Goal: Transaction & Acquisition: Purchase product/service

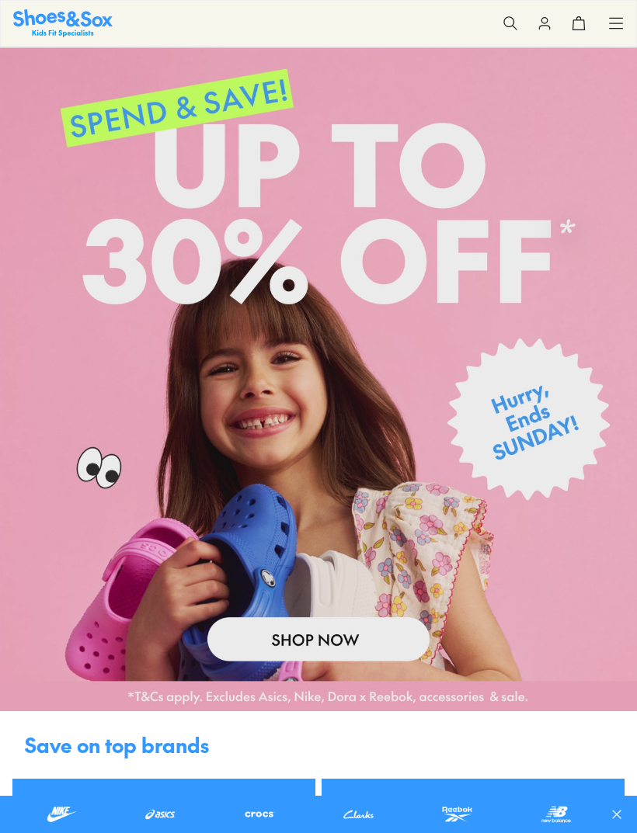
click at [510, 30] on icon at bounding box center [510, 24] width 16 height 16
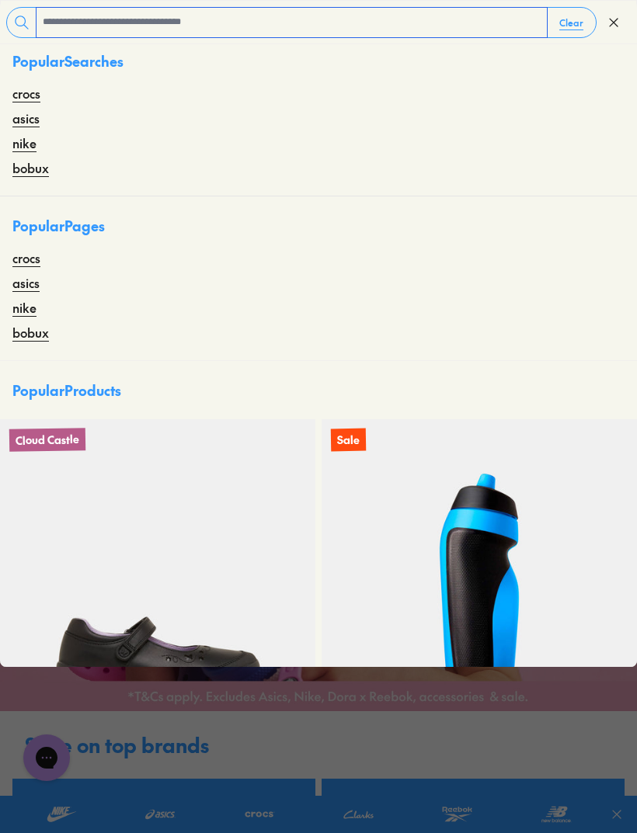
click at [266, 10] on input "text" at bounding box center [291, 23] width 510 height 30
click at [609, 25] on icon at bounding box center [614, 23] width 16 height 16
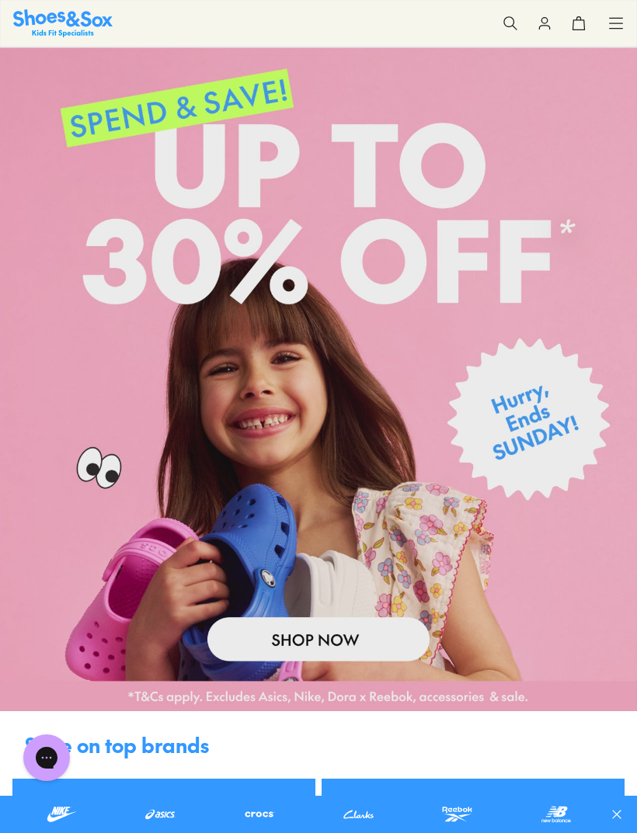
click at [504, 21] on use at bounding box center [509, 22] width 13 height 13
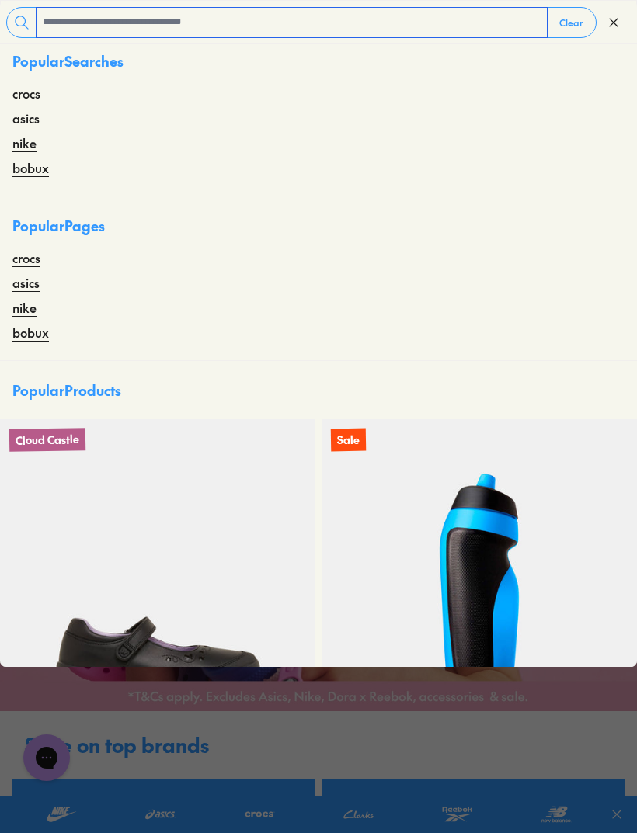
click at [242, 16] on input "text" at bounding box center [291, 23] width 510 height 30
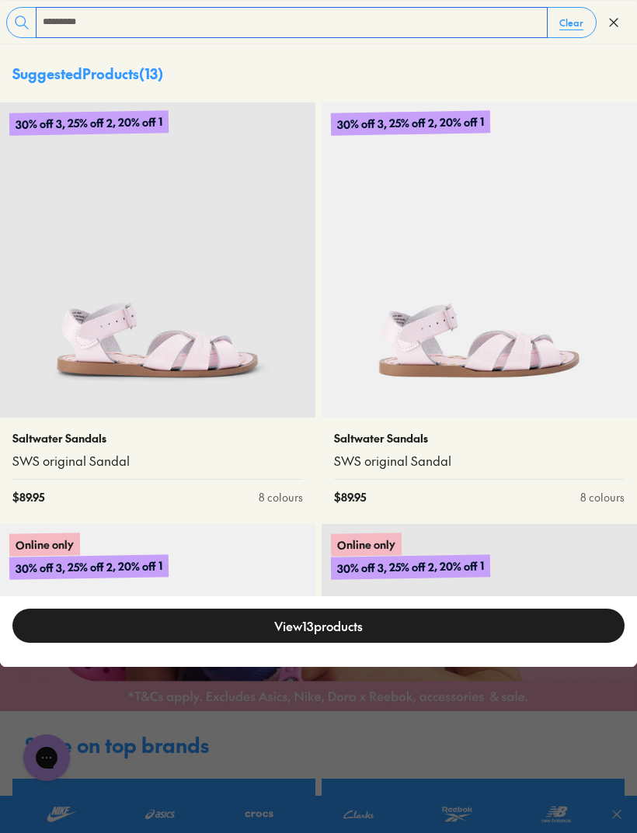
type input "*********"
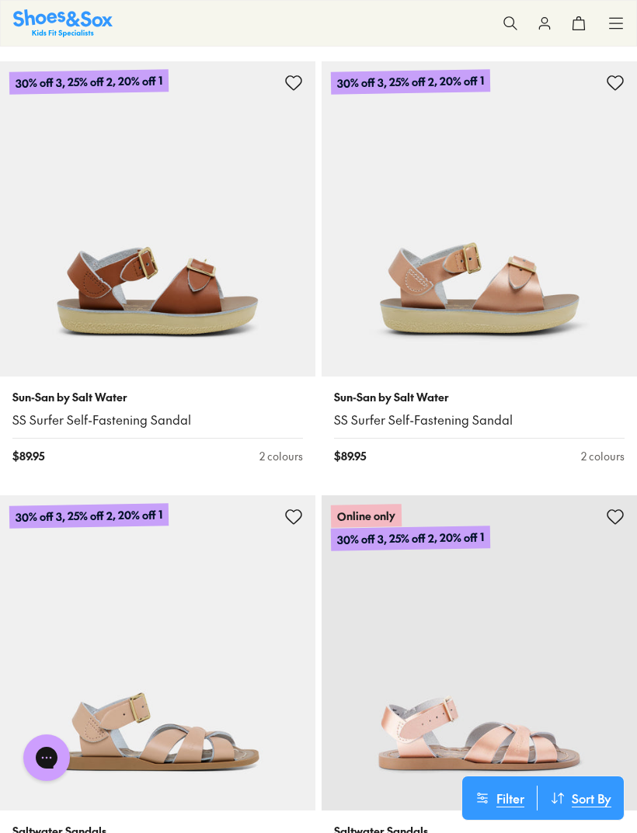
scroll to position [1709, 0]
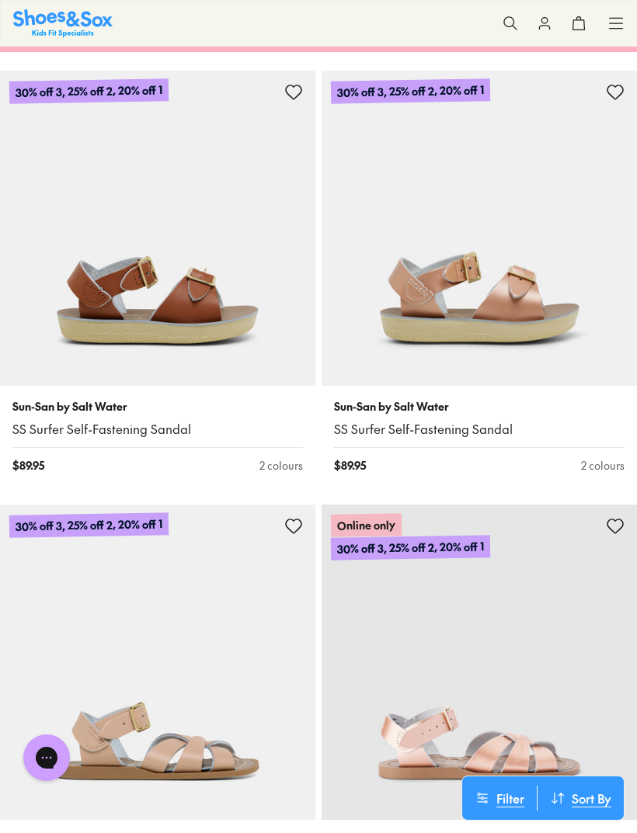
click at [200, 312] on img at bounding box center [157, 228] width 315 height 315
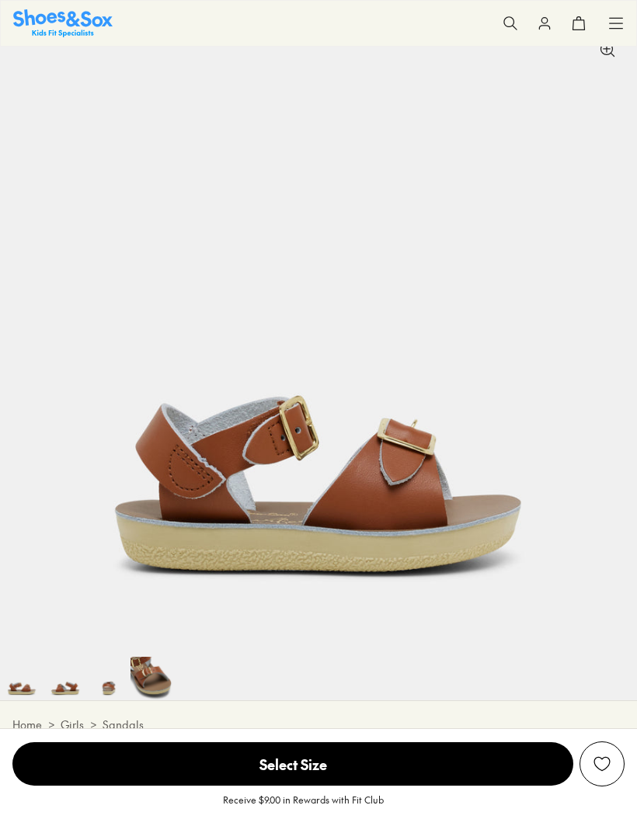
scroll to position [106, 0]
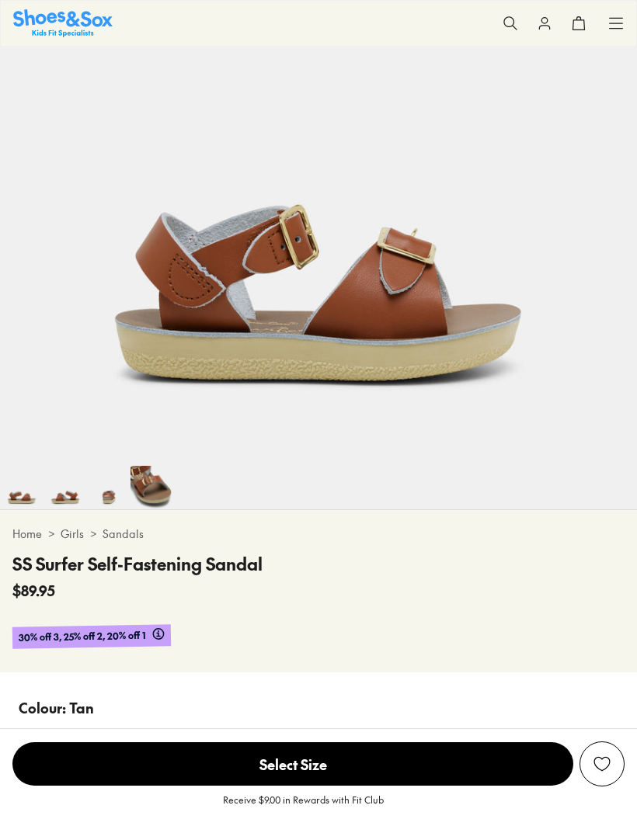
select select "*"
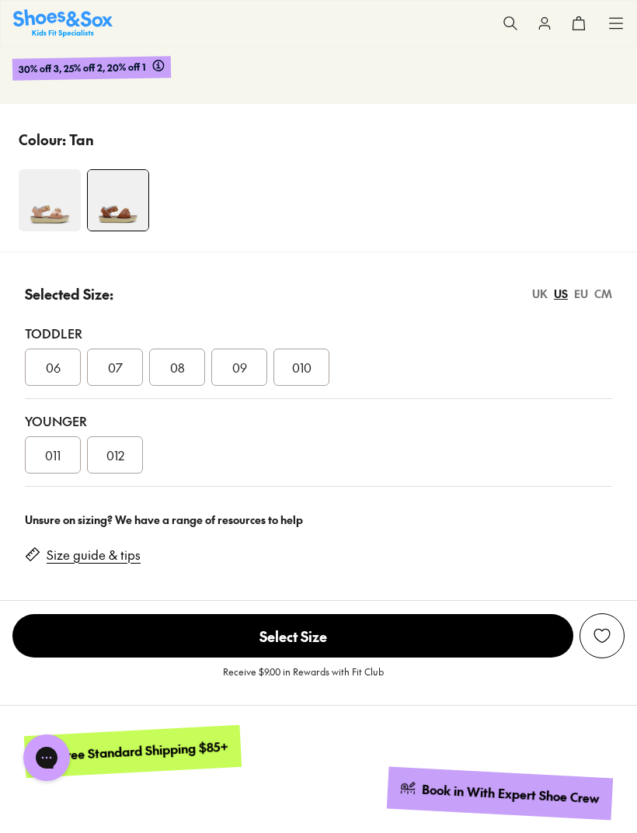
scroll to position [824, 0]
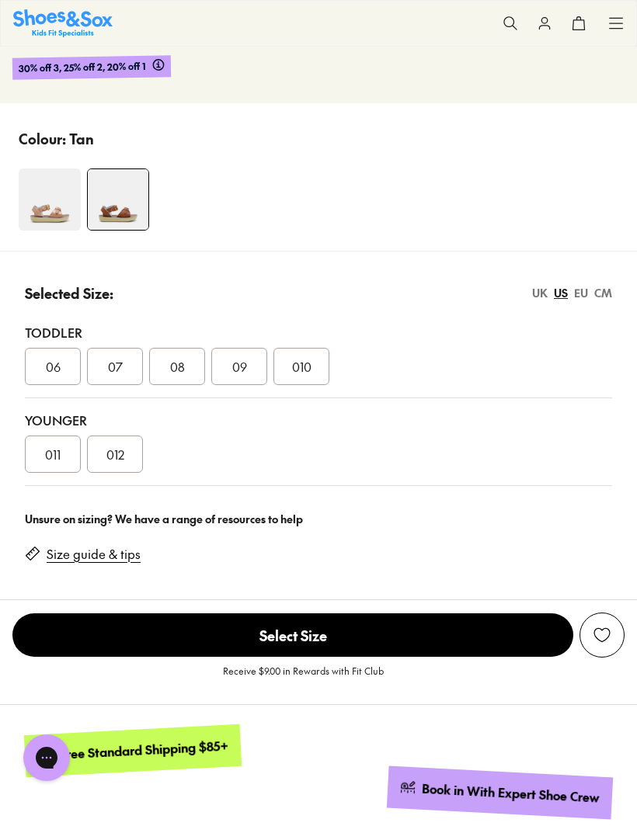
click at [302, 359] on span "010" at bounding box center [301, 366] width 19 height 19
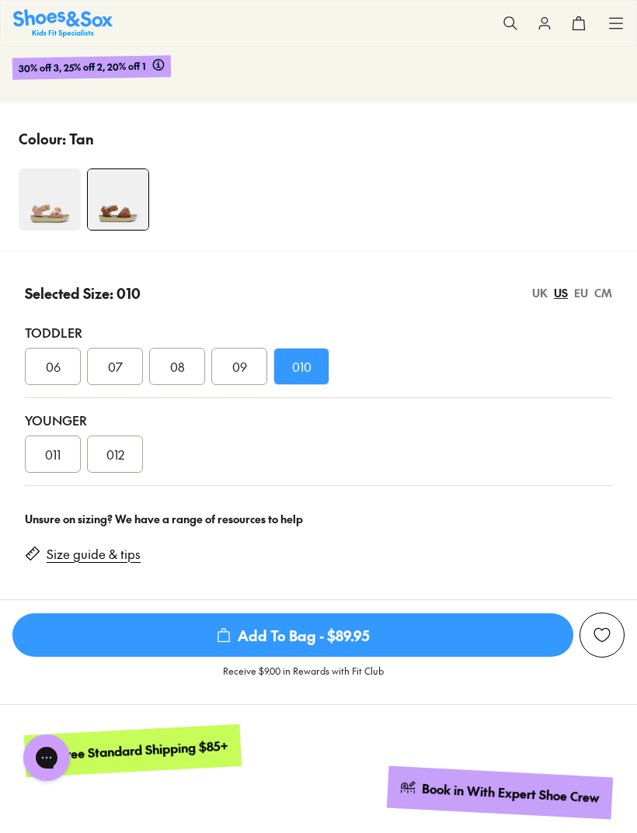
click at [401, 644] on span "Add To Bag - $89.95" at bounding box center [292, 634] width 561 height 43
click at [429, 638] on span "Add To Bag - $89.95" at bounding box center [292, 634] width 561 height 43
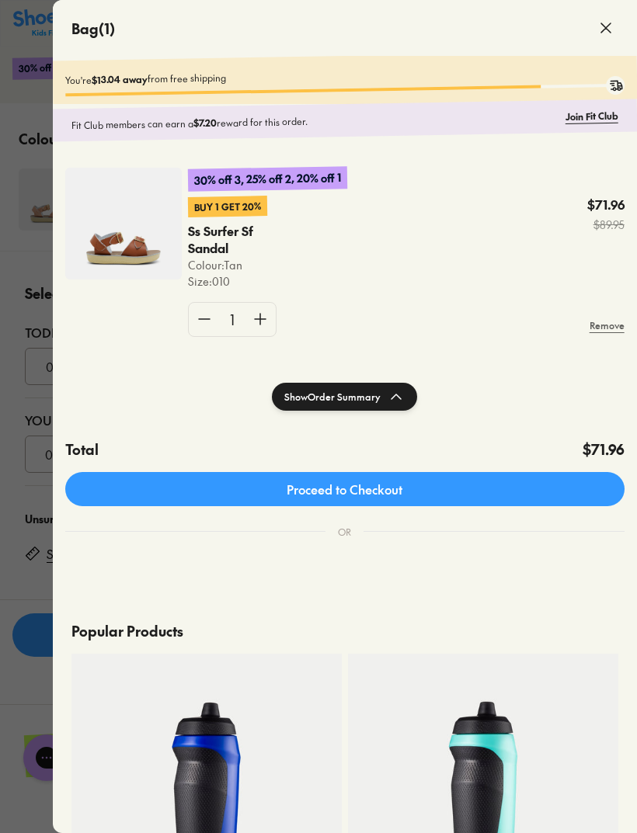
click at [20, 520] on div at bounding box center [318, 416] width 637 height 833
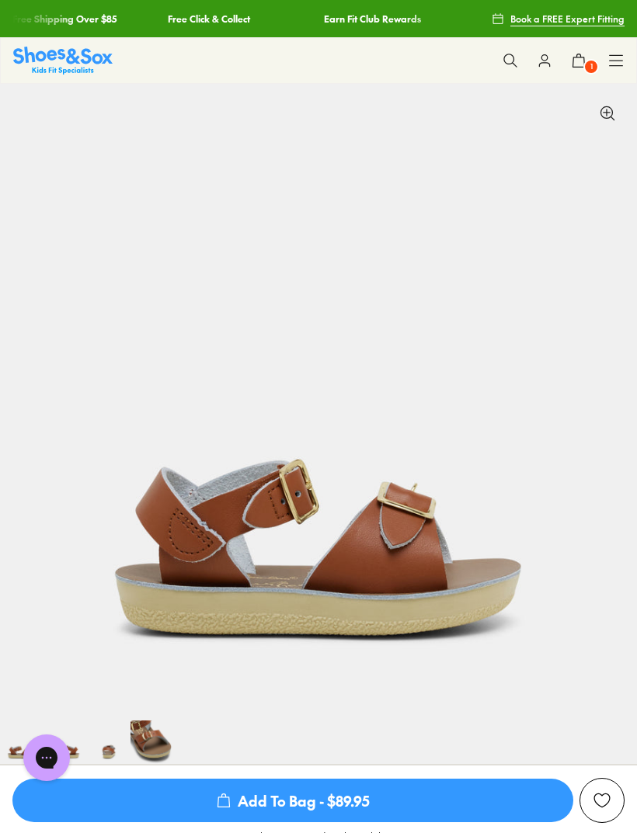
click at [508, 52] on button at bounding box center [510, 60] width 34 height 34
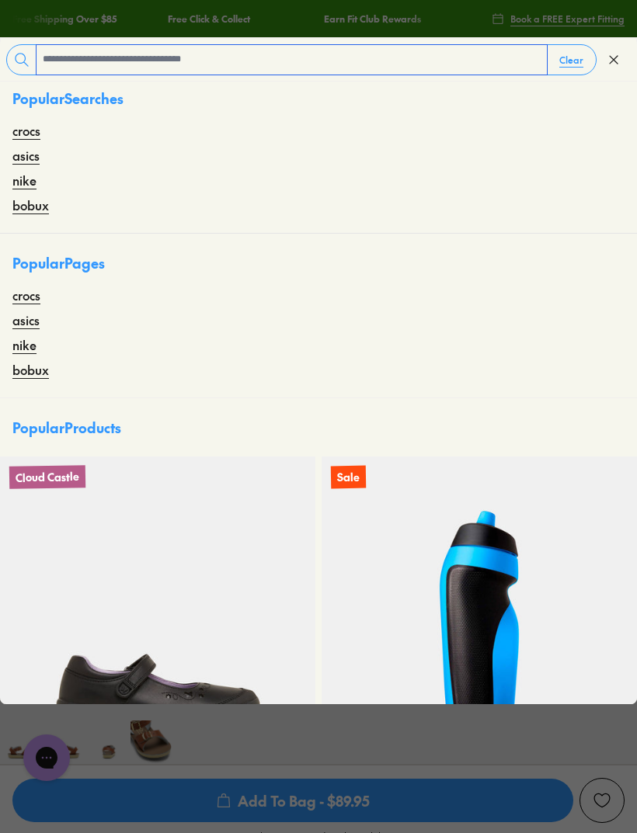
click at [386, 58] on input "text" at bounding box center [291, 60] width 510 height 30
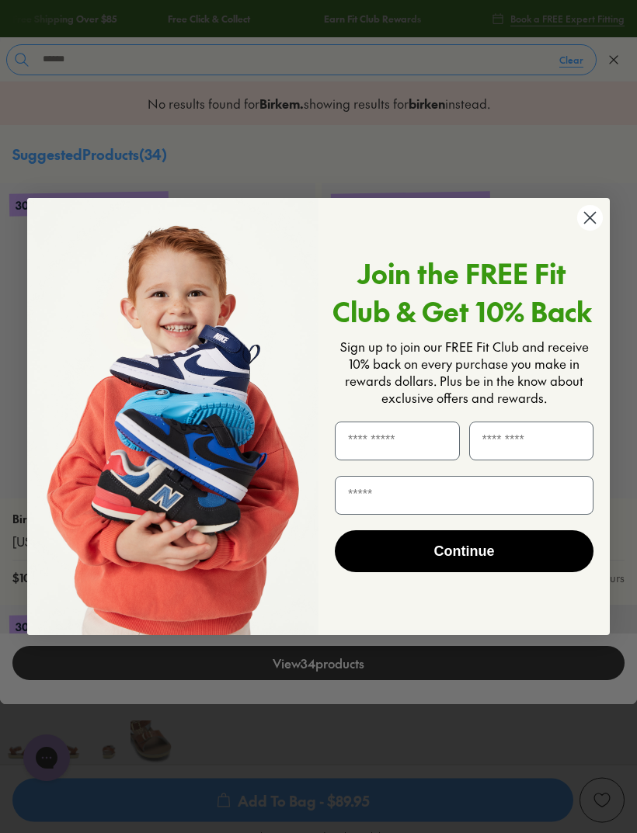
click at [591, 225] on circle "Close dialog" at bounding box center [590, 218] width 26 height 26
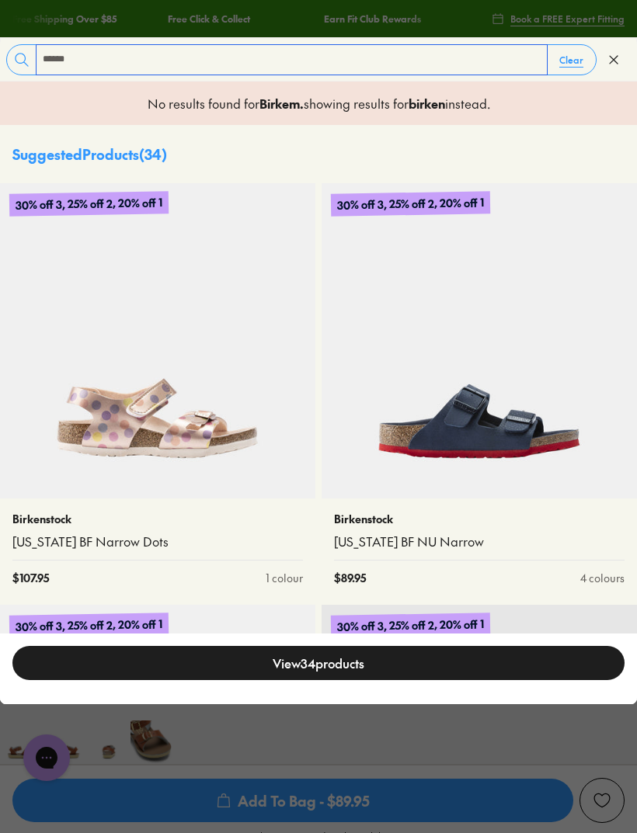
click at [329, 61] on input "******" at bounding box center [291, 60] width 510 height 30
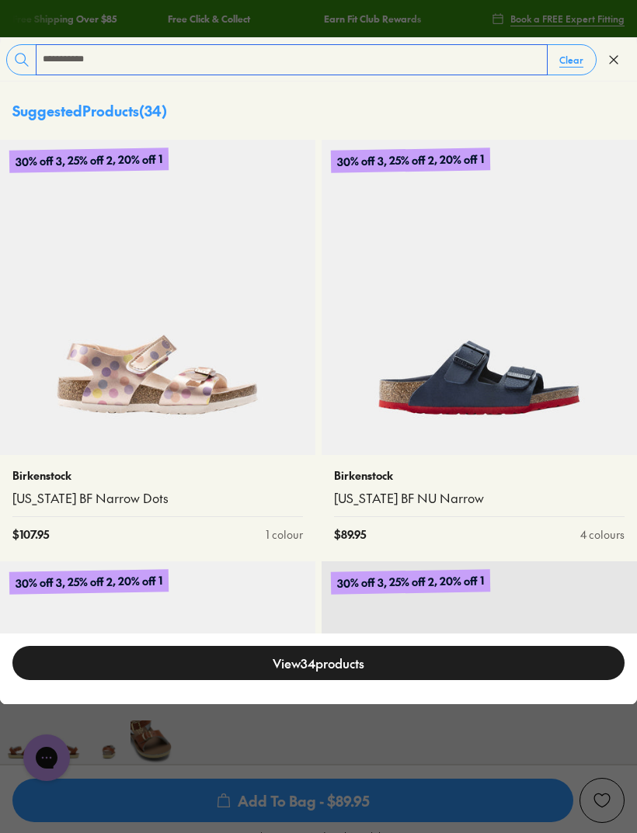
type input "**********"
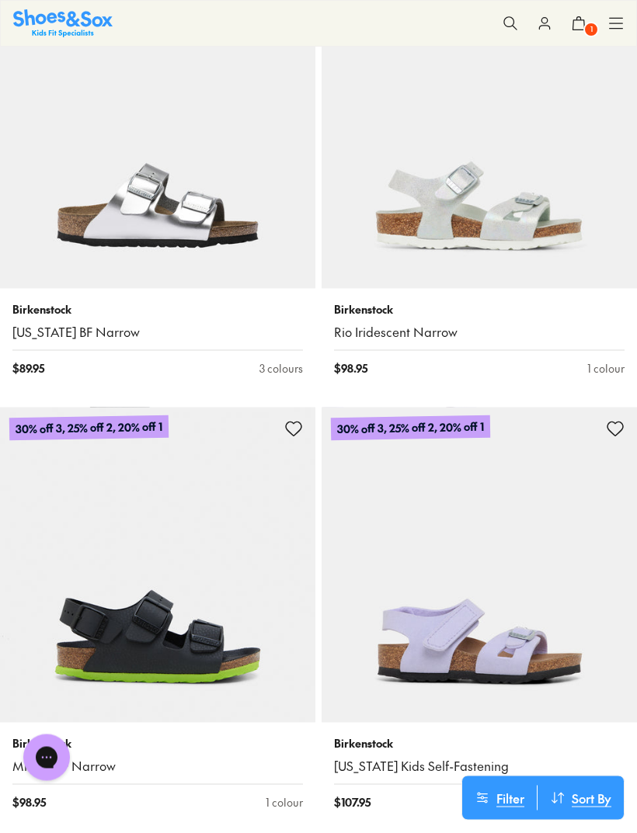
scroll to position [2200, 0]
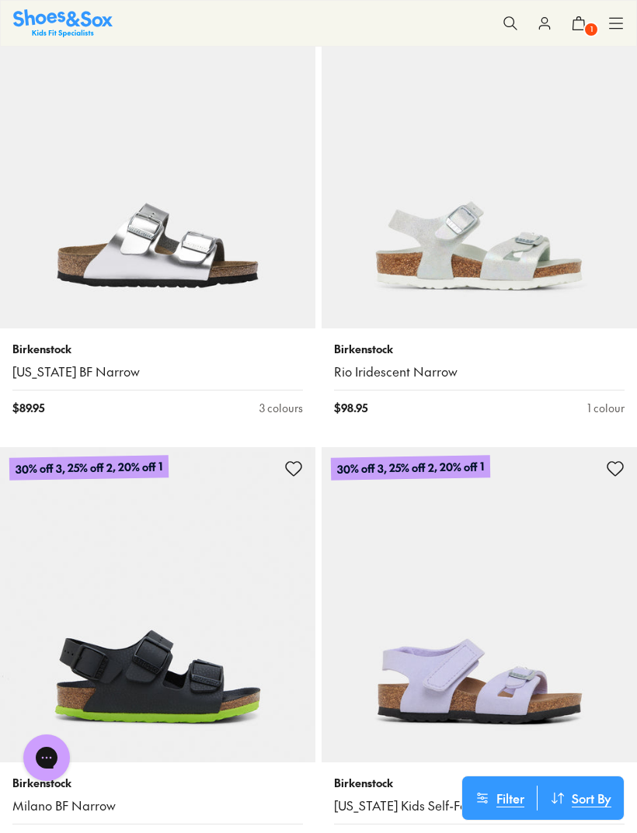
click at [180, 256] on img at bounding box center [157, 170] width 315 height 315
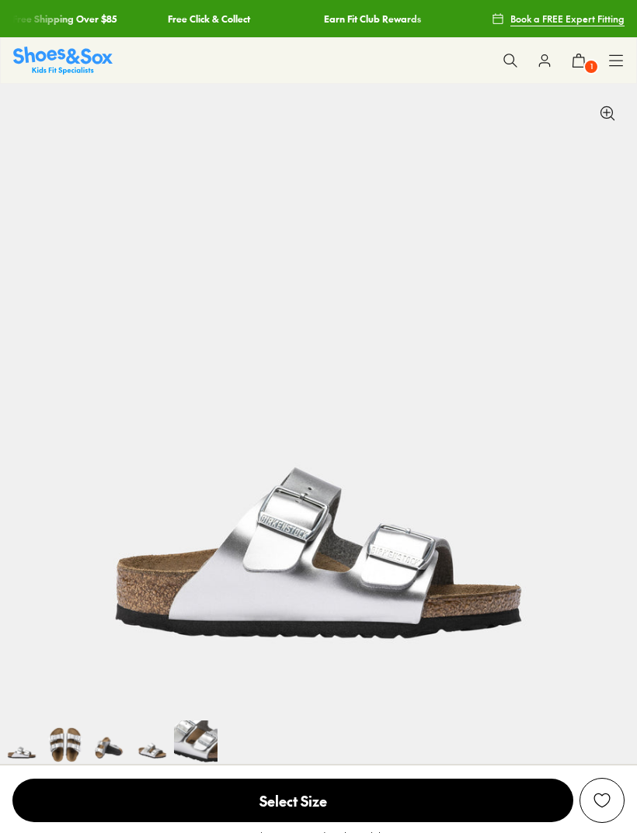
select select "*"
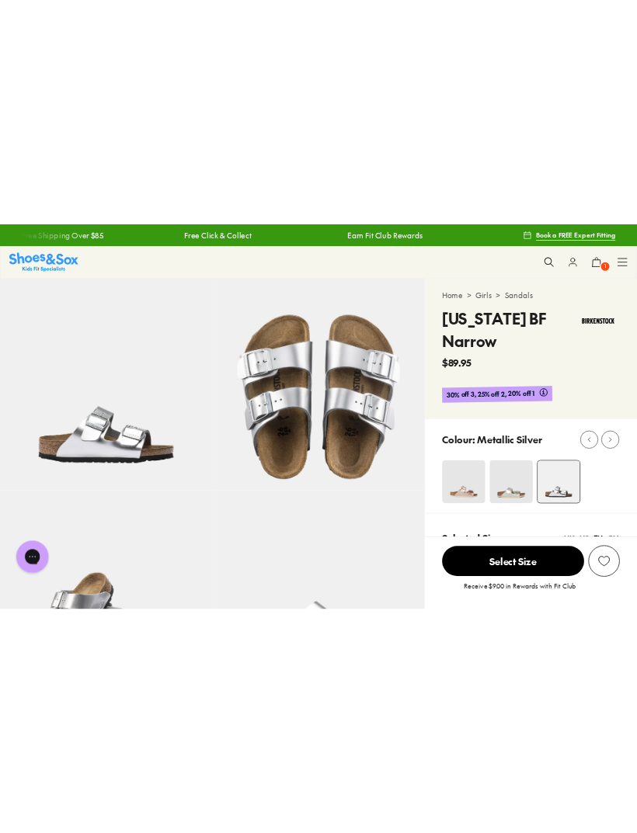
scroll to position [0, 2547]
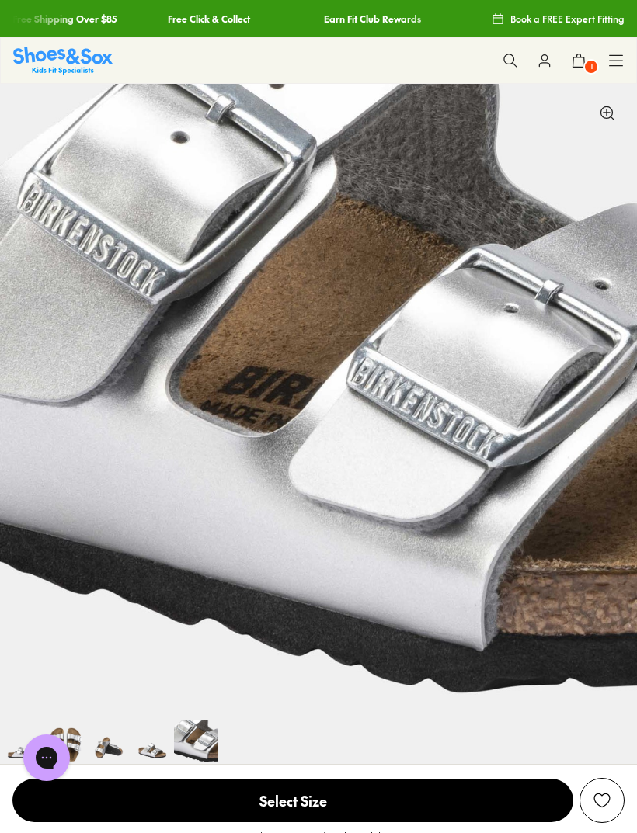
click at [508, 415] on img at bounding box center [318, 402] width 637 height 637
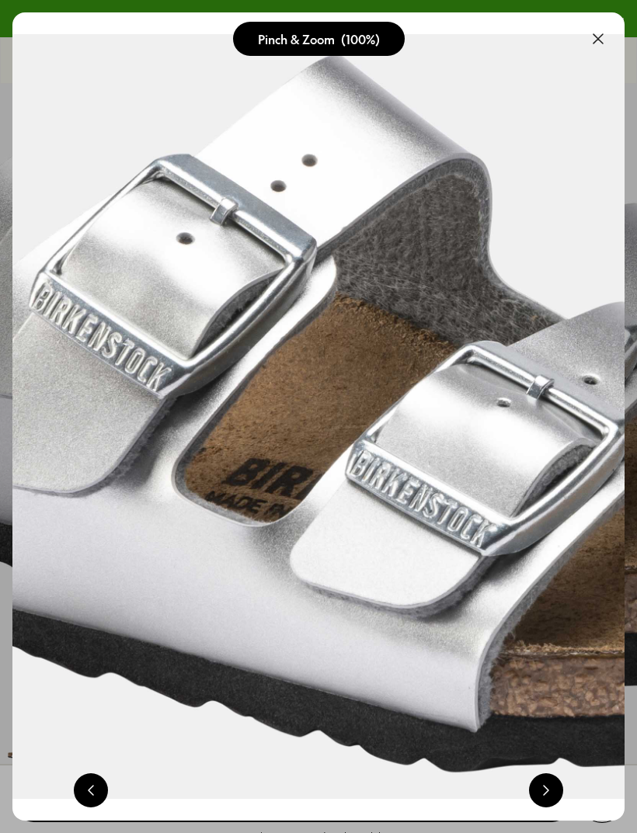
scroll to position [0, 3059]
click at [599, 41] on button at bounding box center [598, 39] width 34 height 34
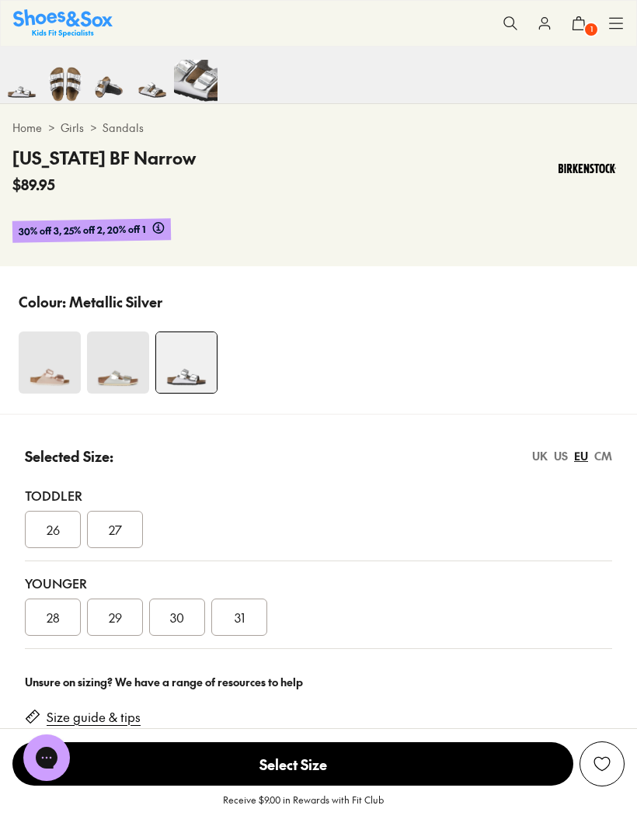
scroll to position [660, 0]
click at [43, 359] on img at bounding box center [50, 363] width 62 height 62
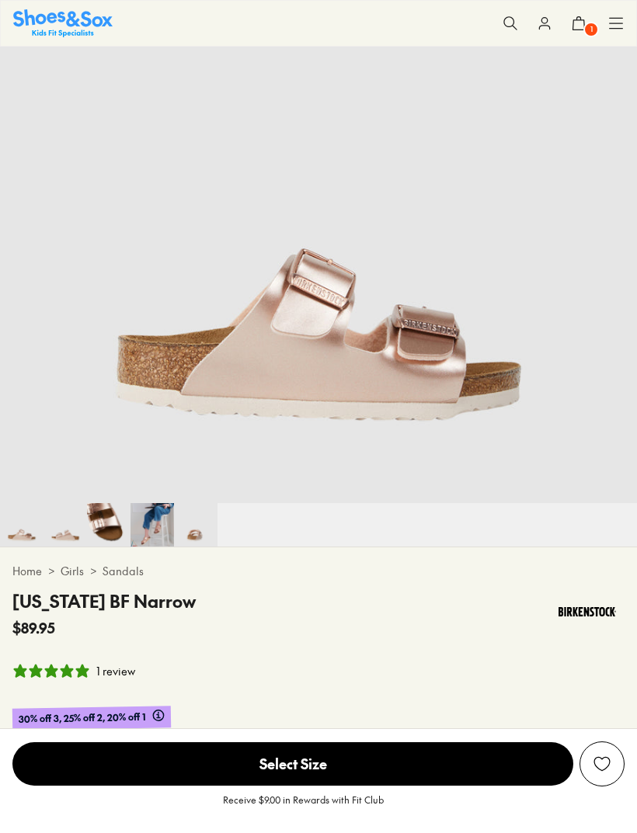
scroll to position [350, 0]
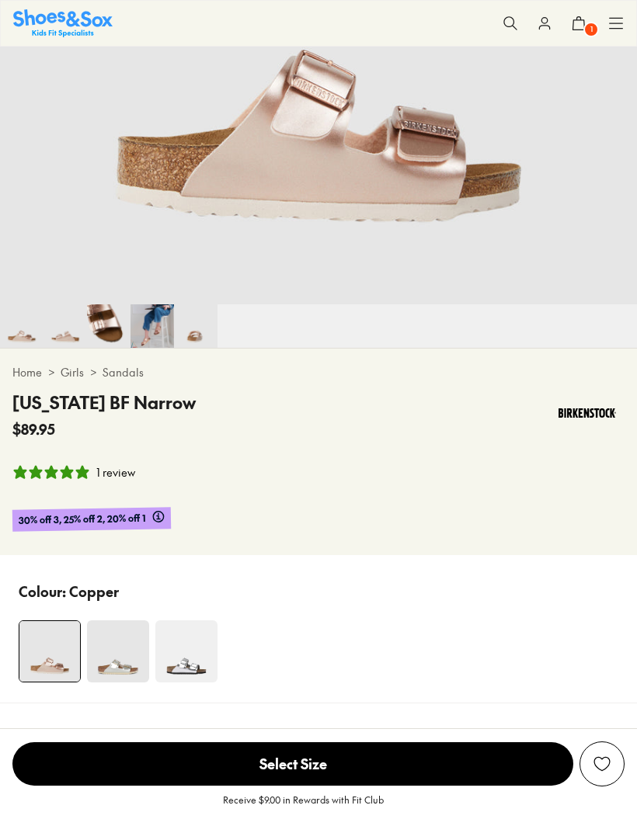
select select "*"
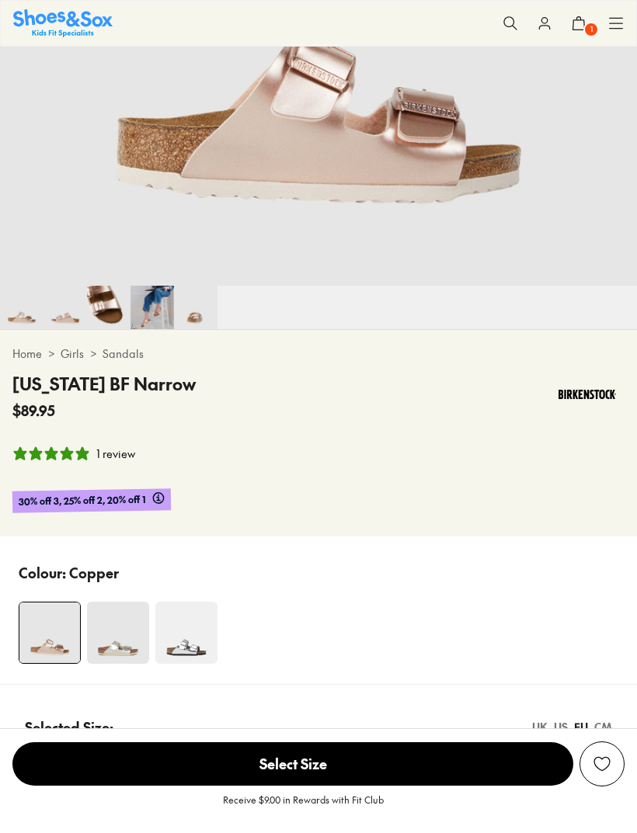
scroll to position [439, 0]
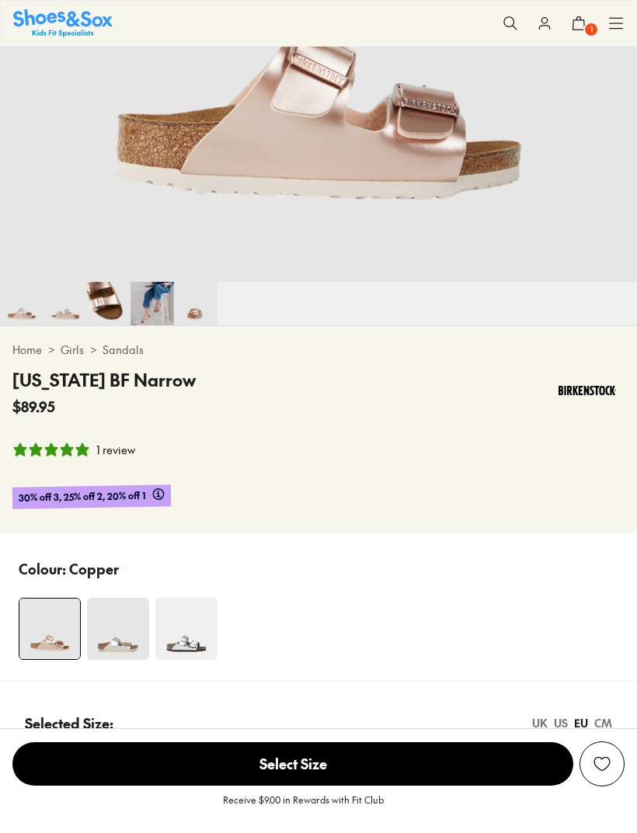
click at [118, 632] on img at bounding box center [118, 629] width 62 height 62
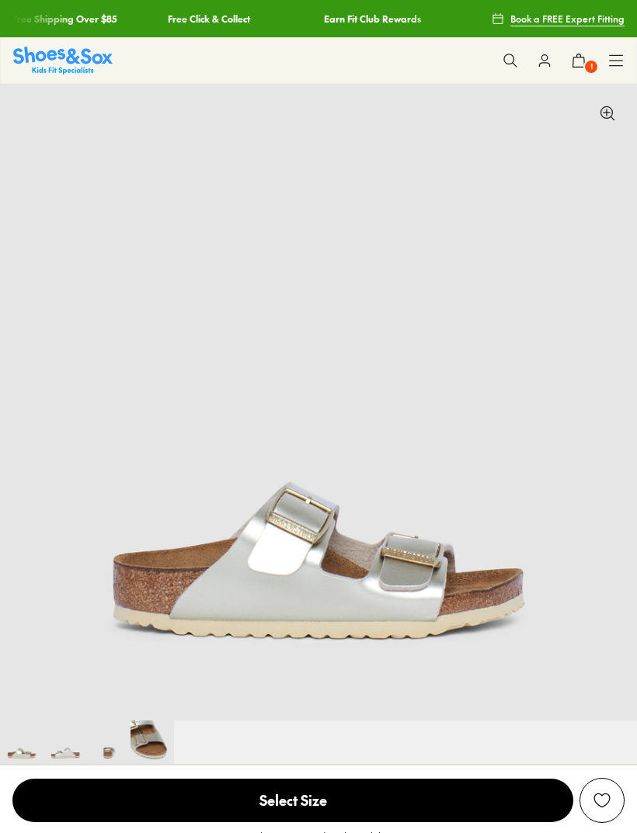
select select "*"
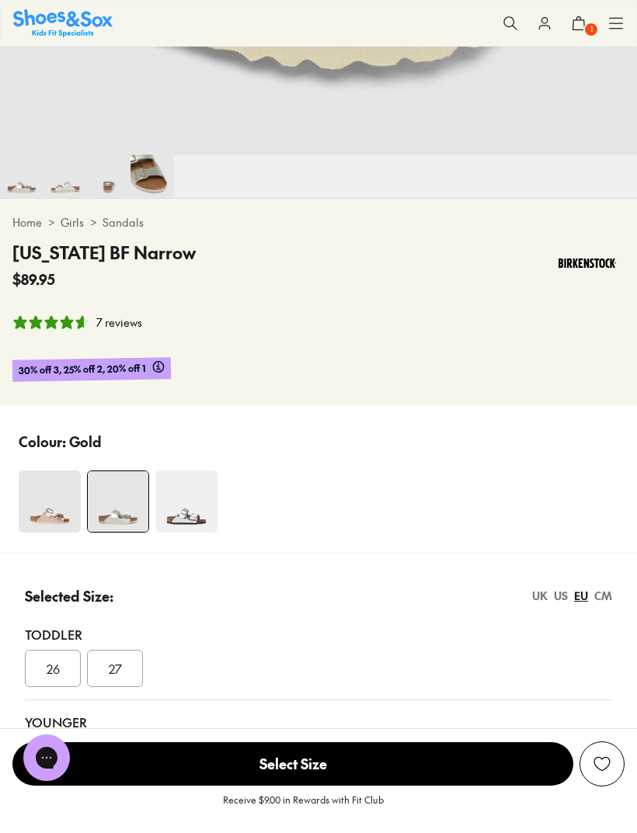
scroll to position [560, 0]
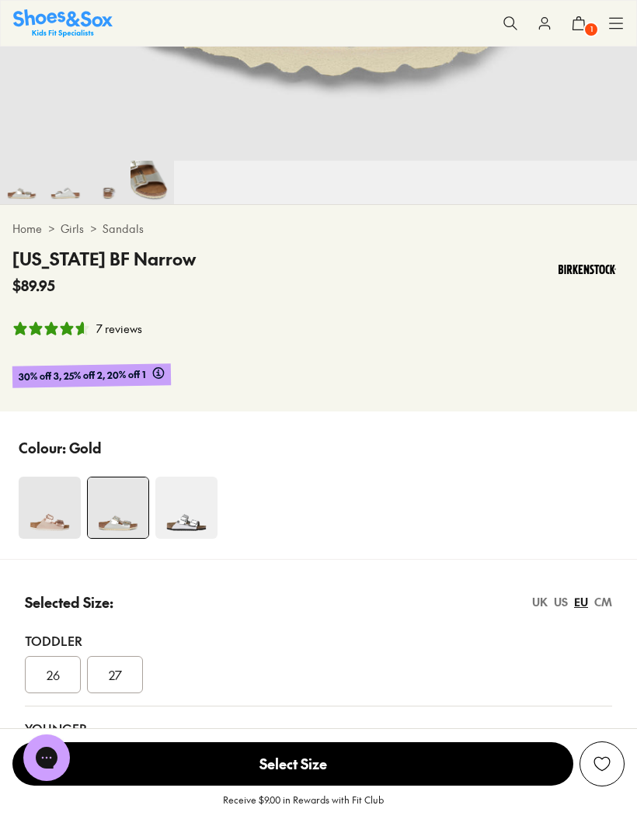
click at [63, 505] on img at bounding box center [50, 508] width 62 height 62
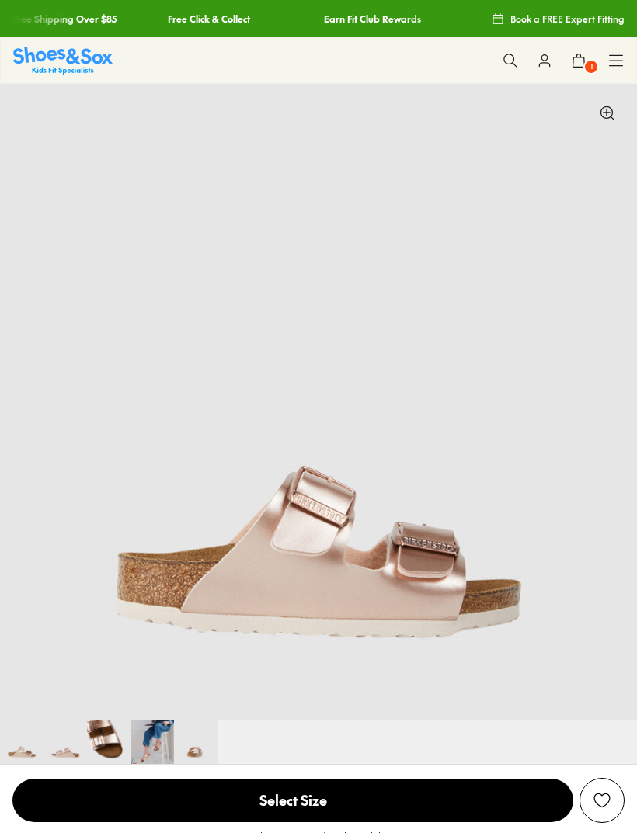
select select "*"
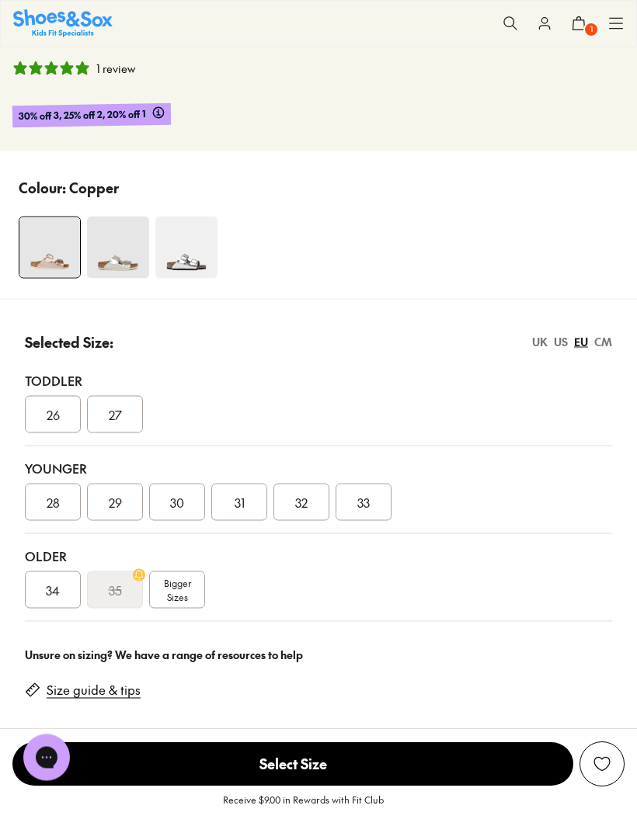
scroll to position [839, 0]
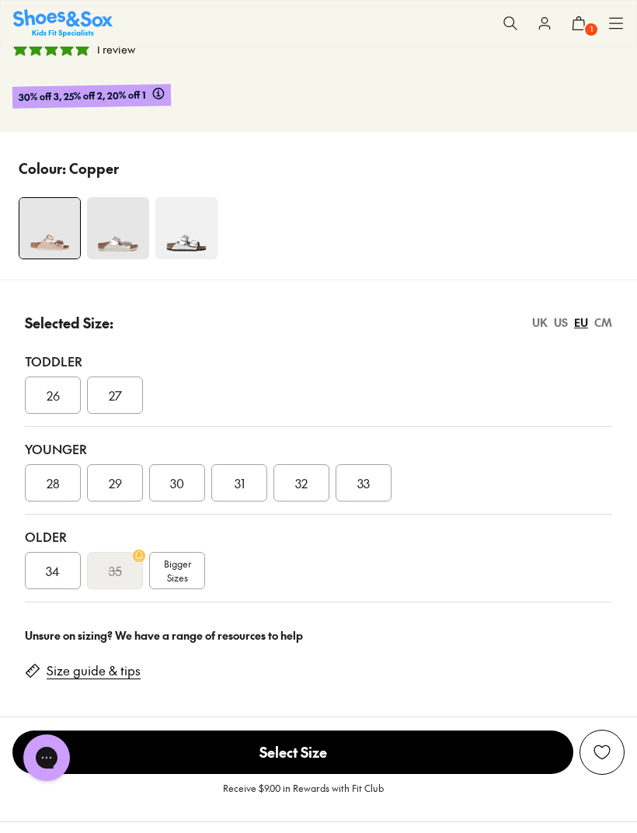
click at [188, 571] on span "Bigger Sizes" at bounding box center [177, 571] width 27 height 28
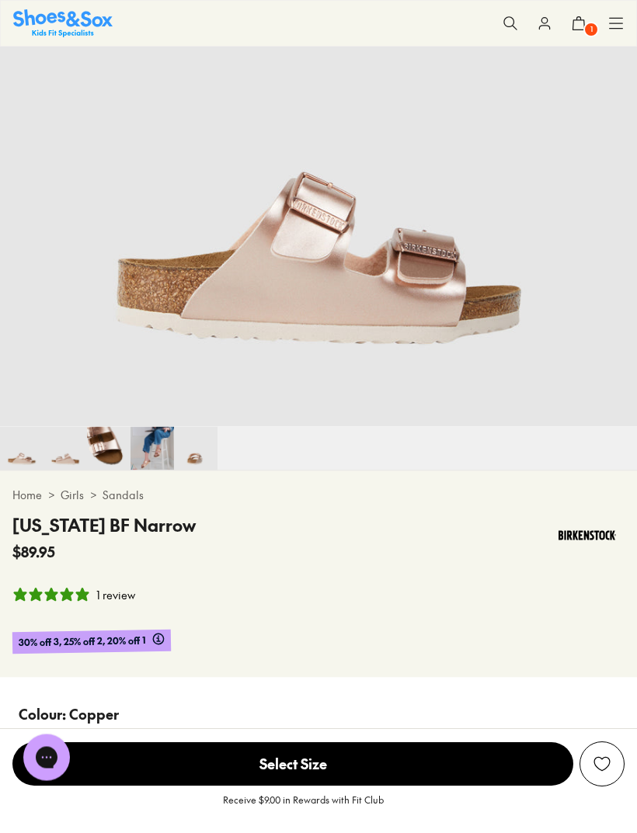
scroll to position [290, 0]
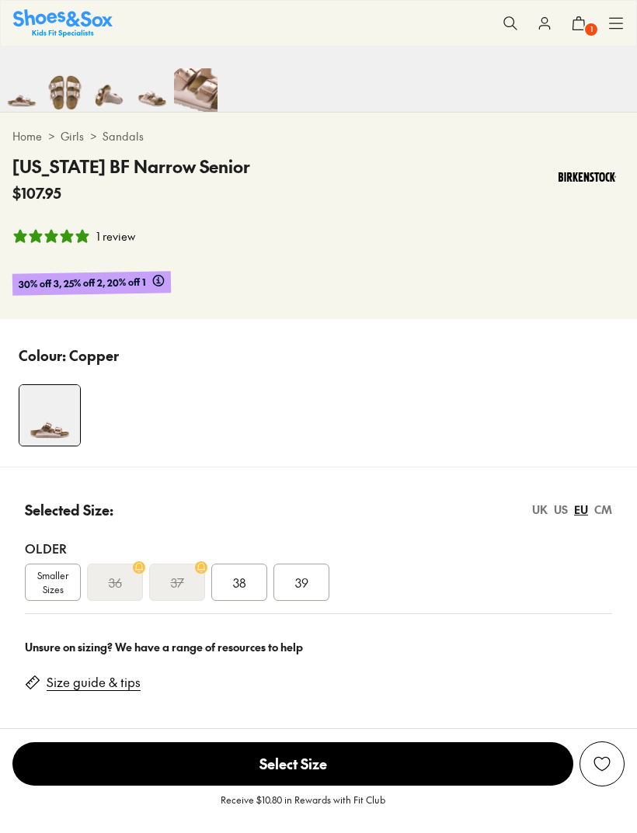
select select "*"
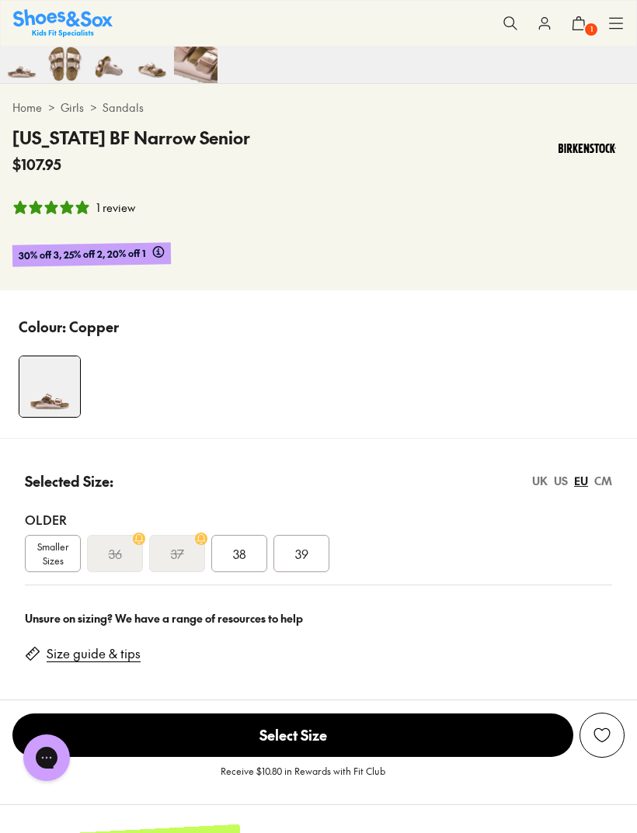
click at [120, 549] on s "36" at bounding box center [115, 553] width 13 height 19
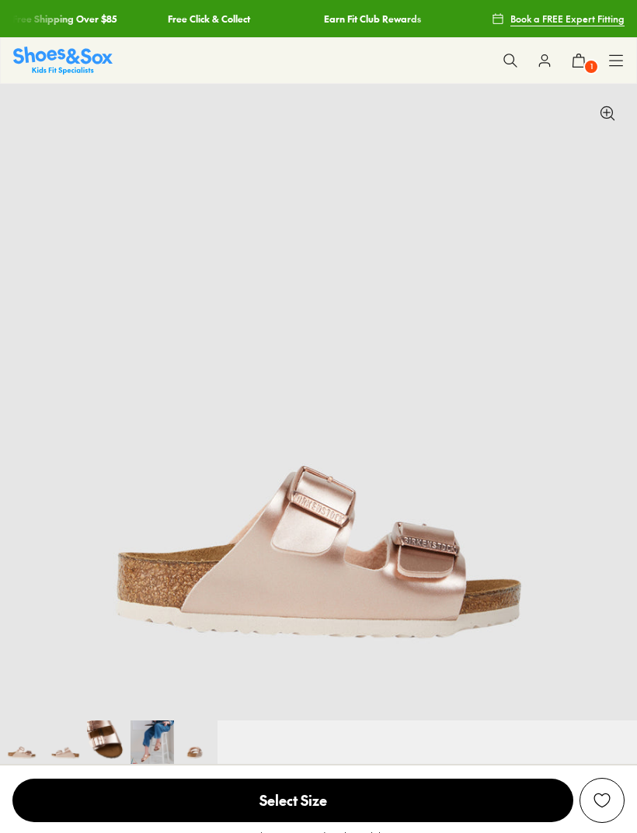
select select "*"
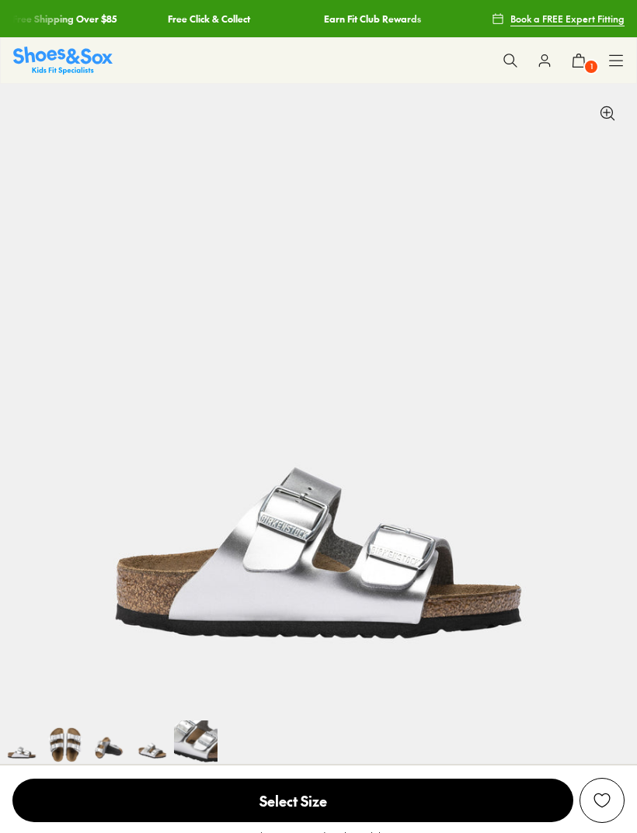
select select "*"
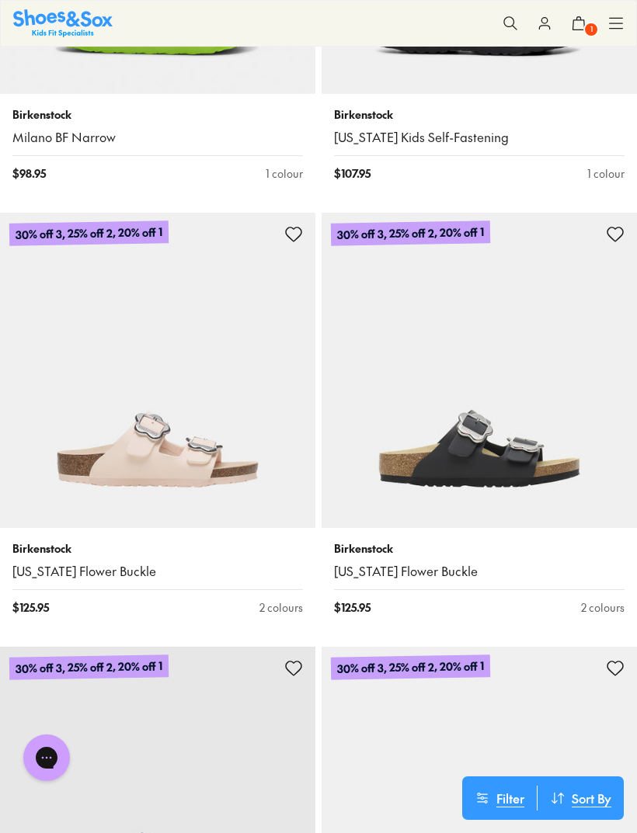
scroll to position [2878, 0]
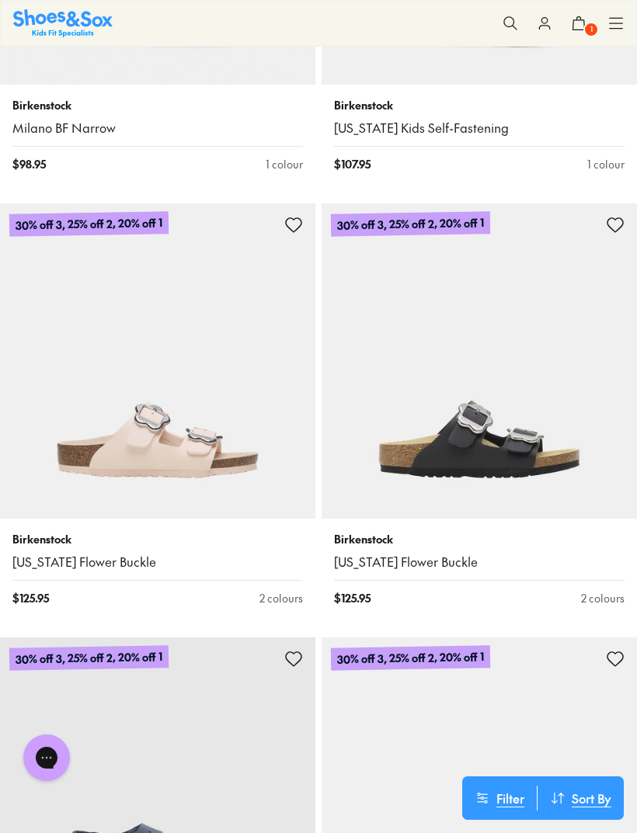
click at [211, 439] on img at bounding box center [157, 360] width 315 height 315
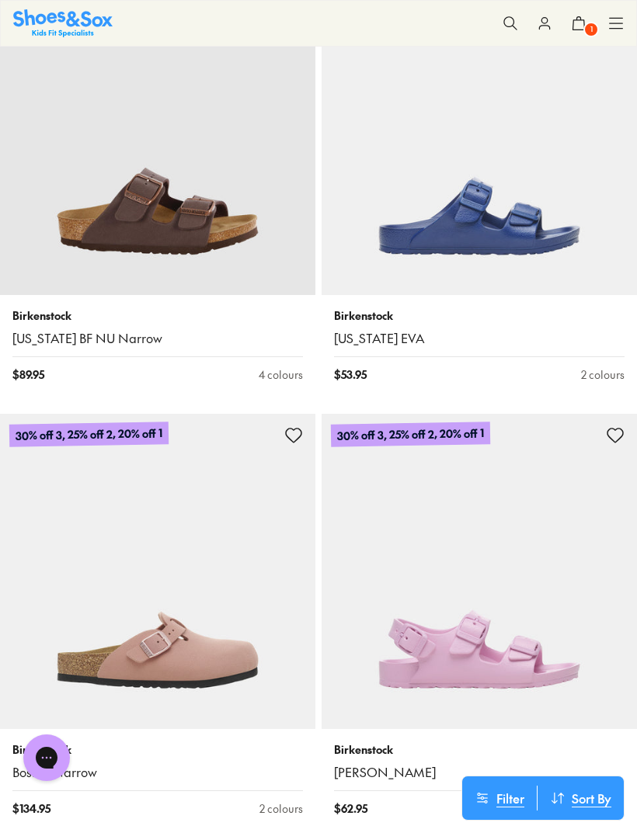
scroll to position [3942, 0]
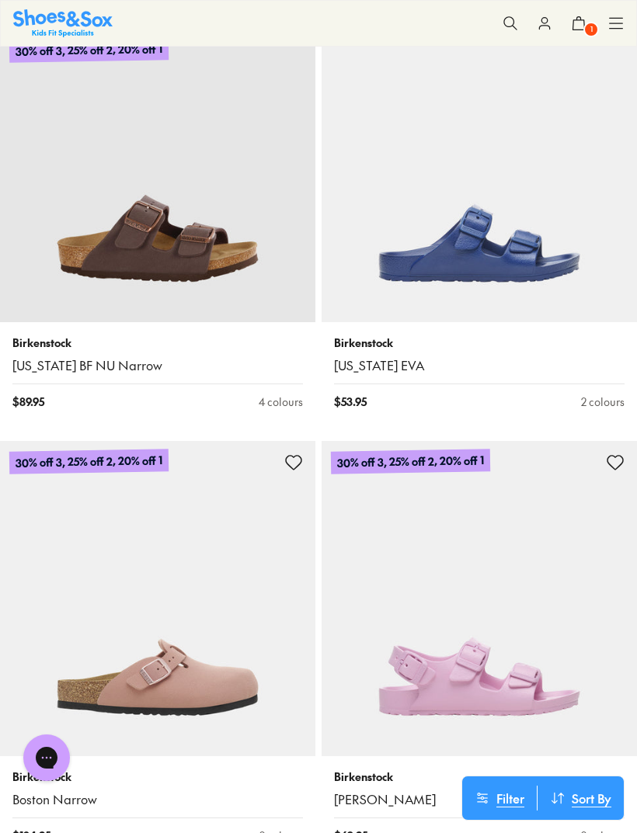
click at [191, 228] on img at bounding box center [157, 164] width 315 height 315
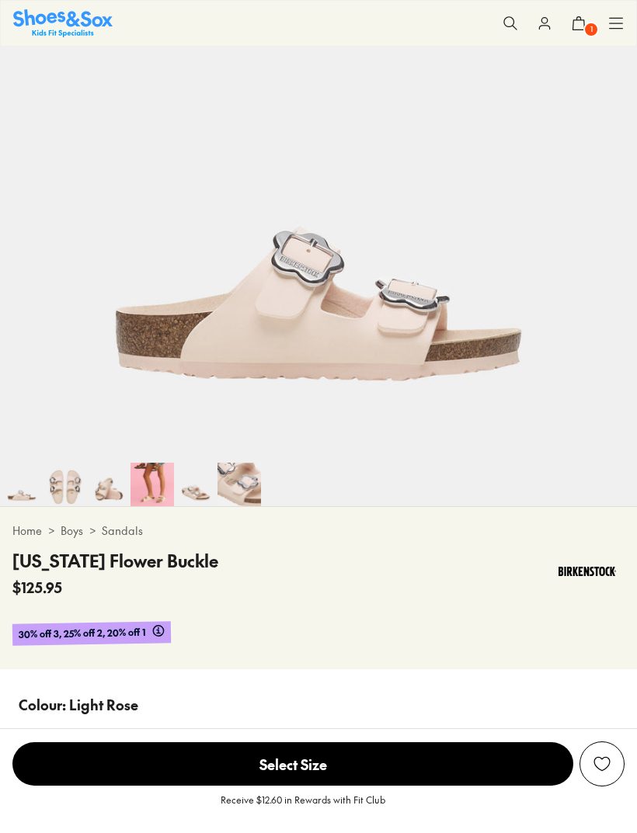
scroll to position [474, 0]
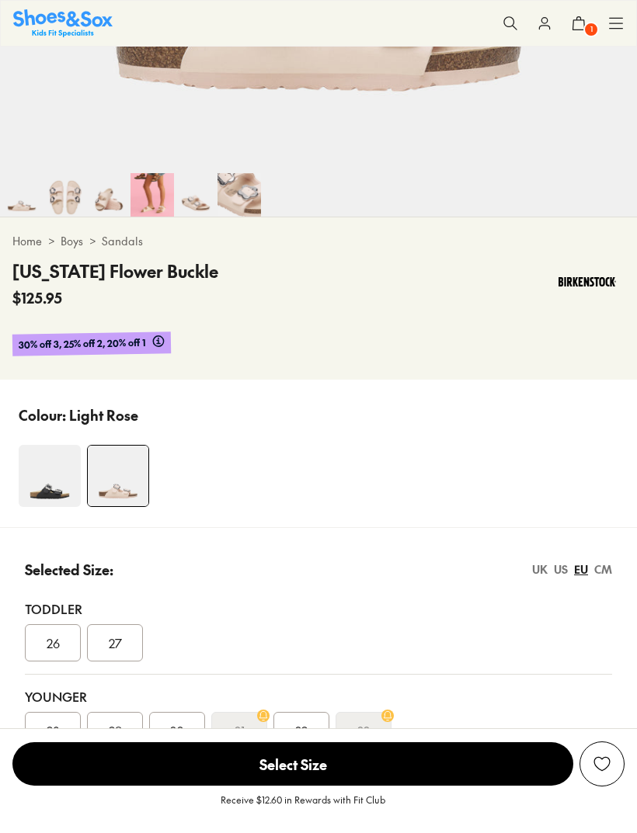
select select "*"
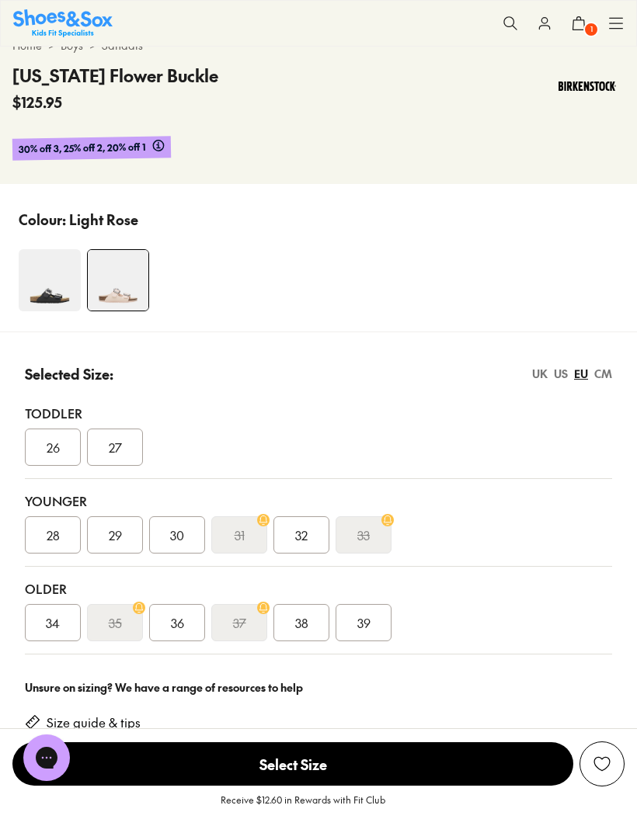
scroll to position [745, 0]
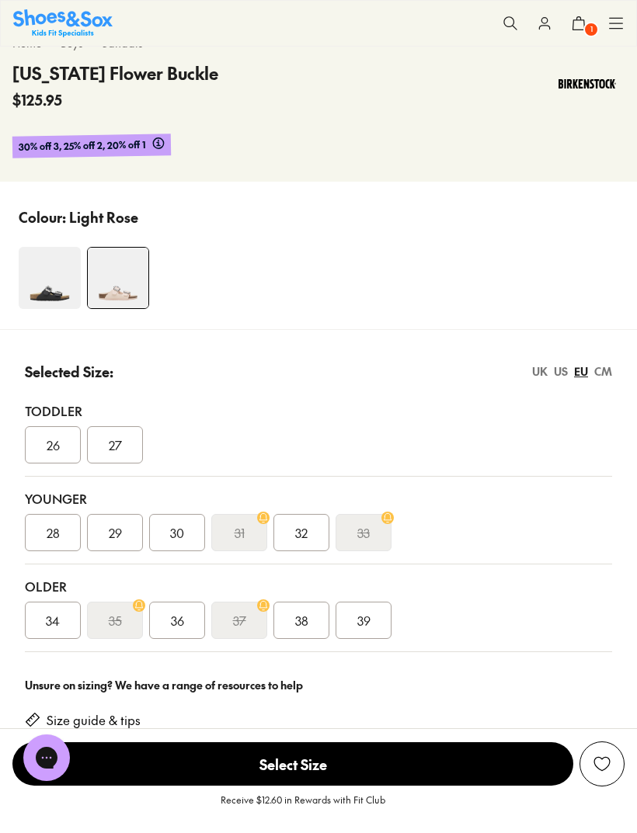
click at [172, 625] on span "36" at bounding box center [177, 620] width 13 height 19
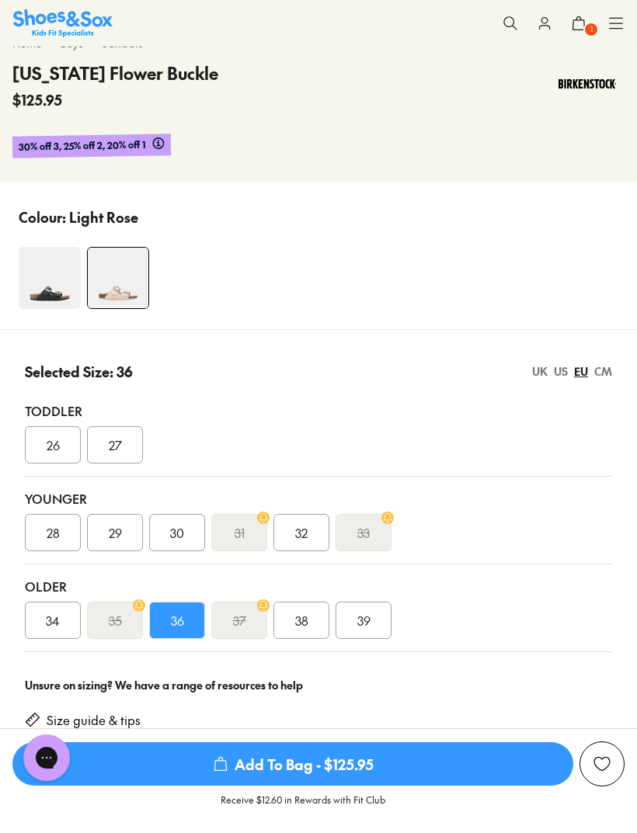
click at [411, 786] on span "Add To Bag - $125.95" at bounding box center [292, 763] width 561 height 43
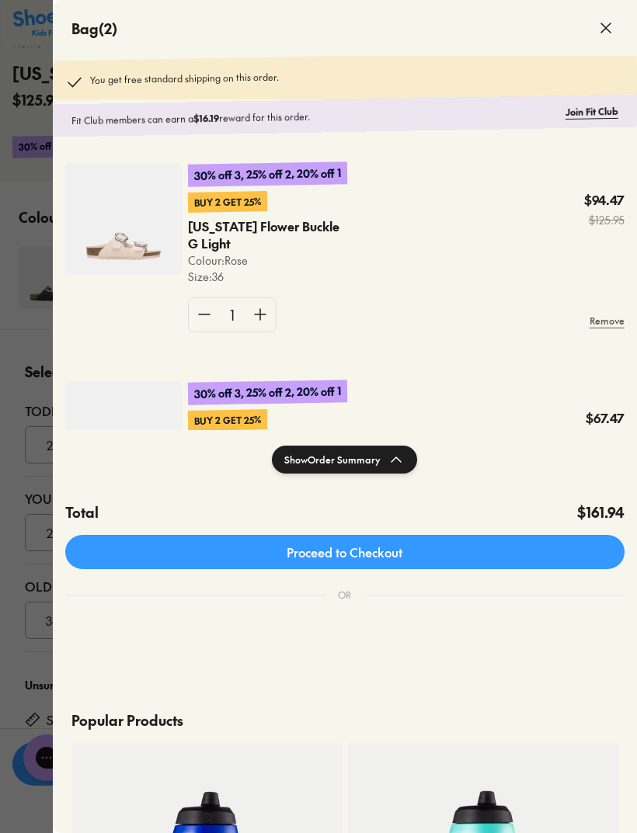
click at [614, 27] on icon at bounding box center [605, 28] width 19 height 19
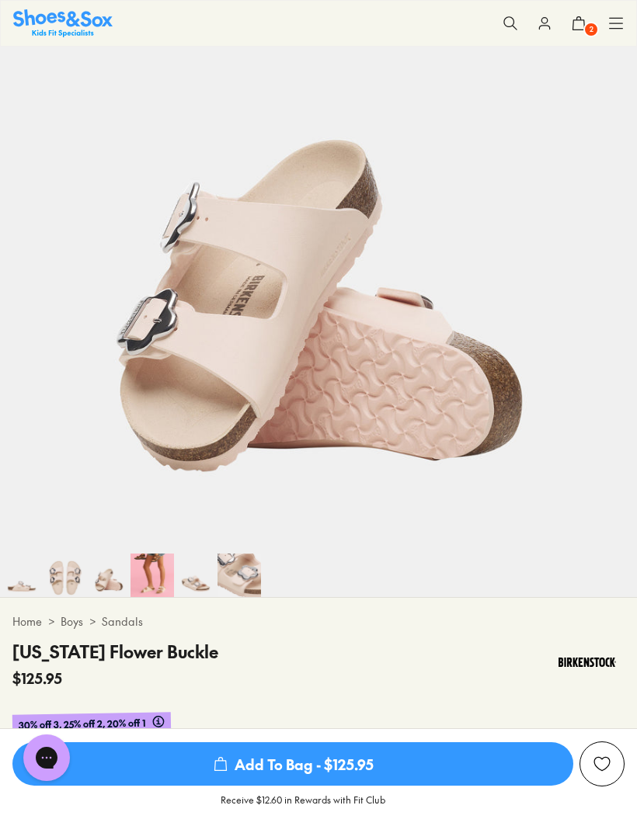
scroll to position [0, 1273]
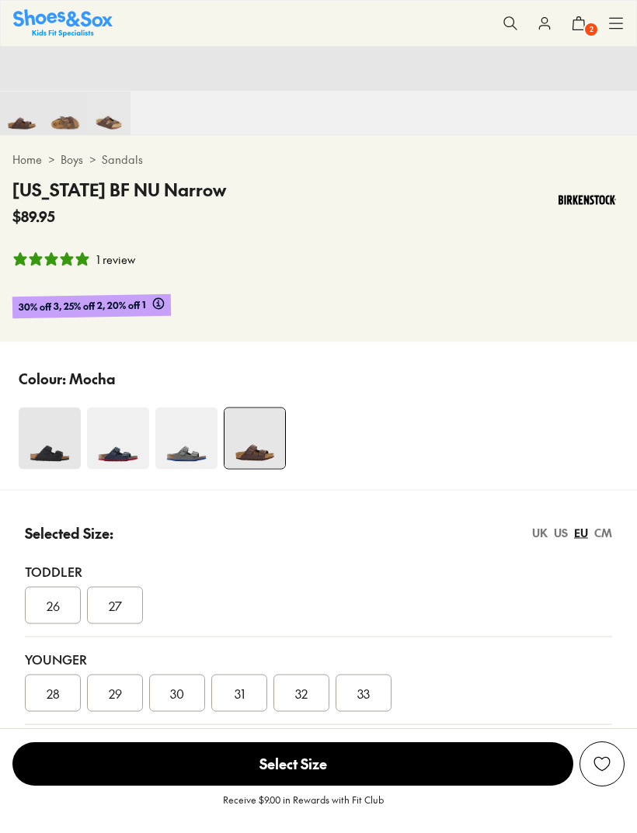
select select "*"
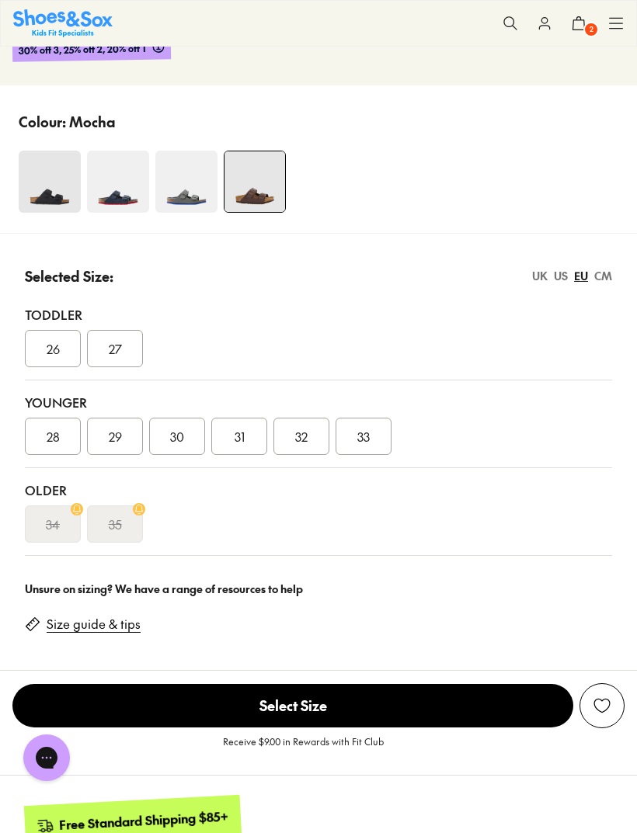
scroll to position [861, 0]
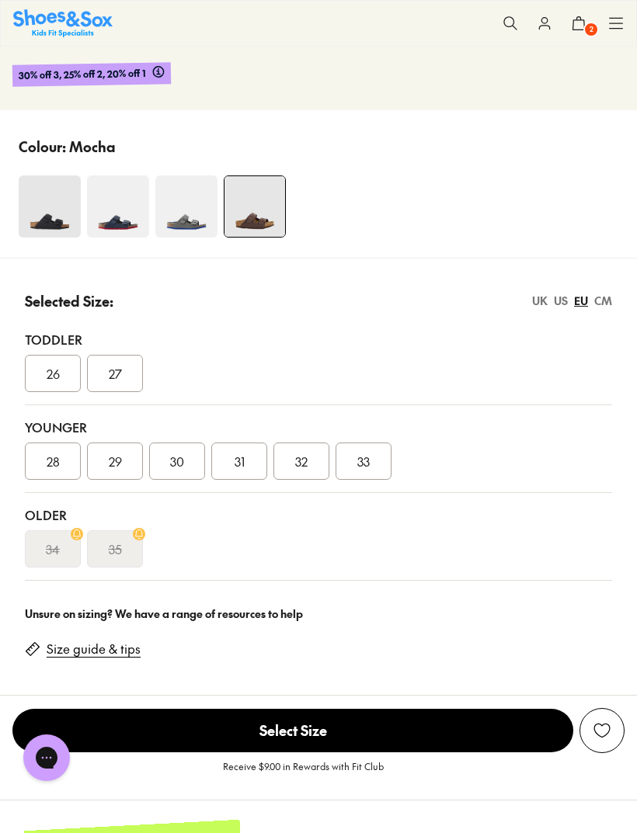
click at [51, 208] on img at bounding box center [50, 206] width 62 height 62
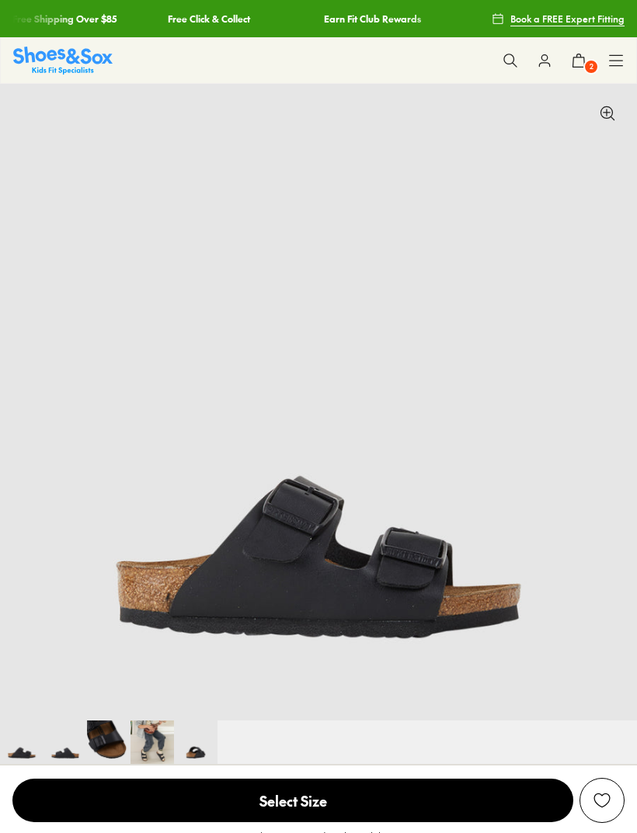
scroll to position [0, -1]
select select "*"
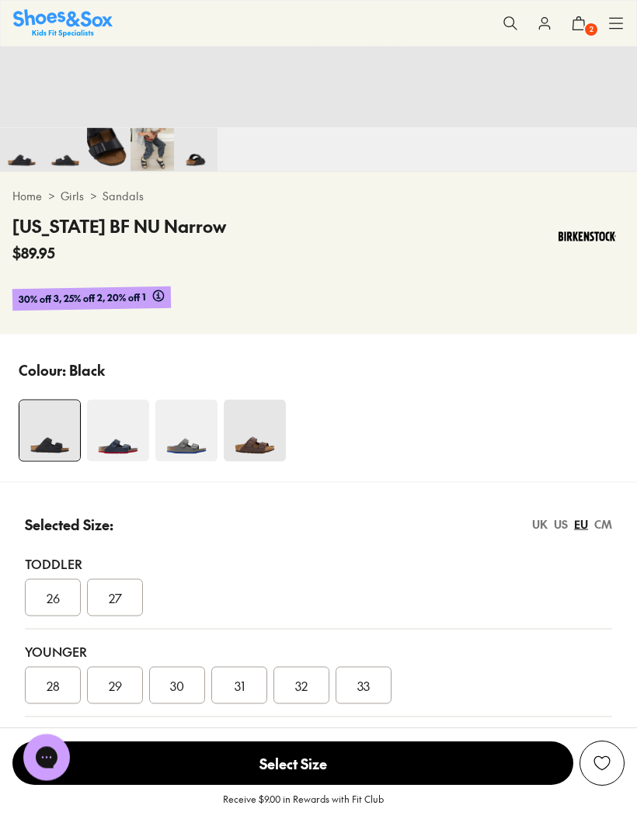
scroll to position [564, 0]
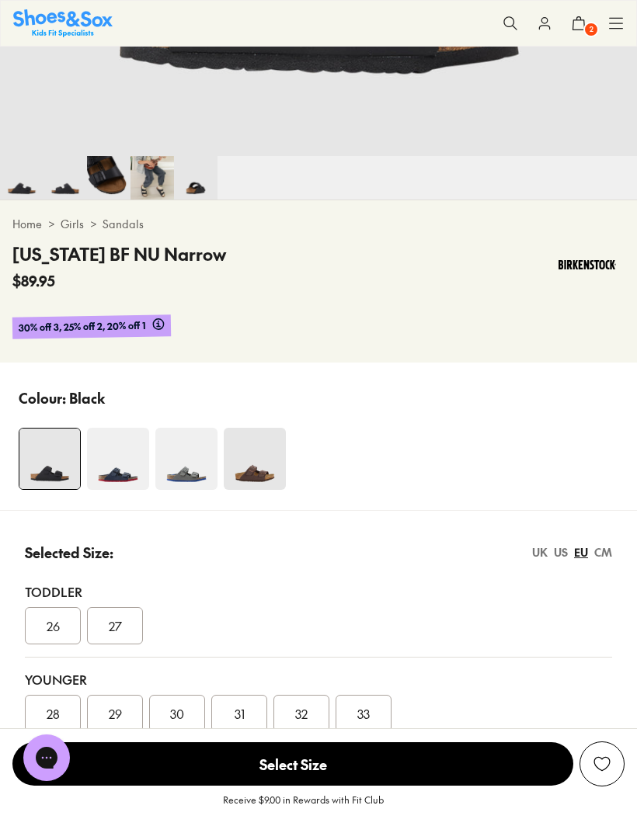
click at [114, 473] on img at bounding box center [118, 459] width 62 height 62
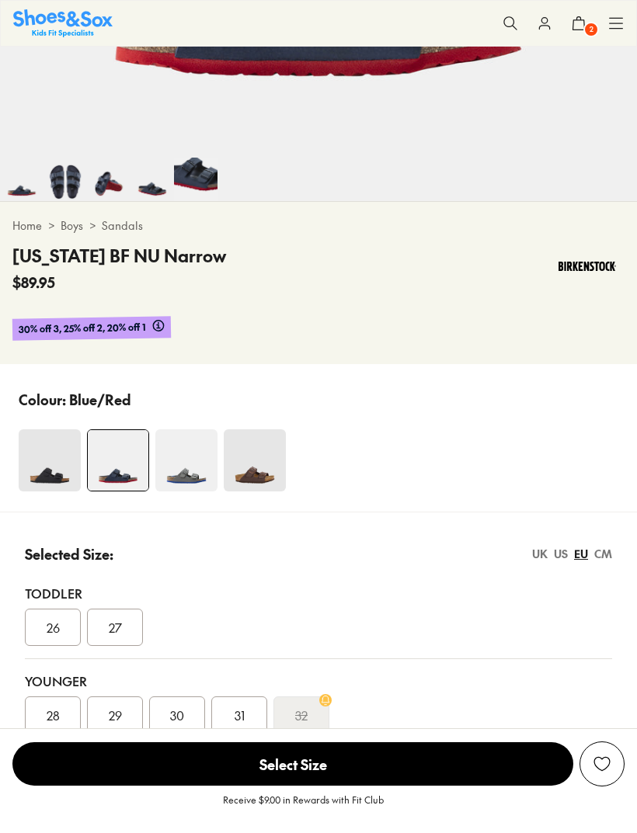
select select "*"
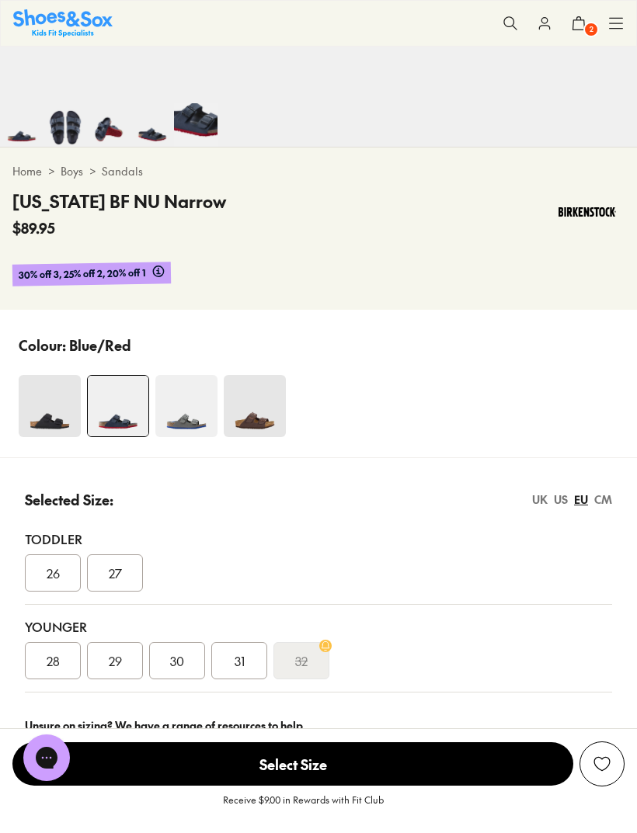
scroll to position [602, 0]
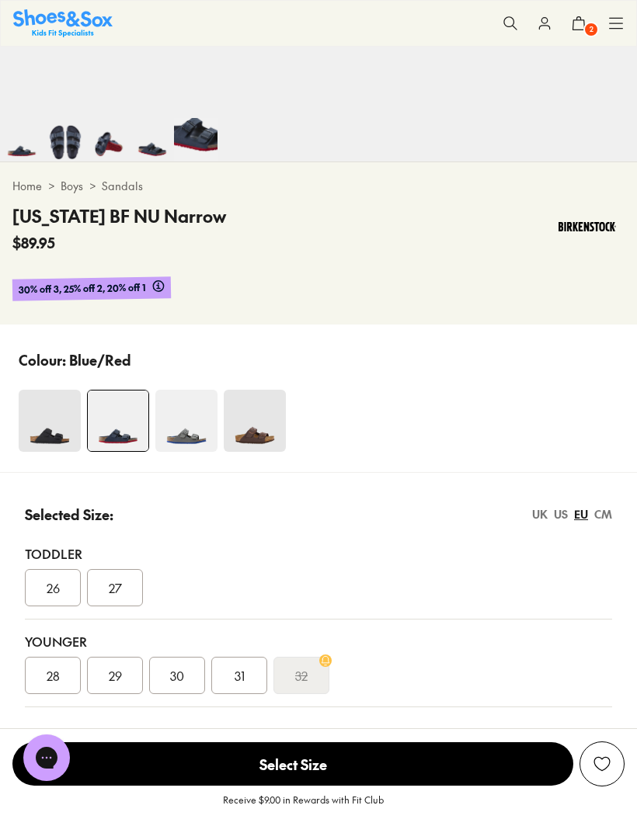
click at [195, 403] on img at bounding box center [186, 421] width 62 height 62
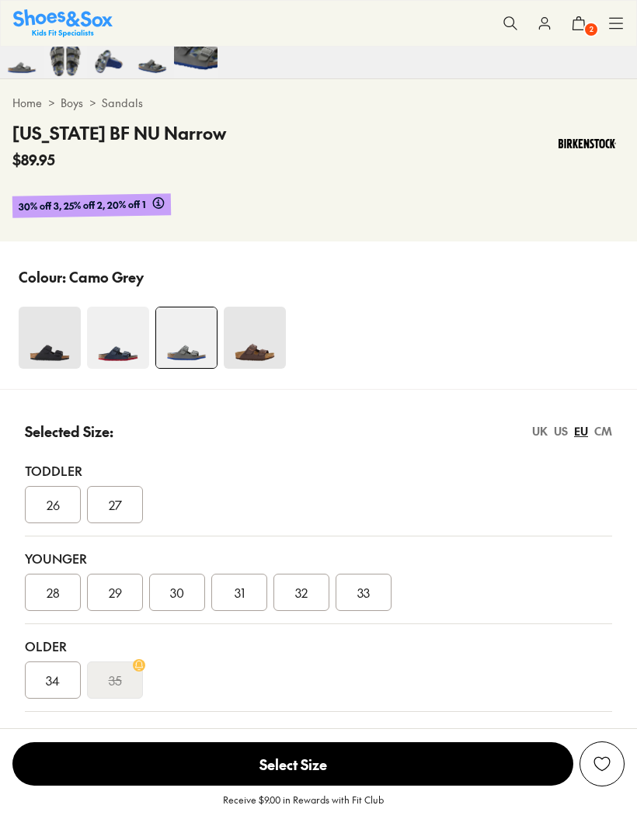
select select "*"
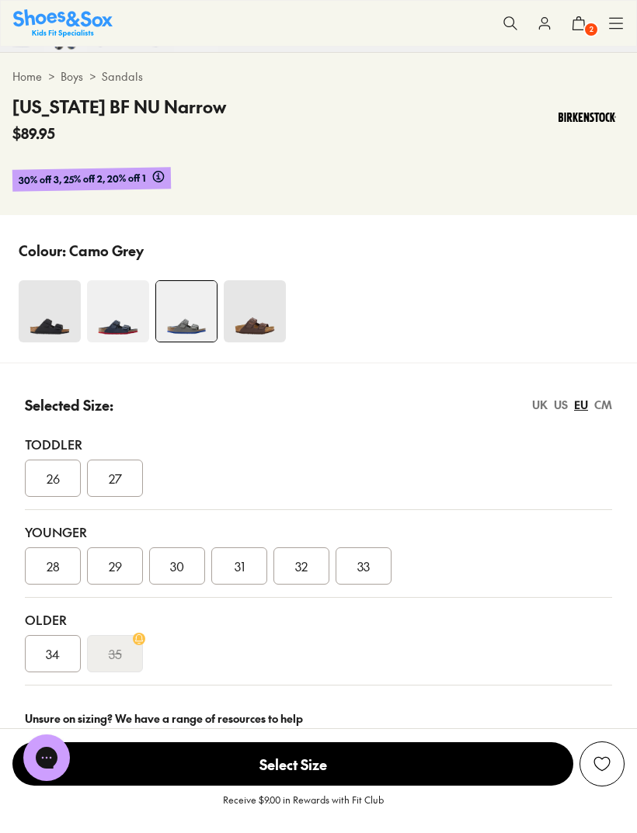
click at [264, 320] on img at bounding box center [255, 311] width 62 height 62
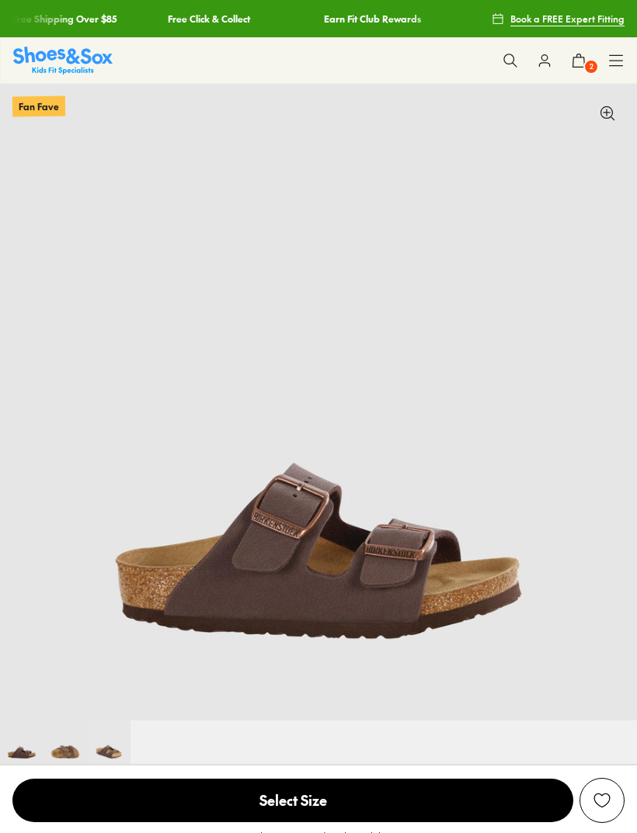
select select "*"
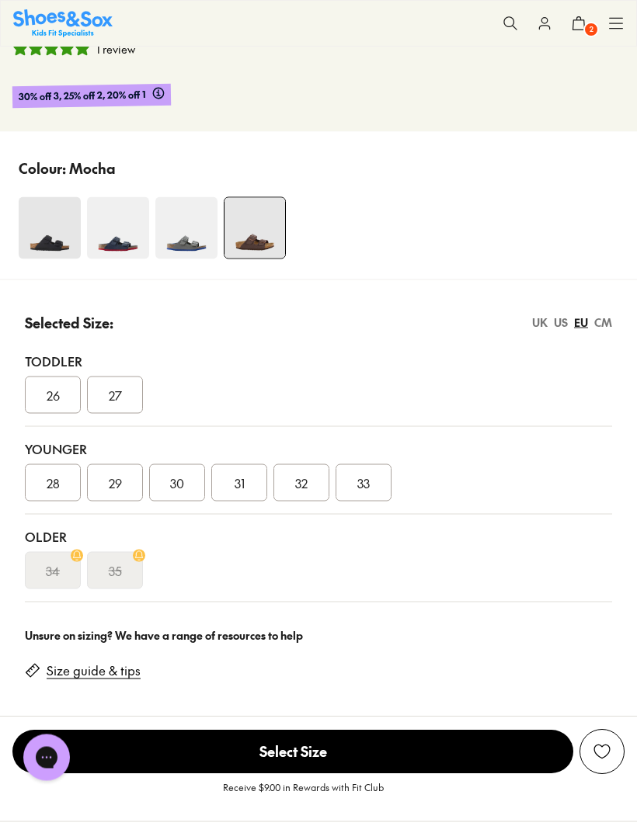
scroll to position [842, 0]
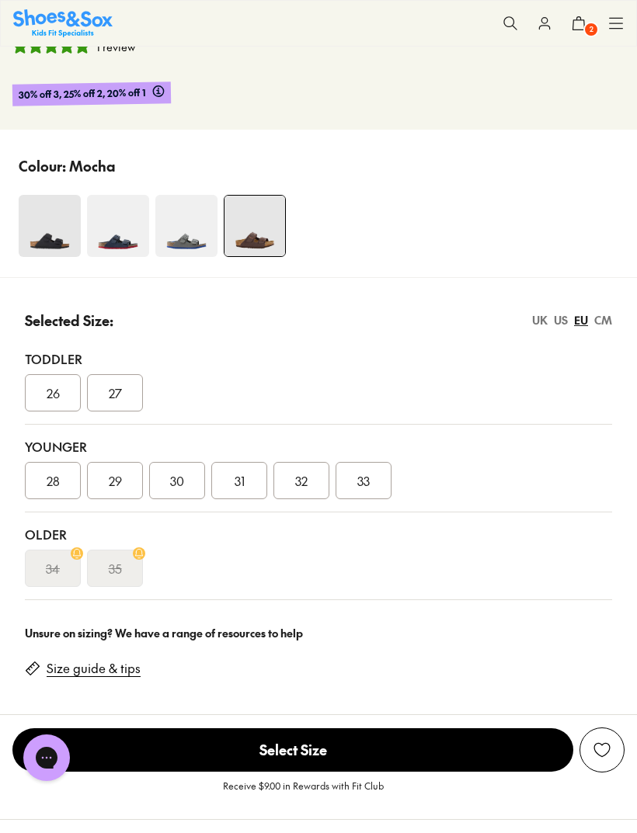
click at [117, 566] on s "35" at bounding box center [115, 568] width 13 height 19
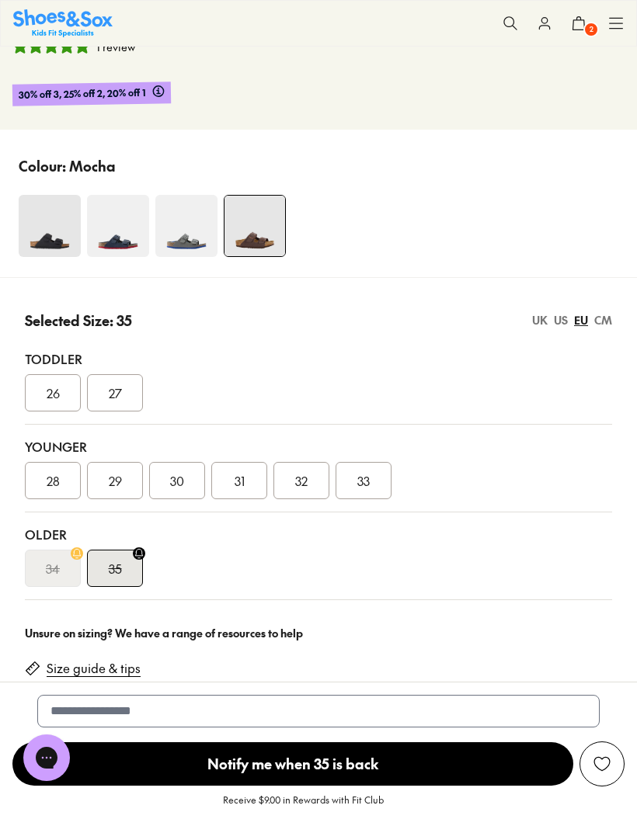
click at [64, 570] on div "34" at bounding box center [53, 568] width 56 height 37
click at [61, 227] on img at bounding box center [50, 226] width 62 height 62
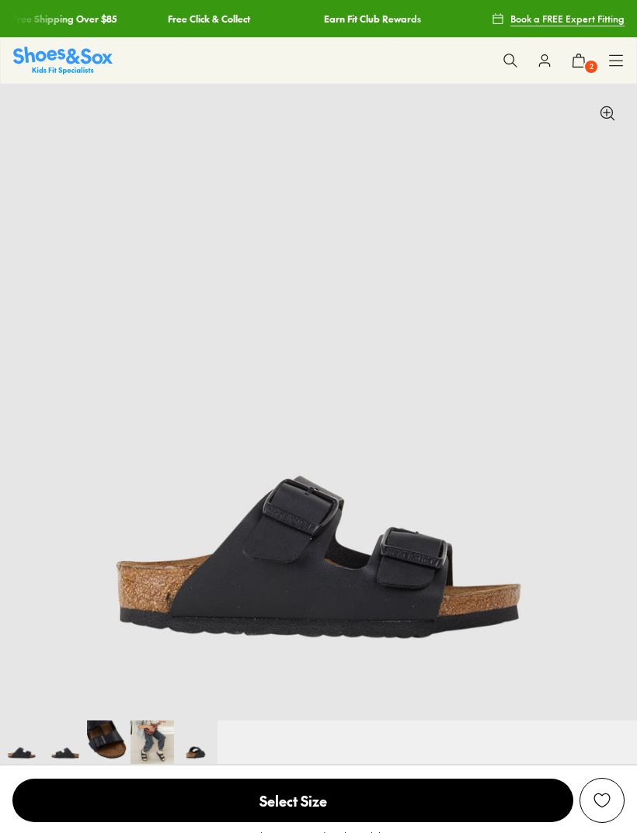
select select "*"
click at [505, 65] on icon at bounding box center [510, 61] width 16 height 16
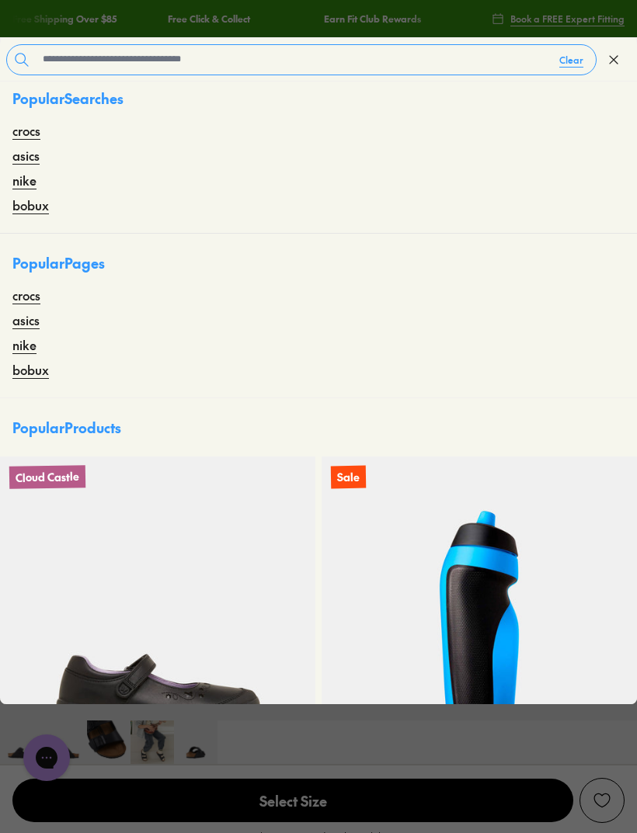
click at [322, 36] on link "Earn Fit Club Rewards" at bounding box center [370, 18] width 97 height 37
click at [323, 51] on input "text" at bounding box center [291, 60] width 510 height 30
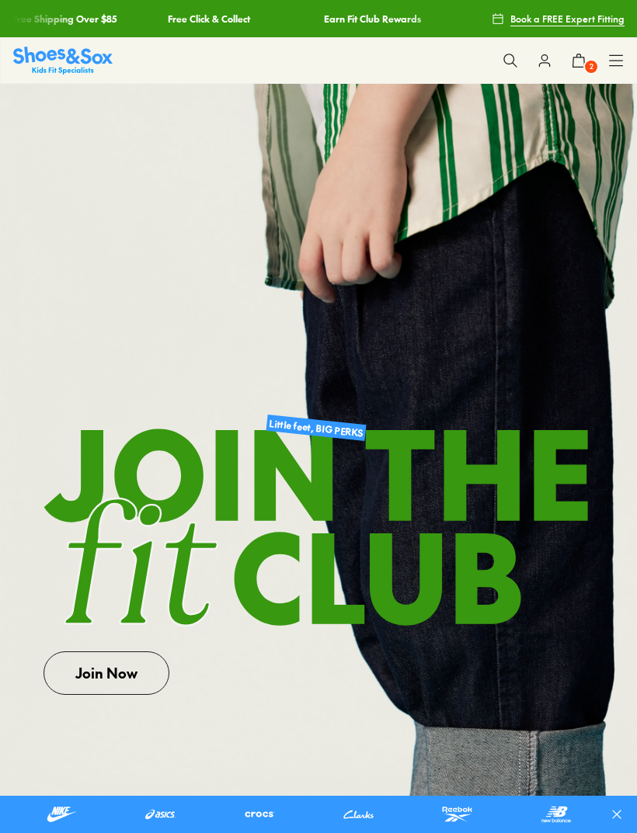
click at [500, 63] on button at bounding box center [510, 60] width 34 height 34
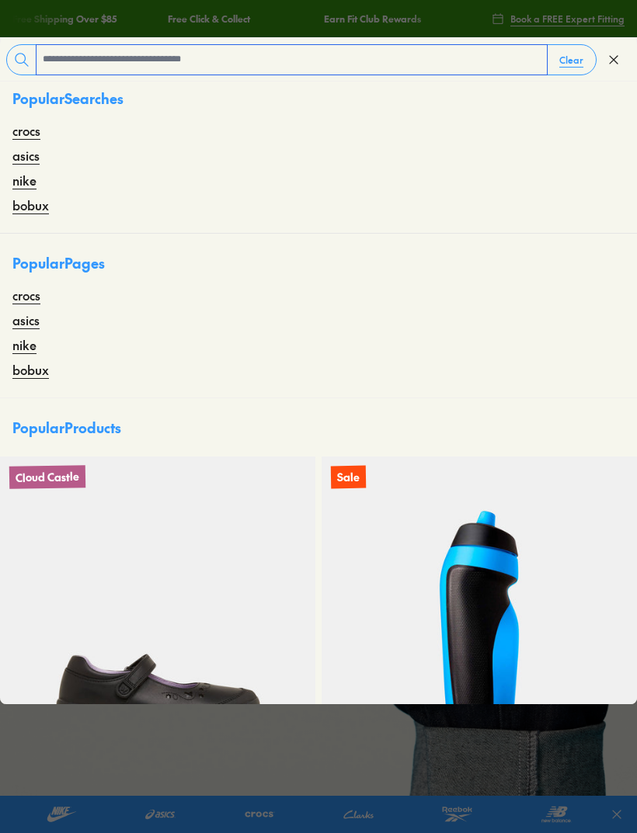
click at [397, 53] on input "text" at bounding box center [291, 60] width 510 height 30
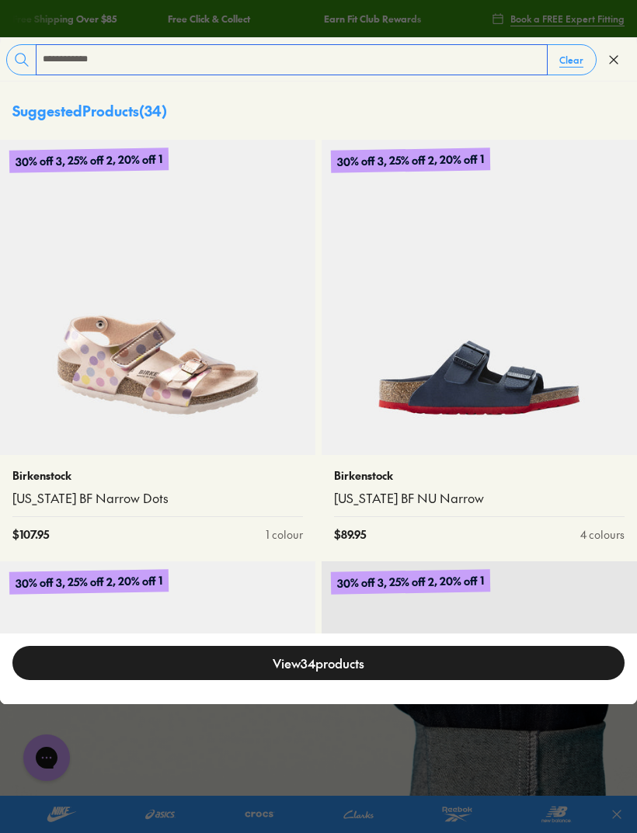
type input "**********"
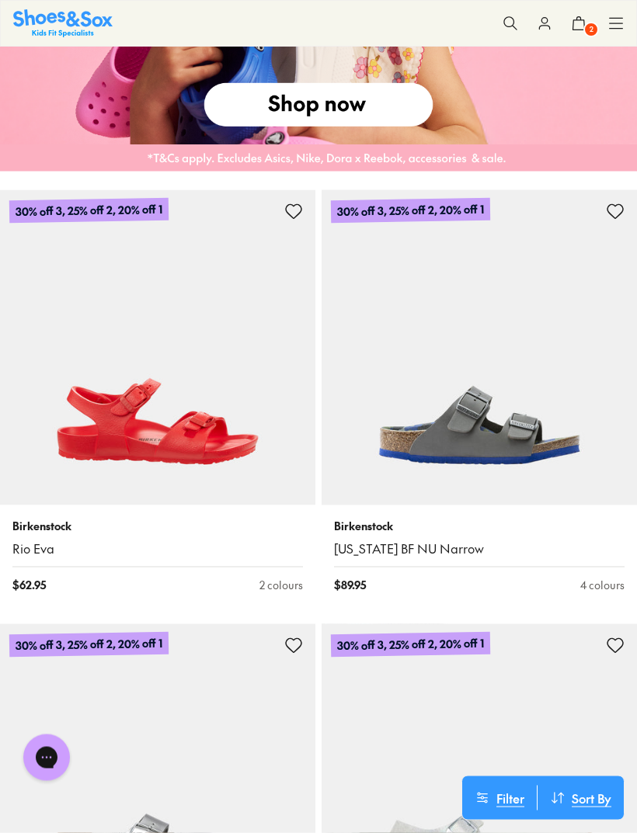
scroll to position [1592, 0]
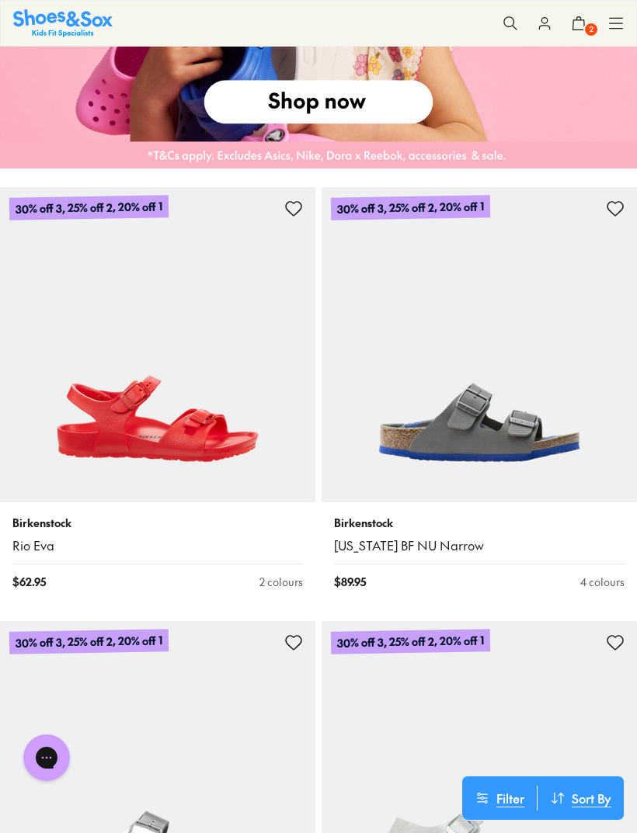
click at [562, 446] on img at bounding box center [478, 344] width 315 height 315
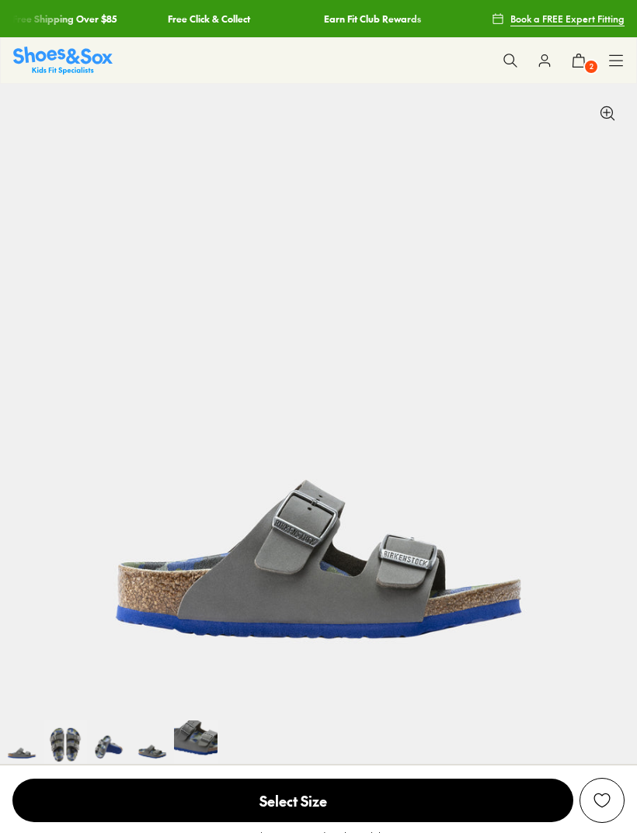
select select "*"
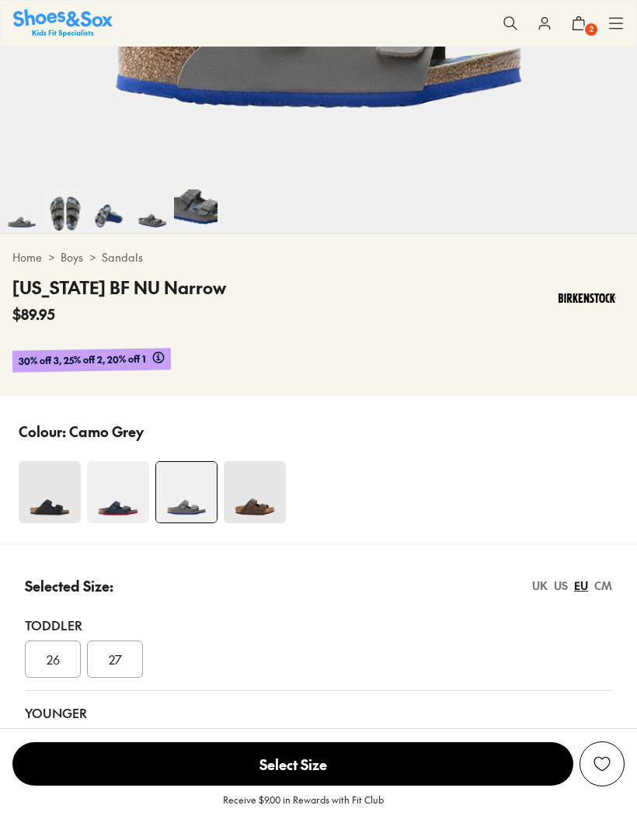
click at [136, 490] on img at bounding box center [118, 492] width 62 height 62
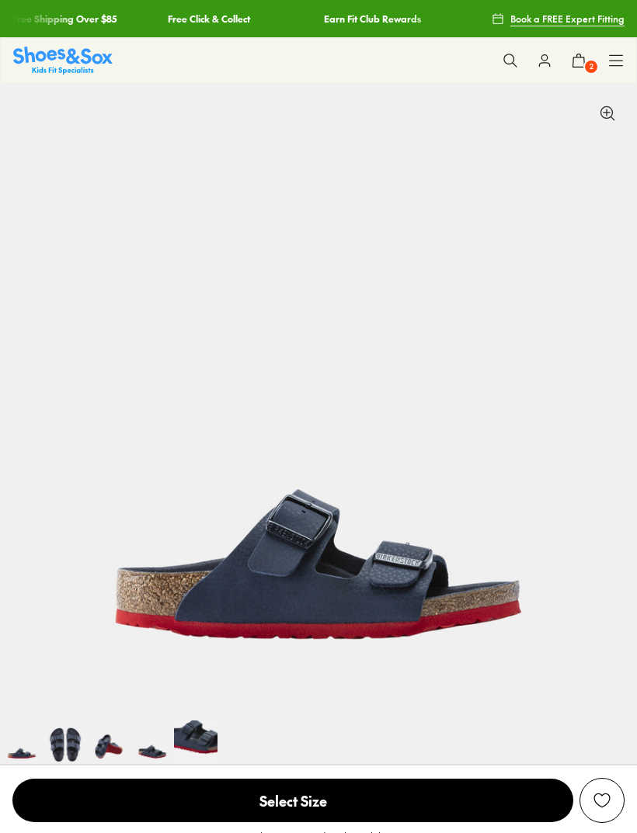
select select "*"
click at [509, 63] on icon at bounding box center [510, 61] width 16 height 16
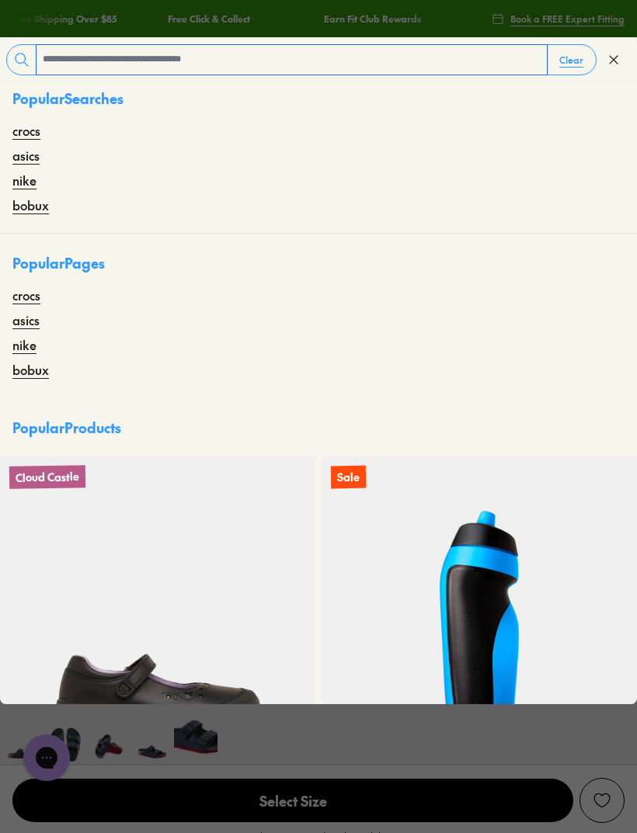
click at [421, 65] on input "text" at bounding box center [291, 60] width 510 height 30
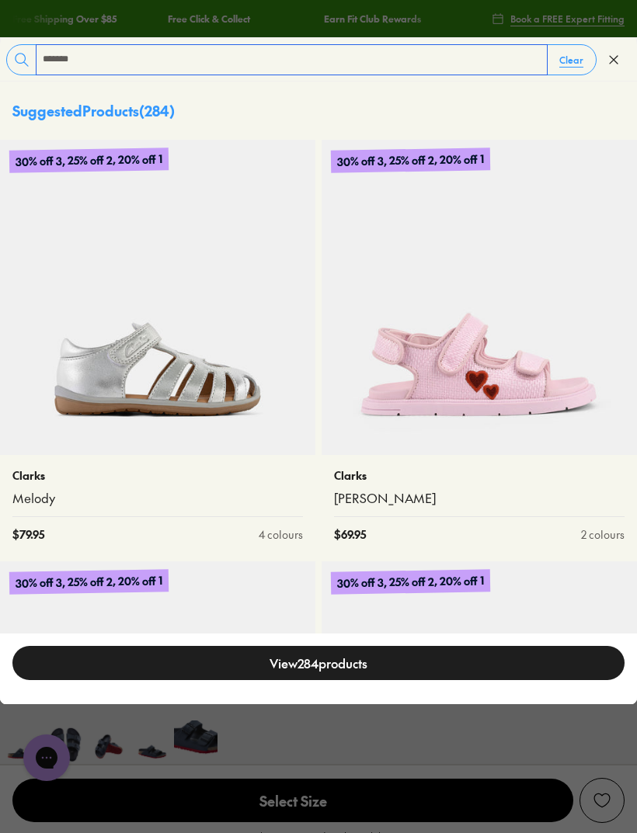
type input "*******"
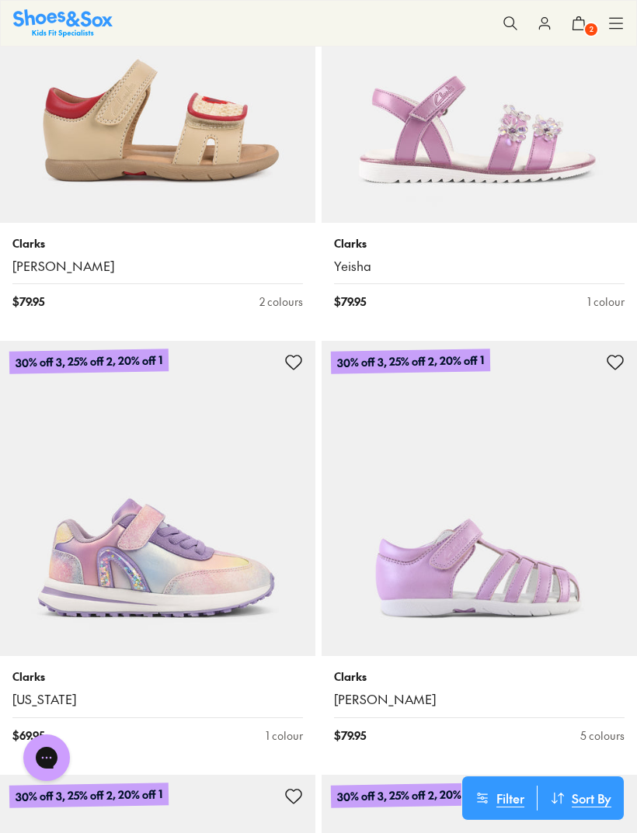
scroll to position [3562, 0]
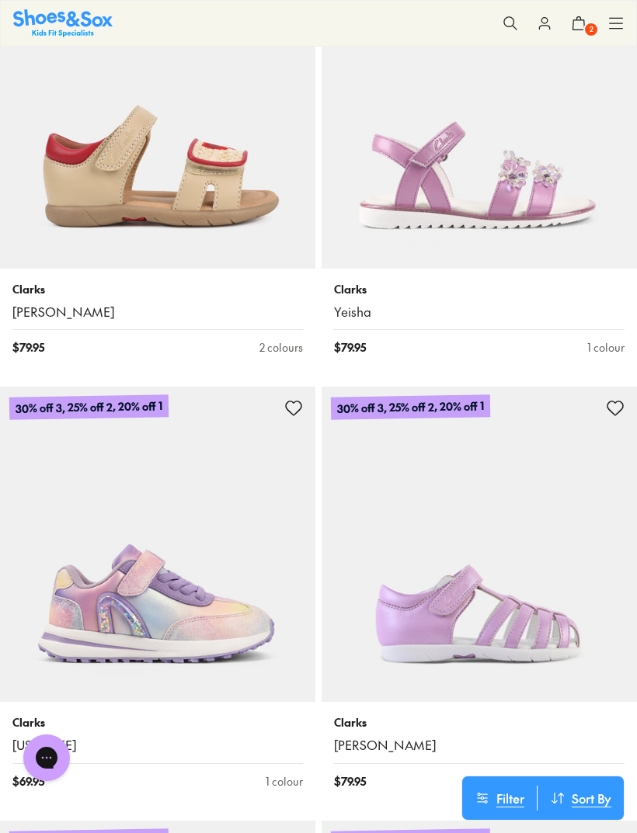
click at [616, 19] on icon at bounding box center [616, 24] width 16 height 16
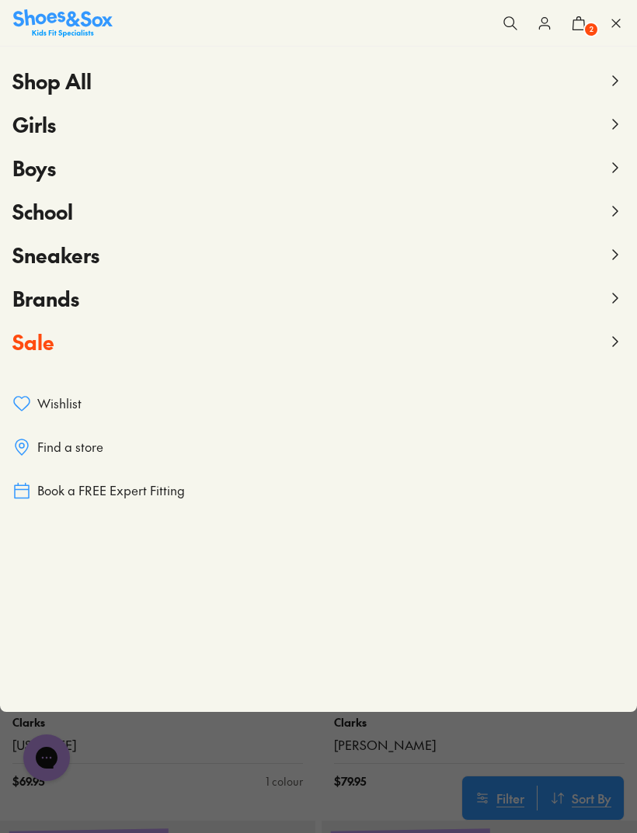
click at [605, 208] on button "School" at bounding box center [318, 210] width 612 height 43
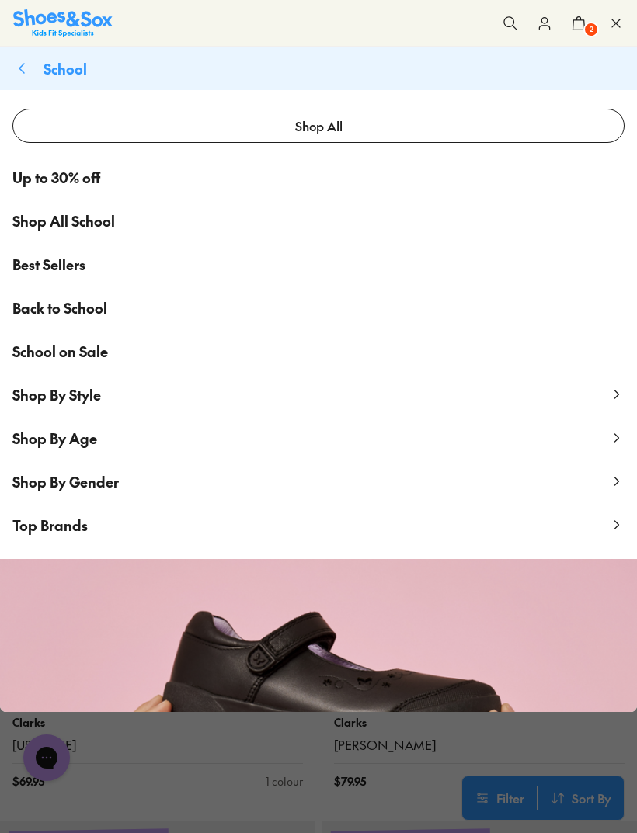
click at [87, 226] on span "Shop All School" at bounding box center [63, 220] width 102 height 21
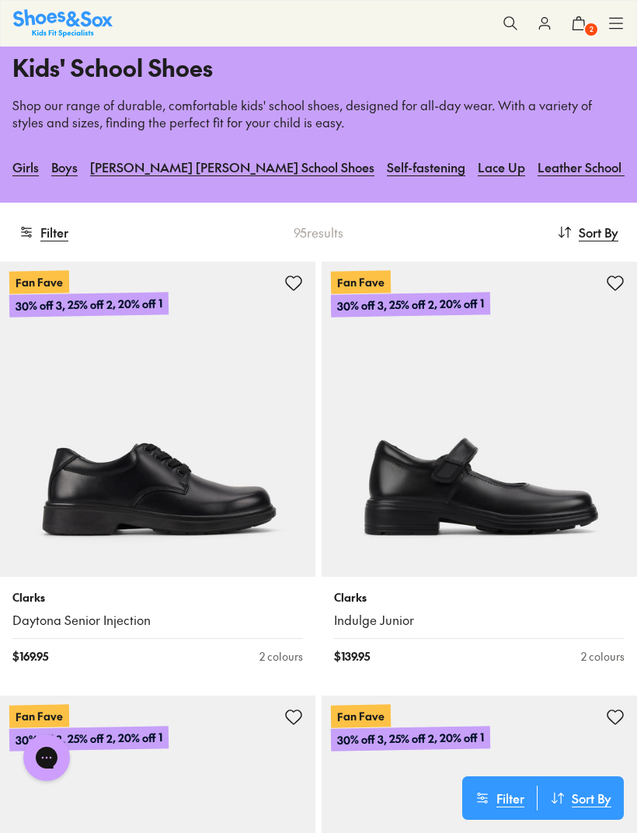
scroll to position [14, 0]
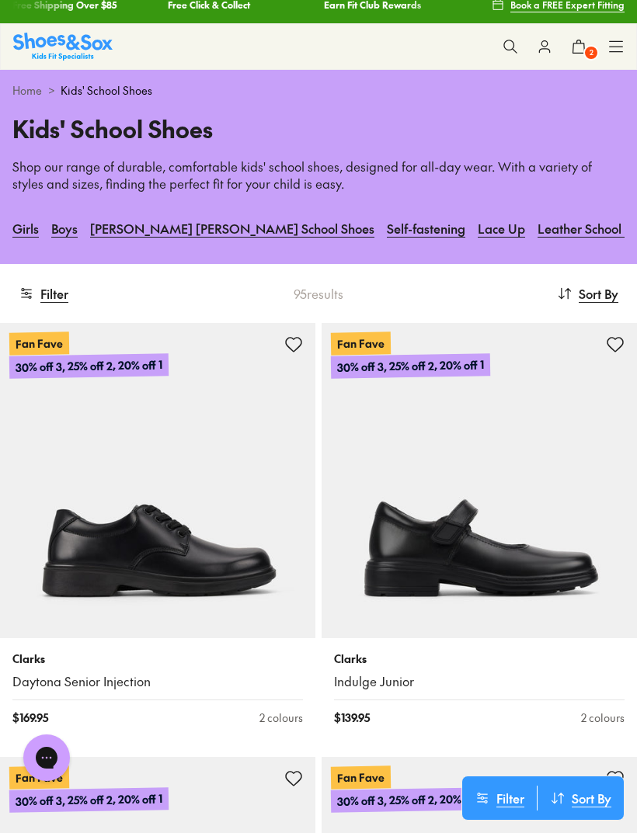
click at [540, 442] on img at bounding box center [478, 480] width 315 height 315
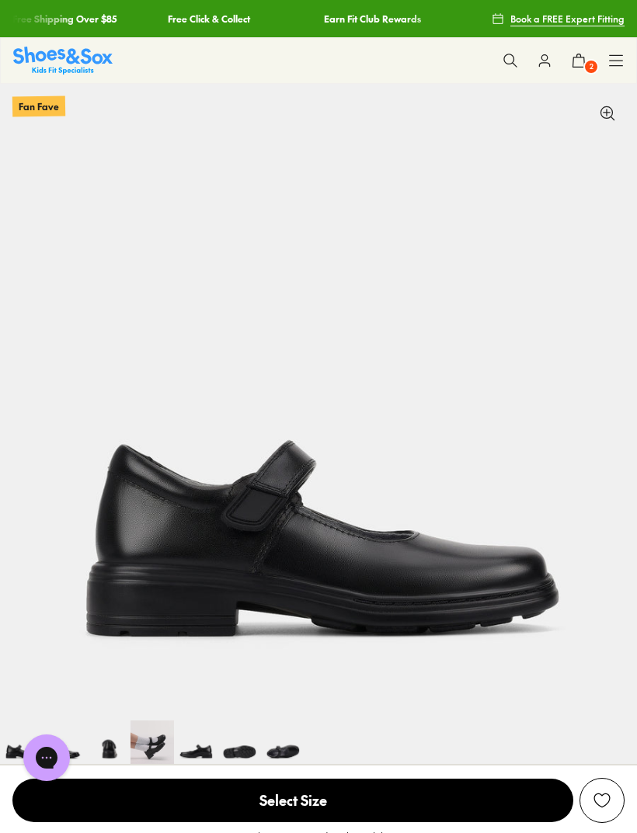
select select "*"
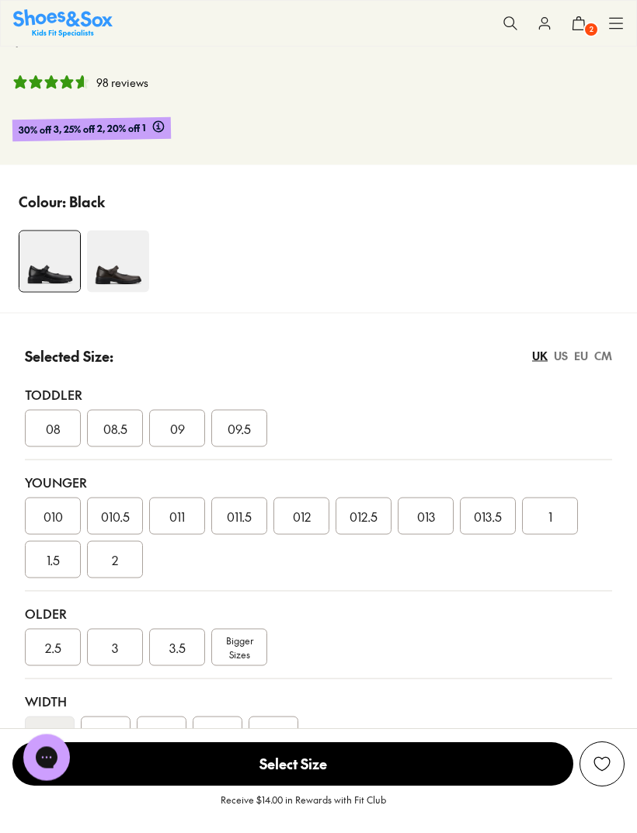
scroll to position [807, 0]
click at [241, 655] on span "Bigger Sizes" at bounding box center [239, 647] width 27 height 28
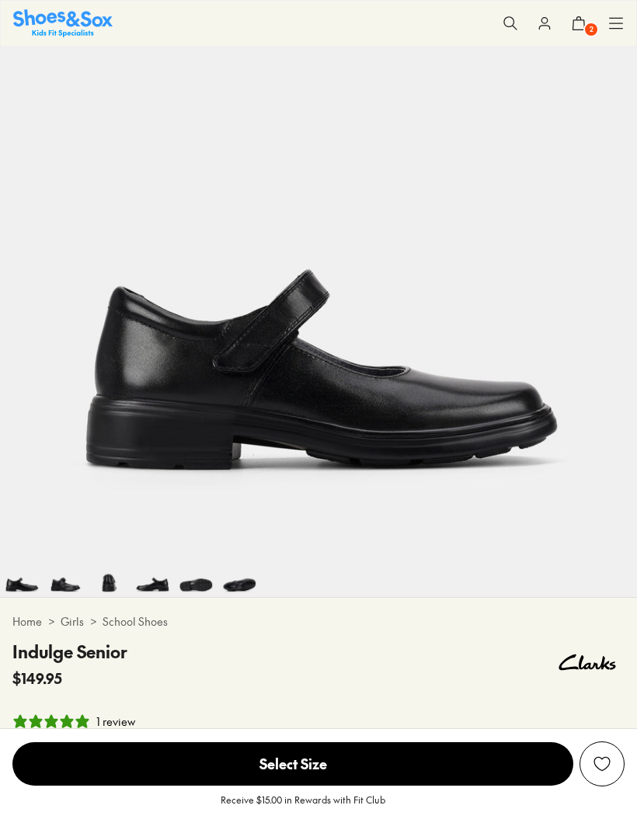
select select "*"
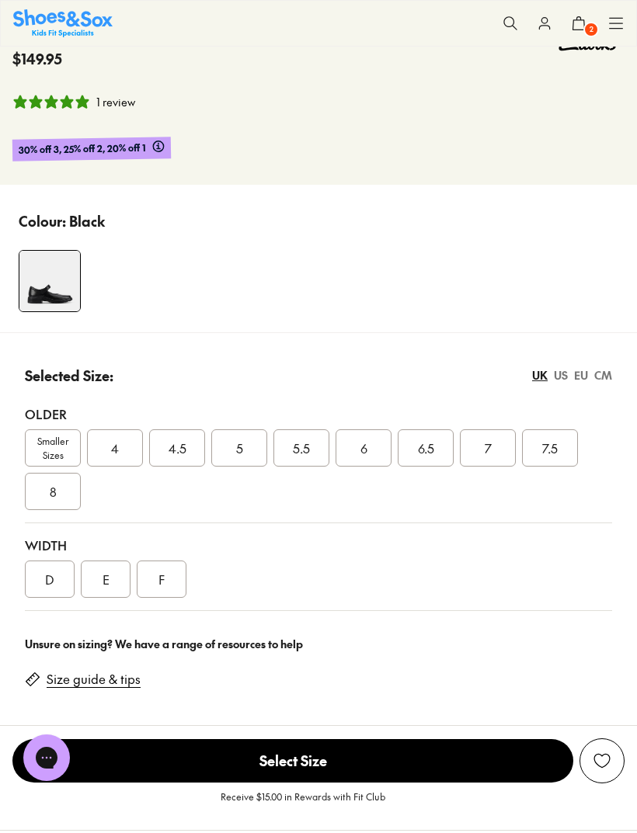
scroll to position [790, 0]
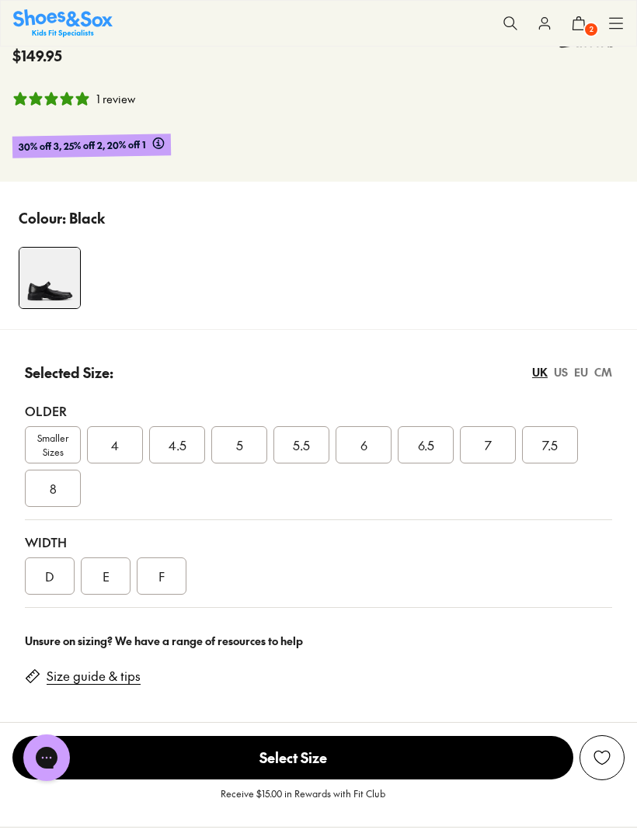
click at [248, 450] on div "5" at bounding box center [239, 444] width 56 height 37
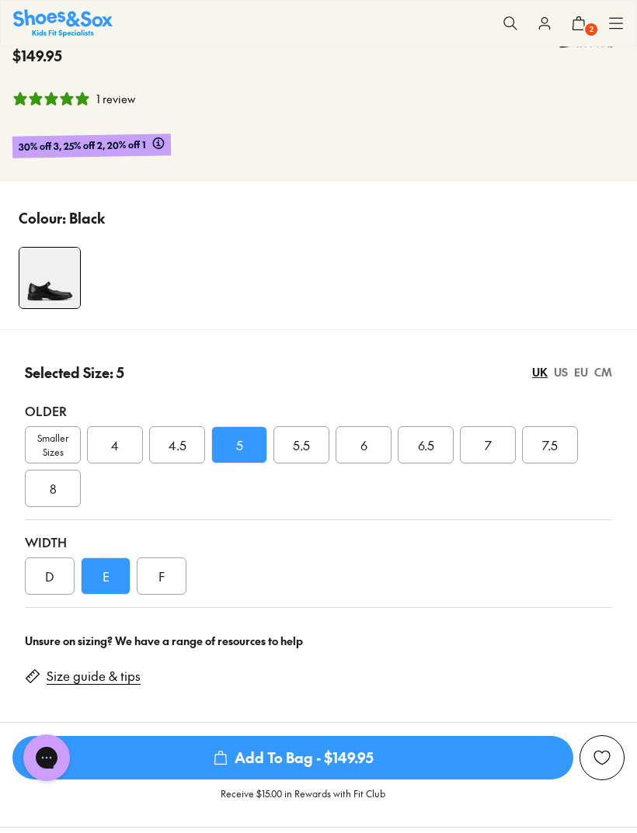
click at [406, 757] on span "Add To Bag - $149.95" at bounding box center [292, 757] width 561 height 43
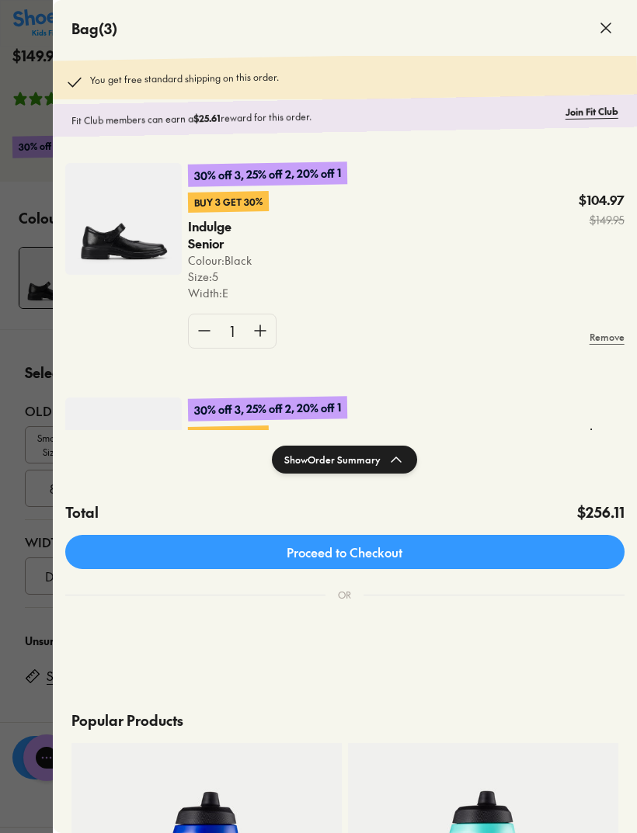
click at [22, 371] on div at bounding box center [318, 416] width 637 height 833
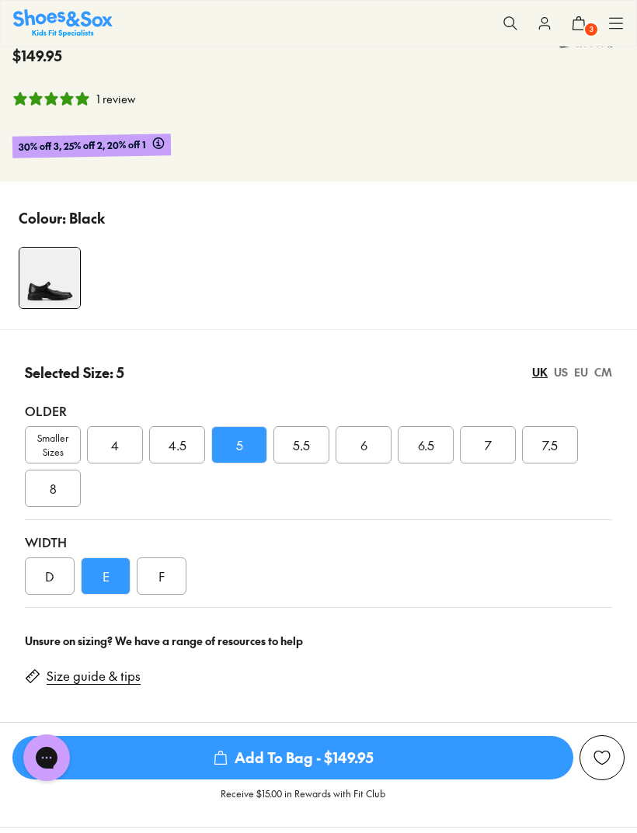
click at [615, 20] on icon at bounding box center [616, 24] width 16 height 16
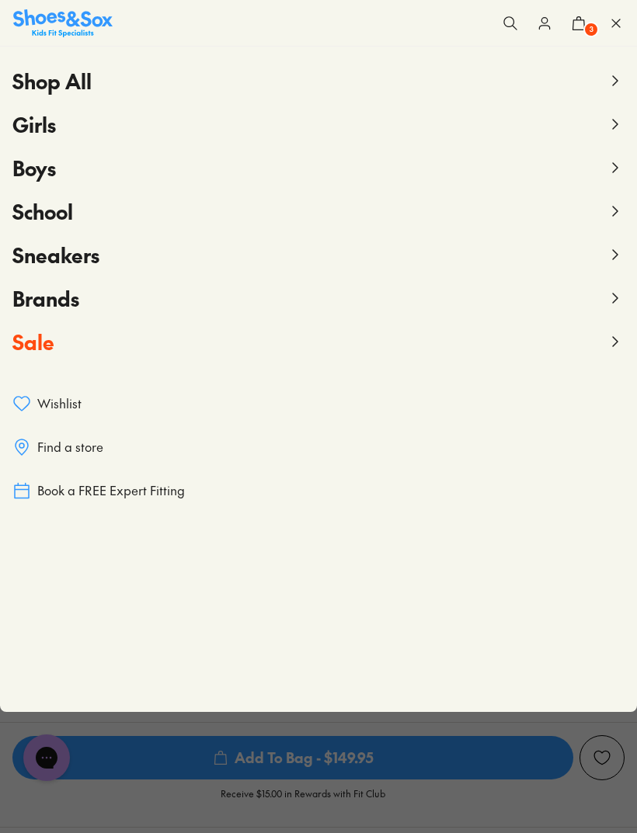
click at [615, 122] on use at bounding box center [615, 124] width 5 height 9
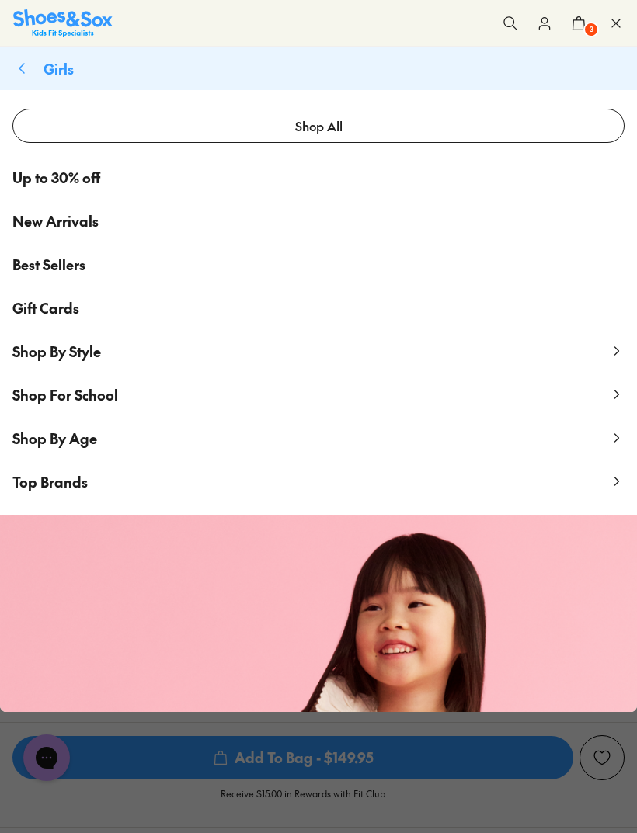
click at [93, 355] on span "Shop By Style" at bounding box center [56, 351] width 89 height 19
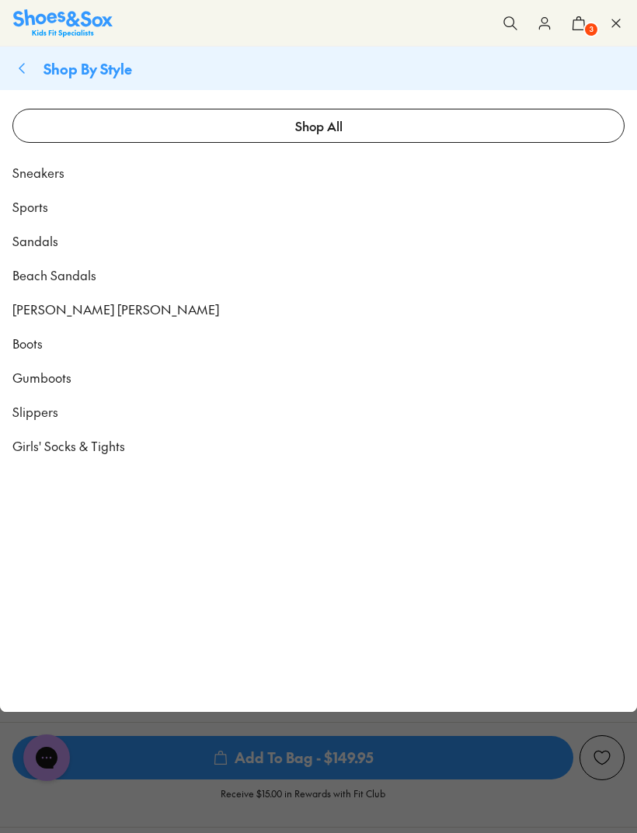
click at [48, 207] on link "Sports" at bounding box center [318, 206] width 637 height 34
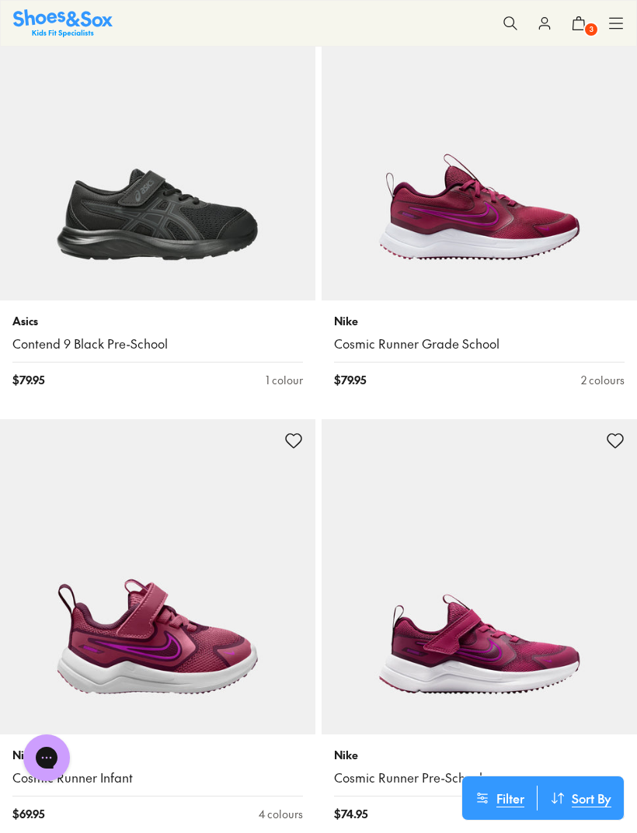
scroll to position [351, 0]
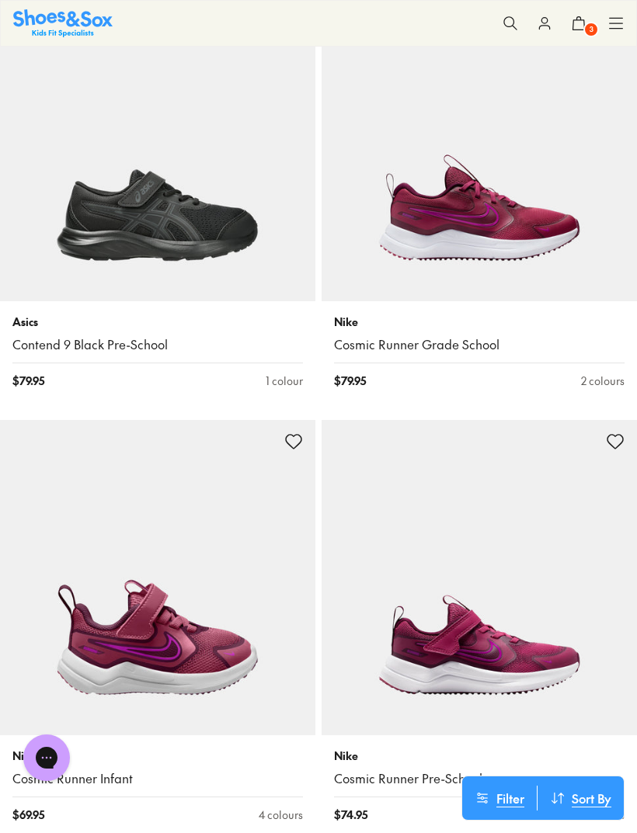
click at [523, 241] on img at bounding box center [478, 143] width 315 height 315
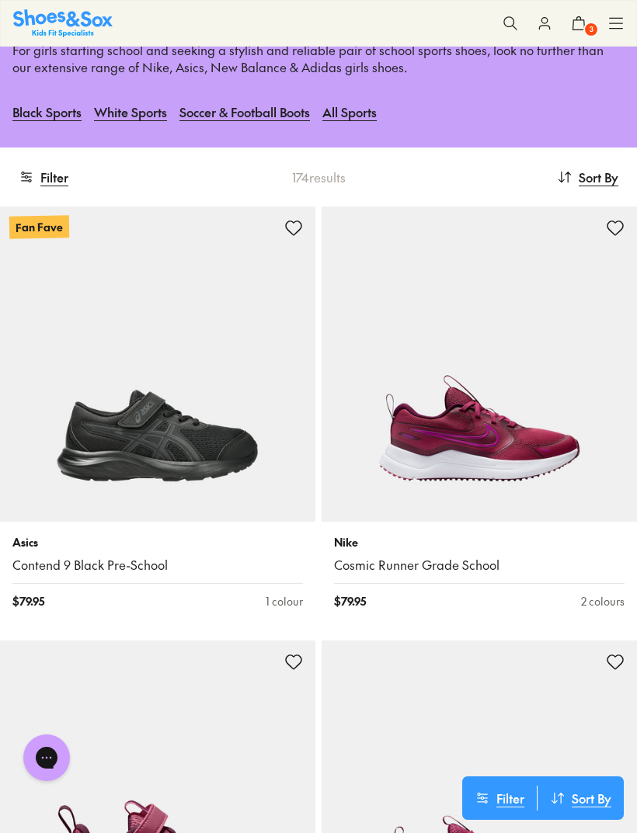
scroll to position [0, 0]
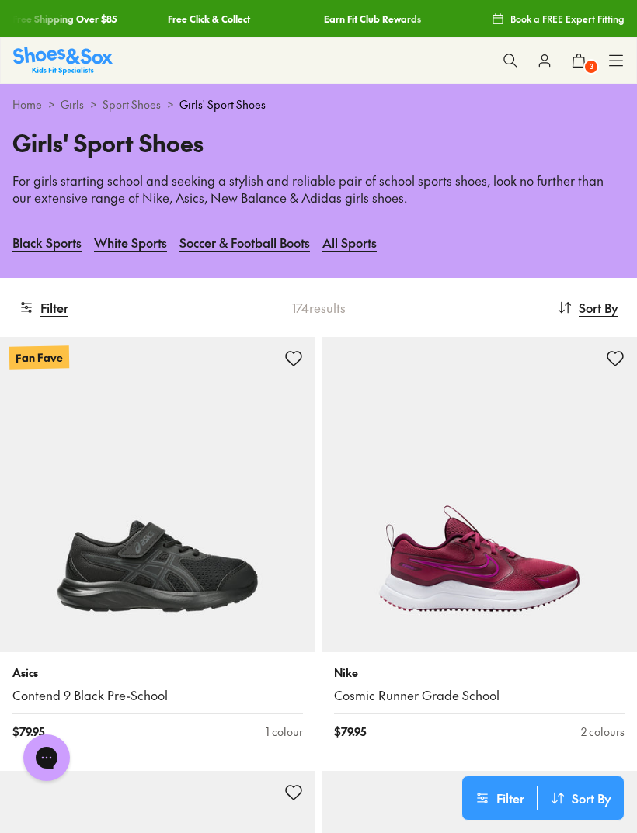
click at [64, 299] on button "Filter" at bounding box center [44, 307] width 50 height 34
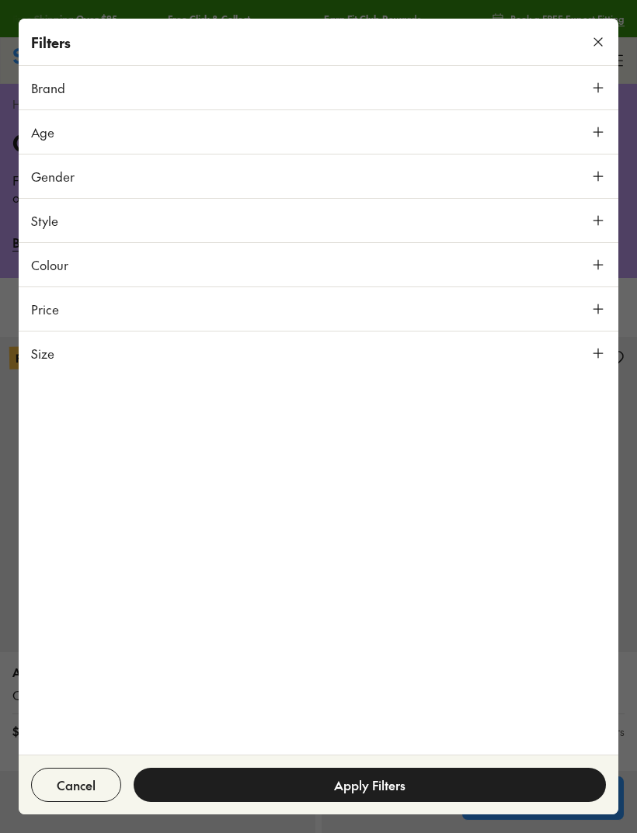
click at [594, 359] on icon at bounding box center [598, 353] width 16 height 16
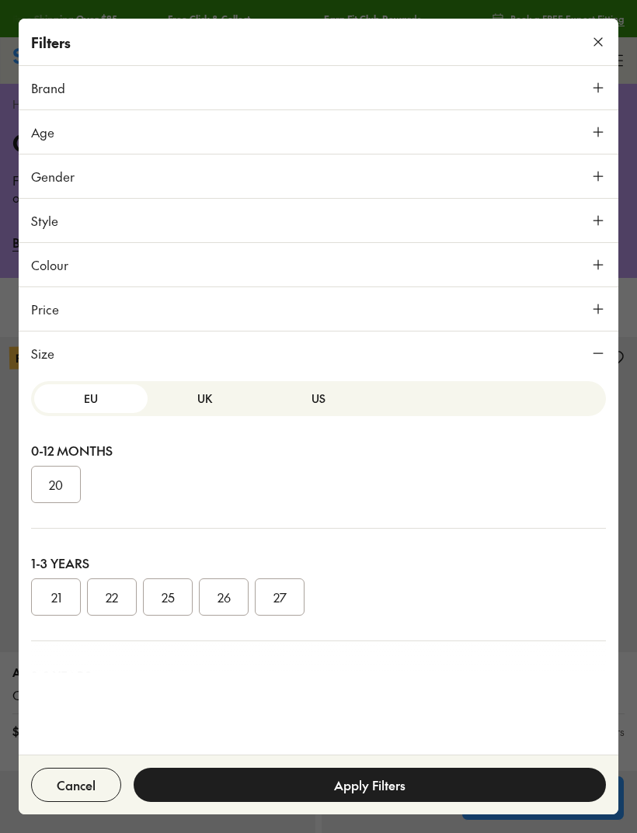
click at [325, 408] on button "US" at bounding box center [318, 398] width 113 height 29
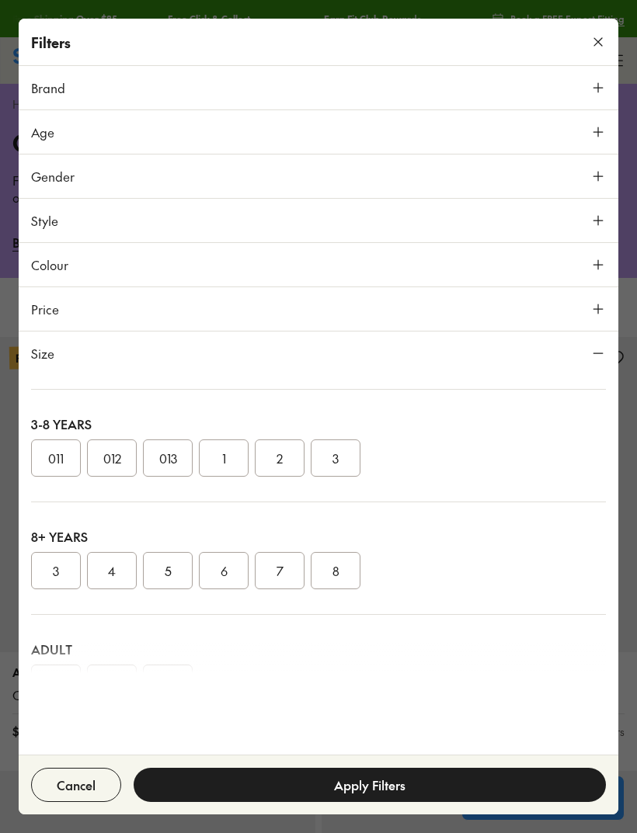
scroll to position [259, 0]
click at [226, 570] on button "6" at bounding box center [224, 562] width 50 height 37
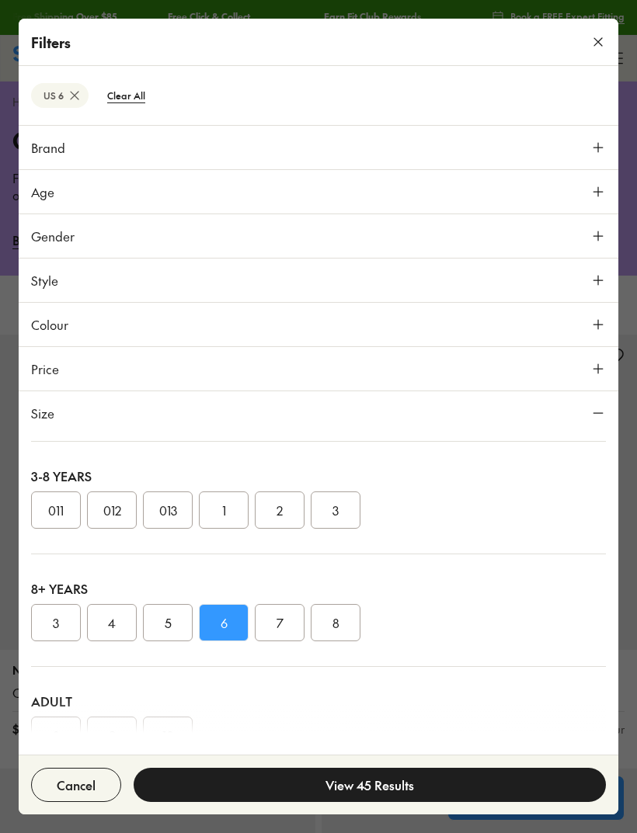
scroll to position [126, 0]
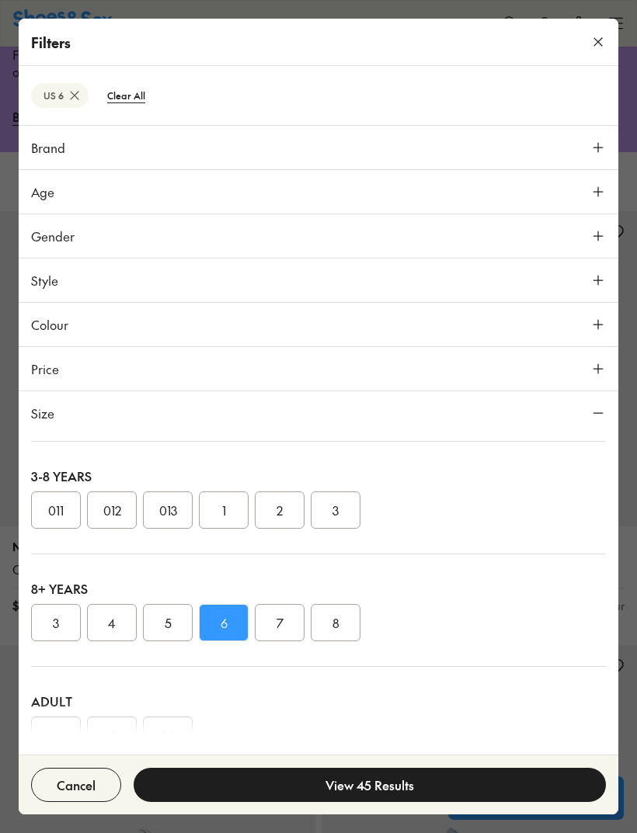
click at [463, 793] on button "View 45 Results" at bounding box center [370, 785] width 472 height 34
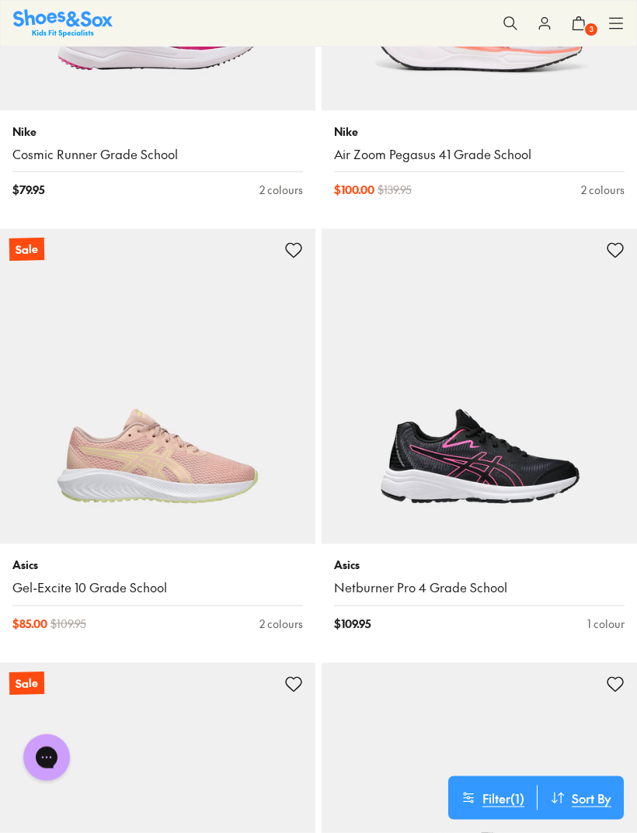
scroll to position [2936, 0]
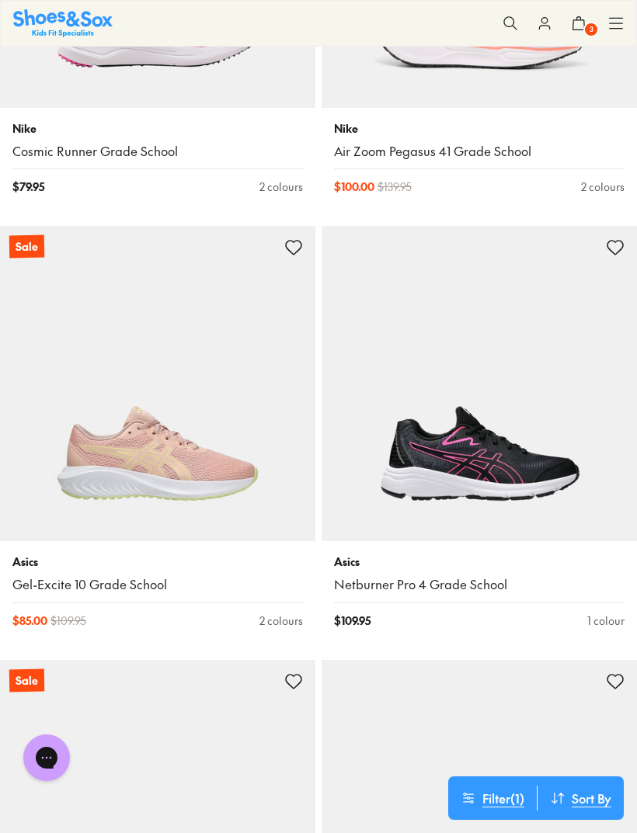
click at [196, 482] on img at bounding box center [157, 383] width 315 height 315
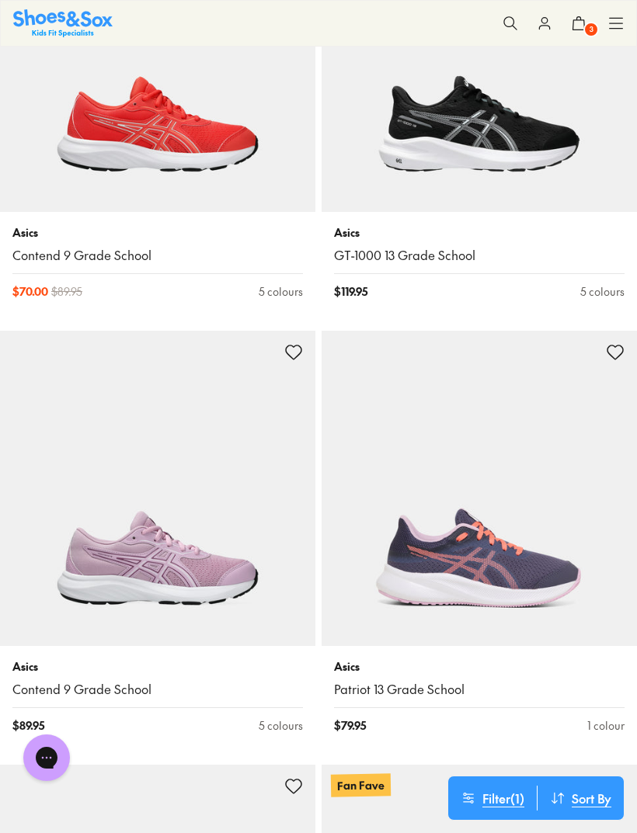
scroll to position [3700, 0]
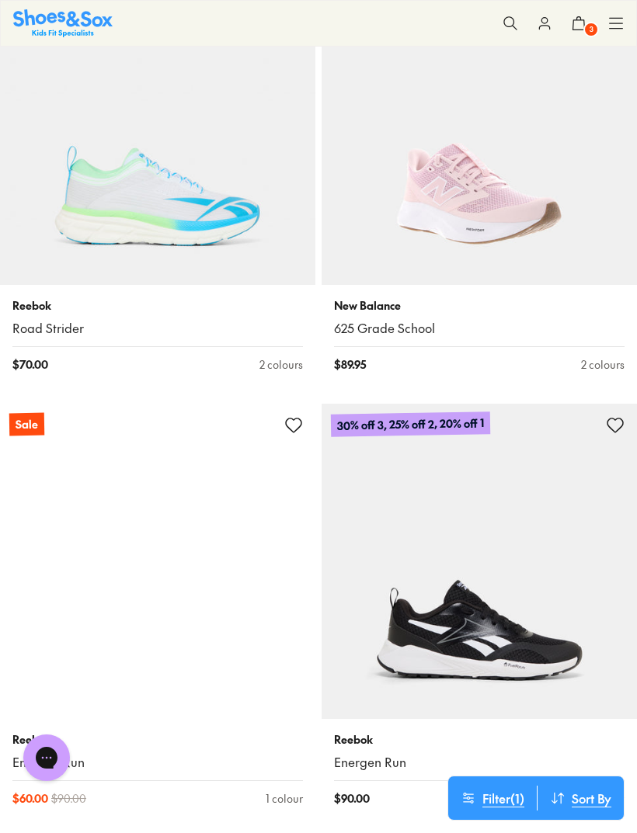
scroll to position [7535, 0]
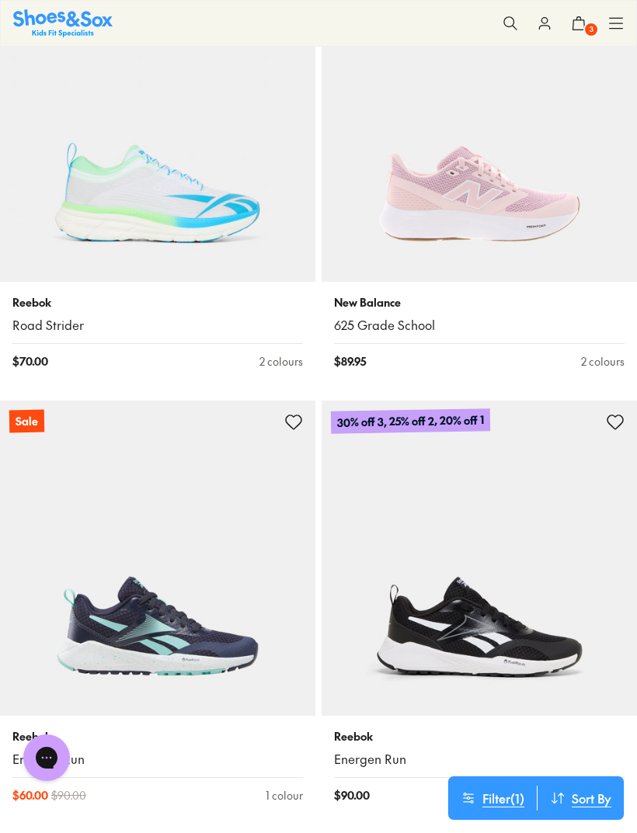
click at [502, 184] on img at bounding box center [478, 124] width 315 height 315
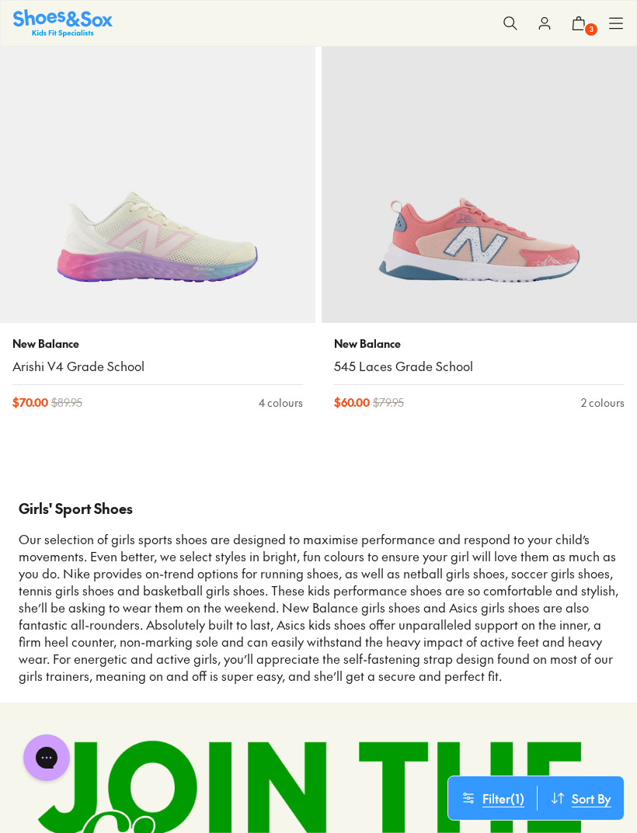
scroll to position [10099, 0]
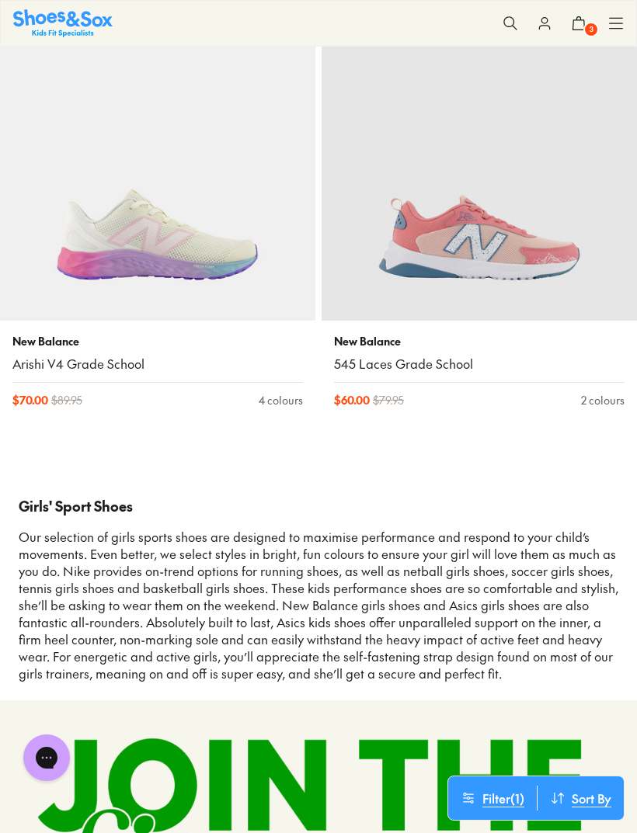
click at [618, 19] on icon at bounding box center [616, 24] width 16 height 16
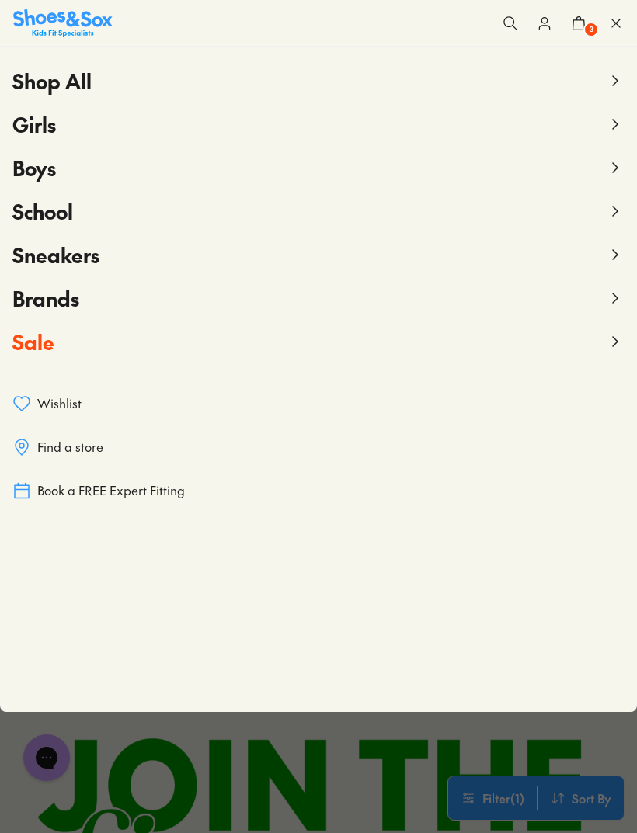
click at [615, 122] on use at bounding box center [615, 124] width 5 height 9
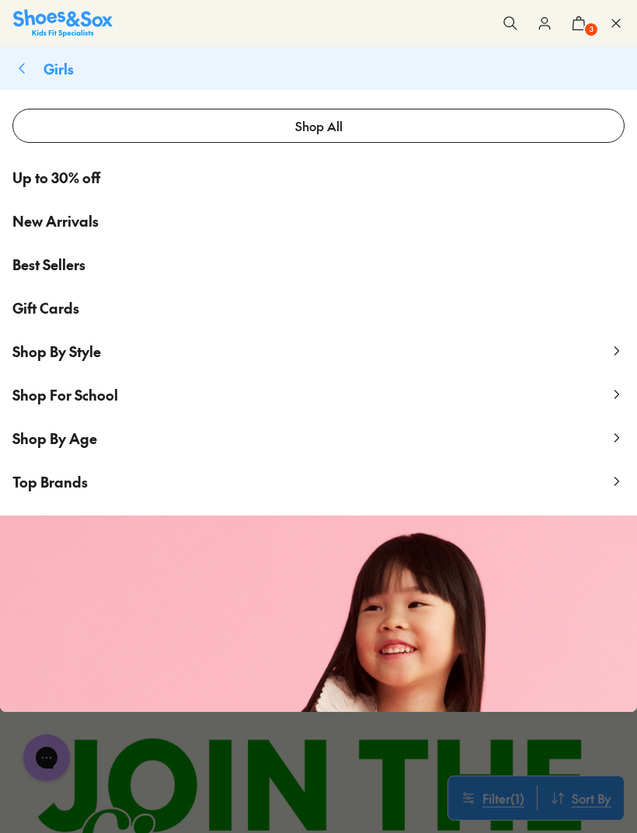
click at [92, 438] on span "Shop By Age" at bounding box center [54, 438] width 85 height 19
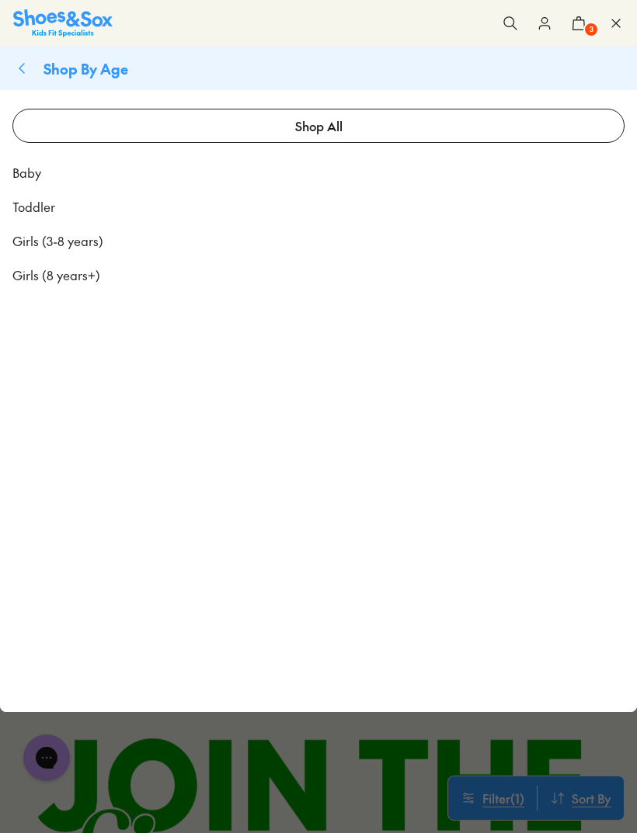
click at [92, 282] on span "Girls (8 years+)" at bounding box center [56, 275] width 88 height 19
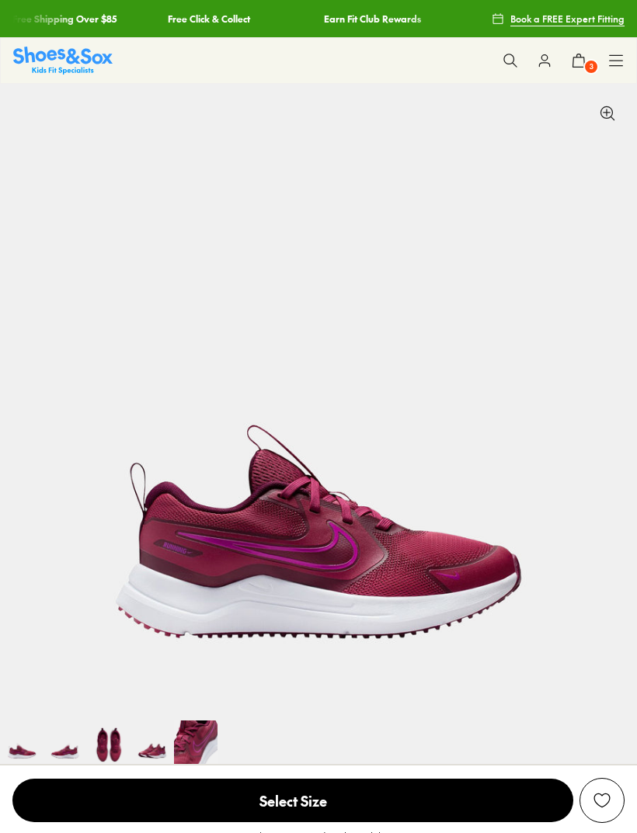
select select "*"
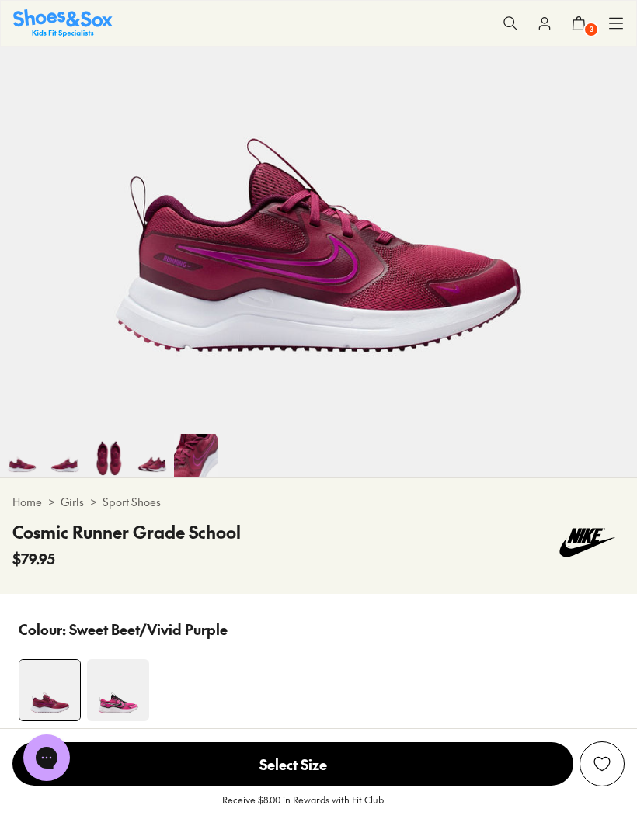
scroll to position [269, 0]
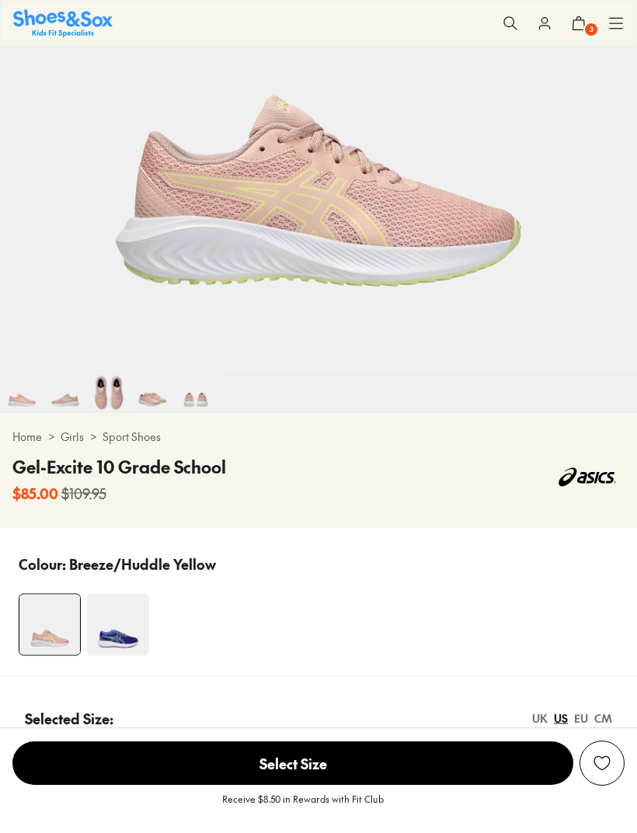
select select "*"
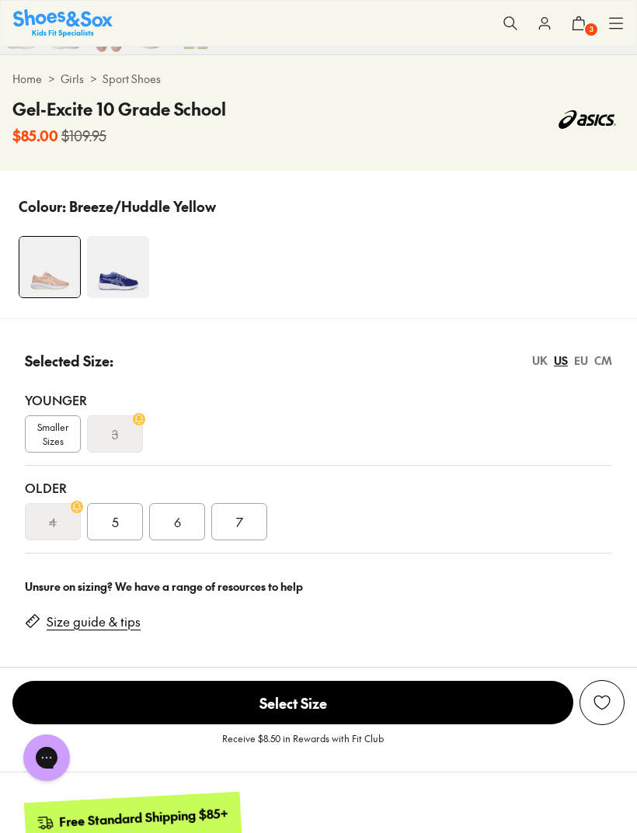
scroll to position [711, 0]
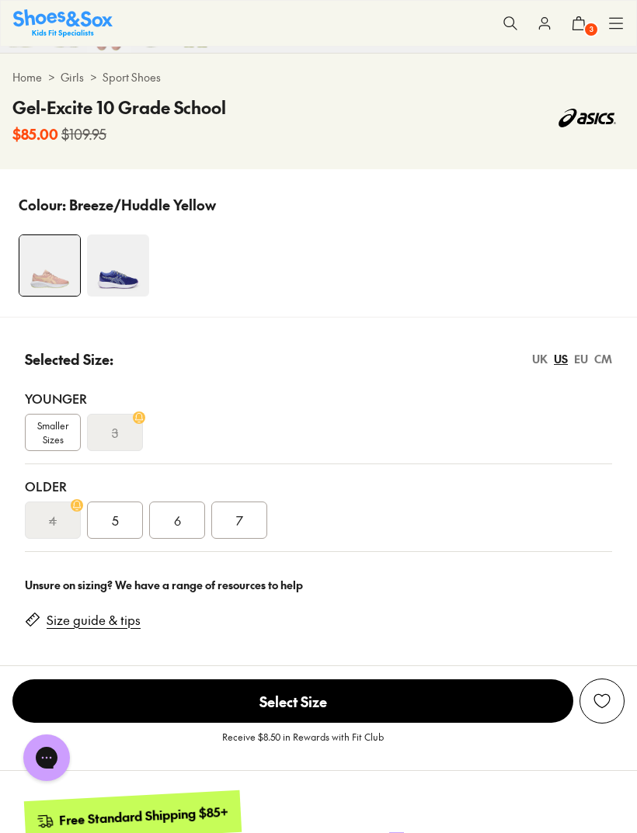
click at [114, 513] on span "5" at bounding box center [115, 520] width 7 height 19
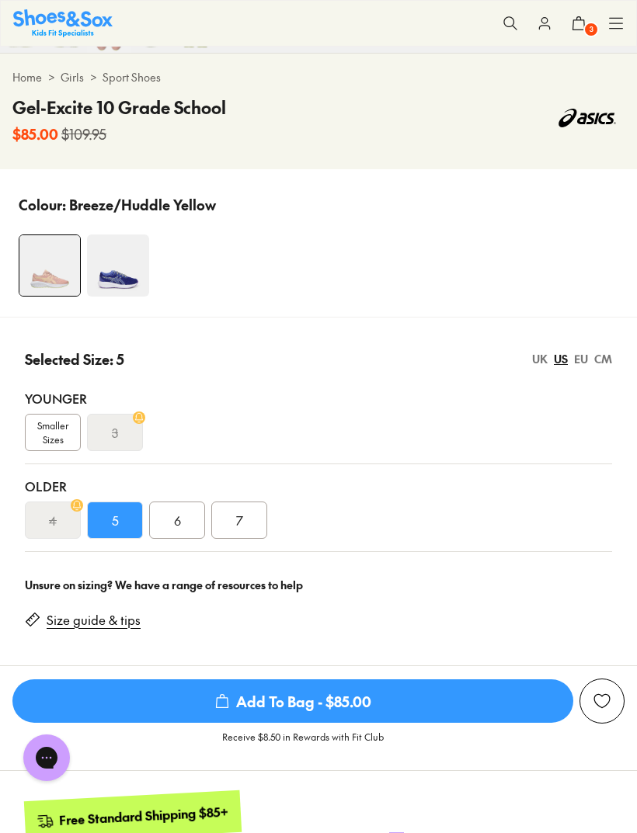
click at [421, 692] on span "Add To Bag - $85.00" at bounding box center [292, 700] width 561 height 43
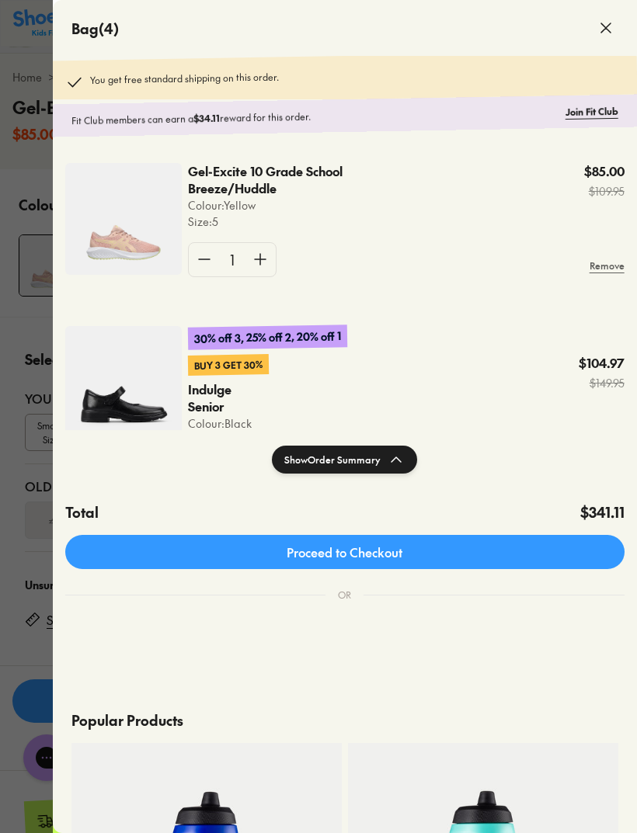
click at [23, 490] on div at bounding box center [318, 416] width 637 height 833
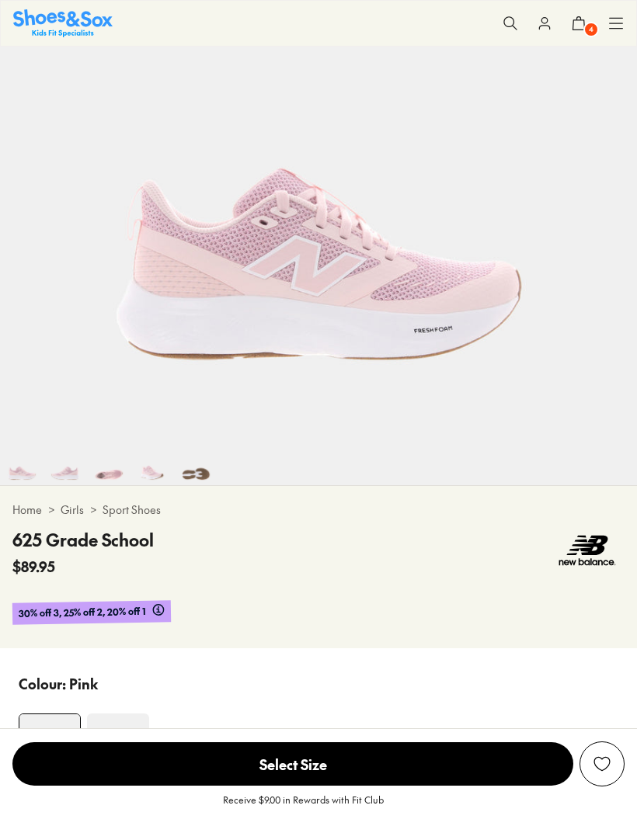
select select "*"
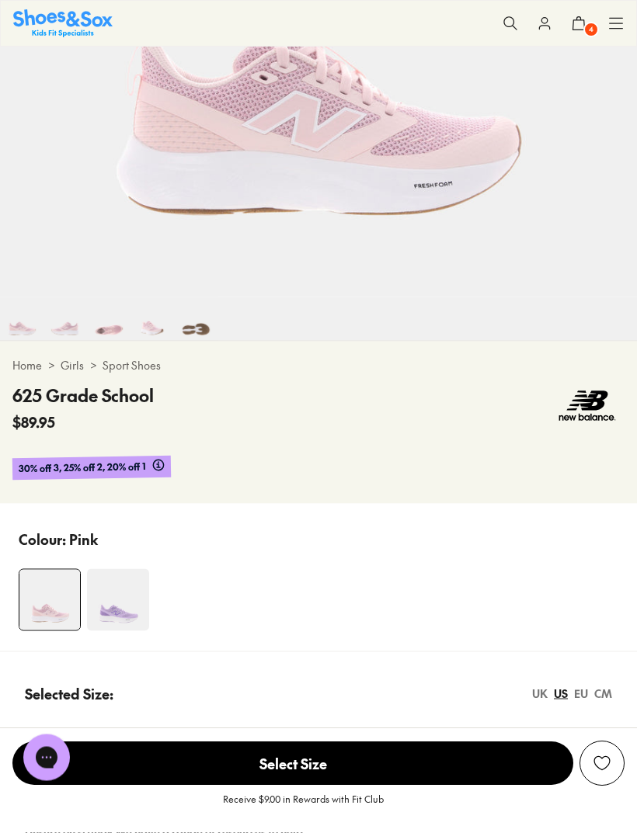
scroll to position [438, 0]
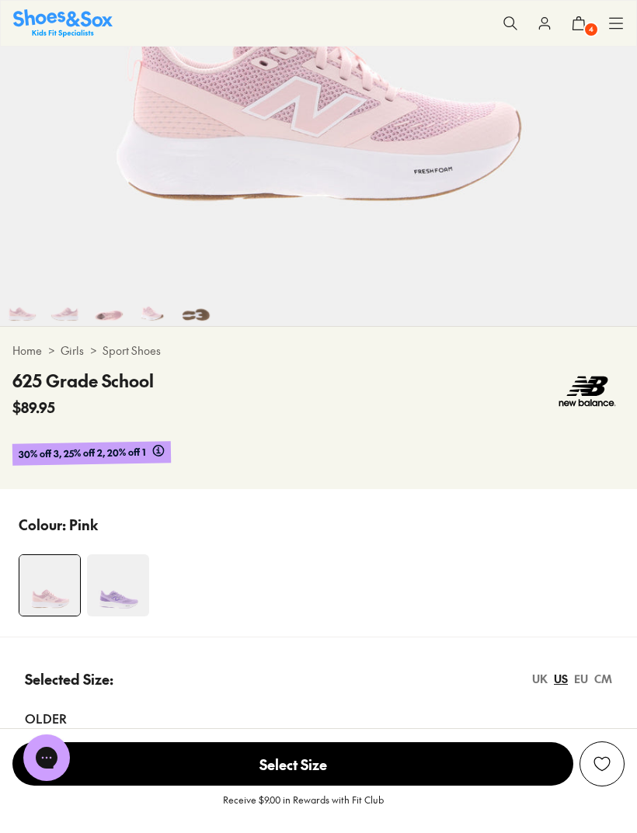
click at [126, 594] on img at bounding box center [118, 585] width 62 height 62
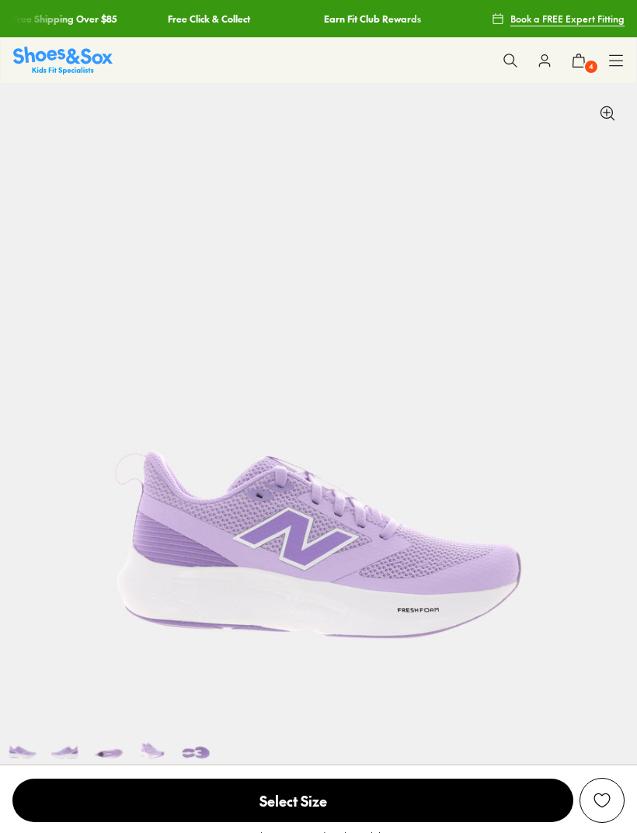
select select "*"
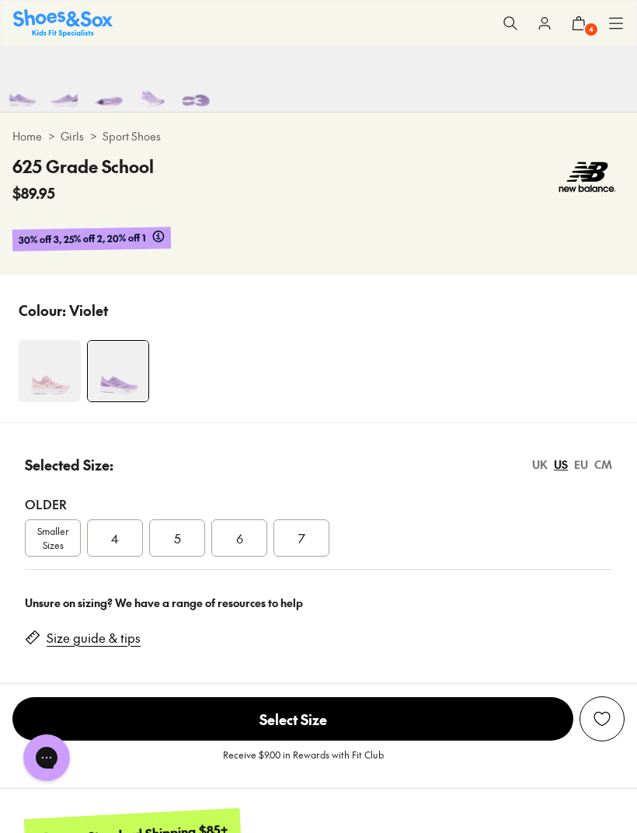
scroll to position [679, 0]
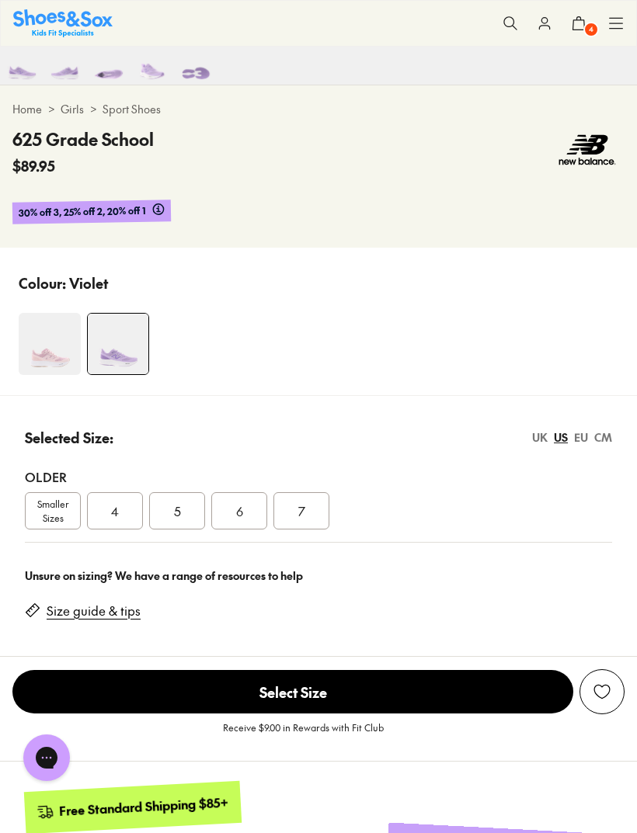
click at [172, 528] on div "5" at bounding box center [177, 510] width 56 height 37
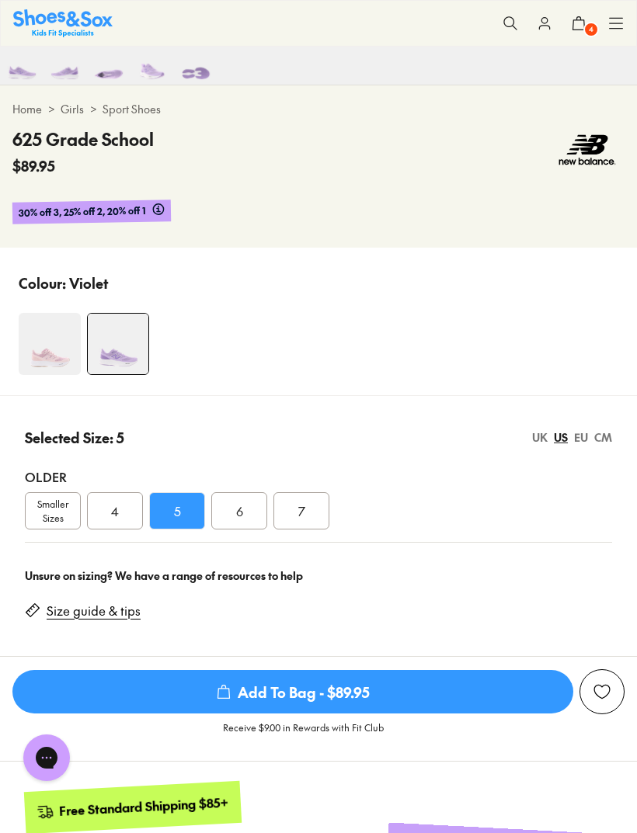
click at [300, 692] on span "Add To Bag - $89.95" at bounding box center [292, 691] width 561 height 43
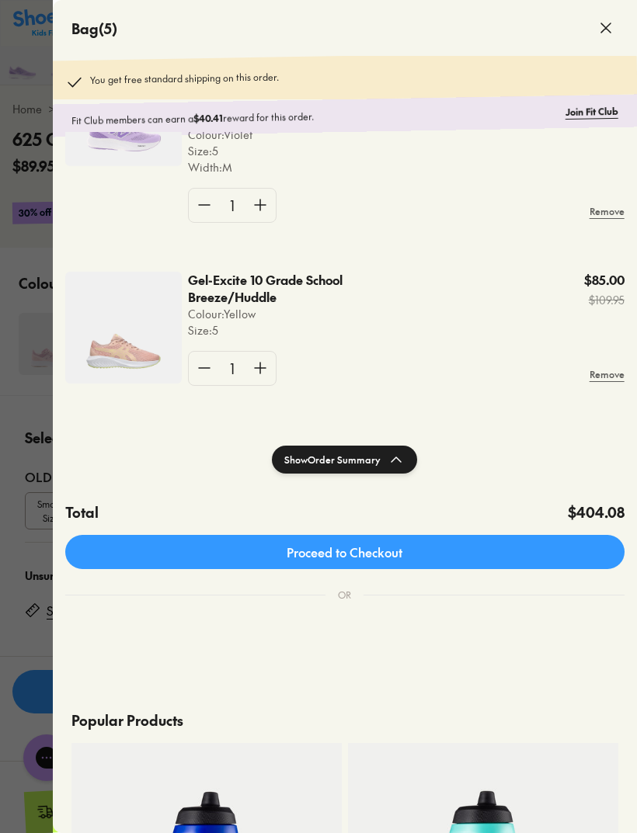
scroll to position [111, 0]
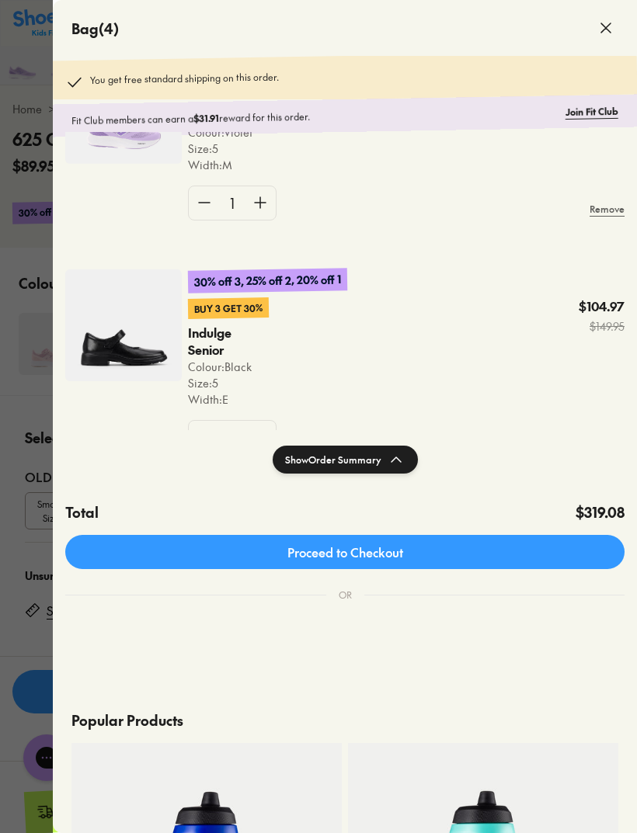
click at [26, 416] on div at bounding box center [318, 416] width 637 height 833
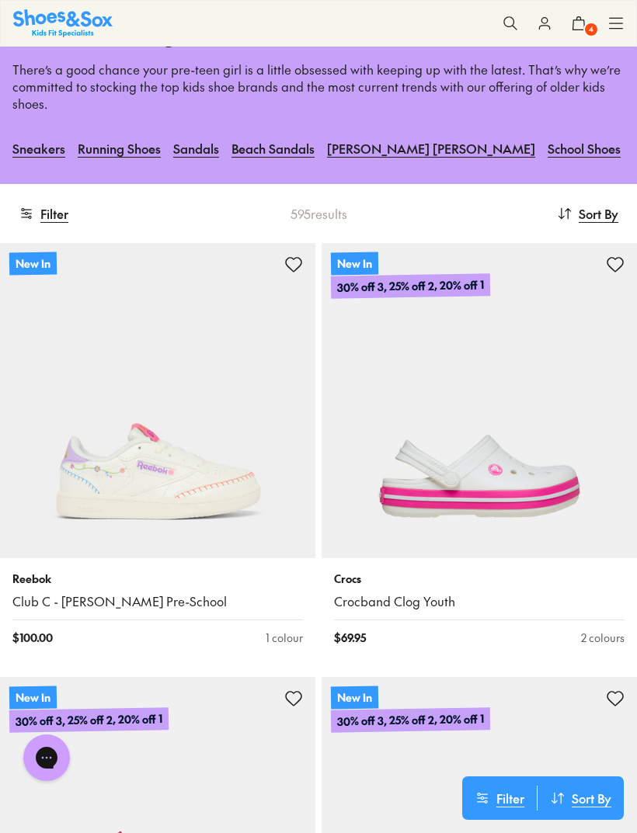
scroll to position [112, 0]
click at [195, 470] on img at bounding box center [157, 399] width 315 height 315
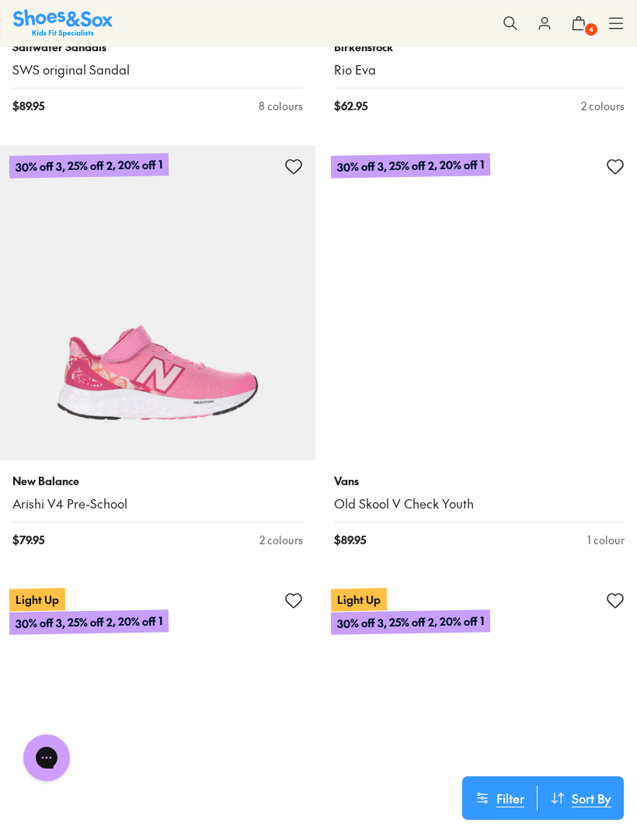
scroll to position [7416, 0]
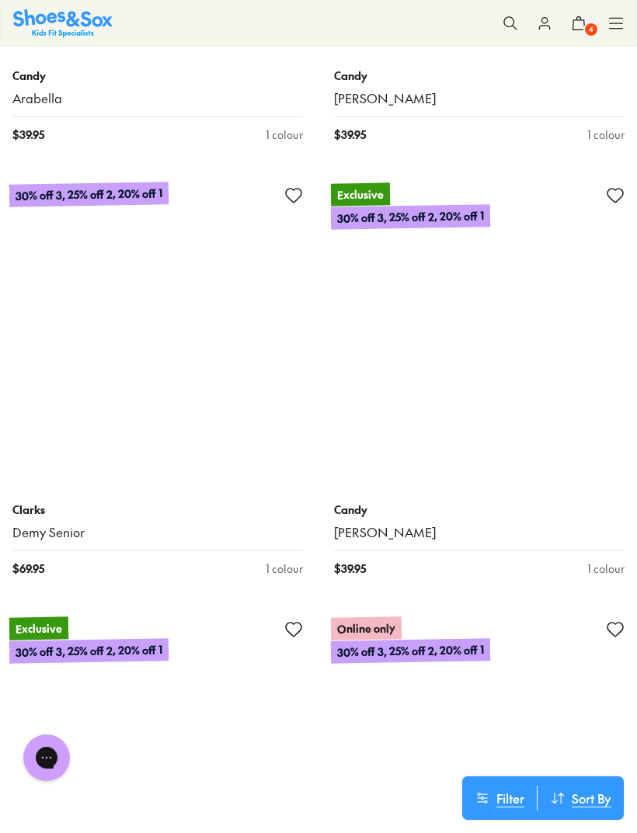
scroll to position [16038, 0]
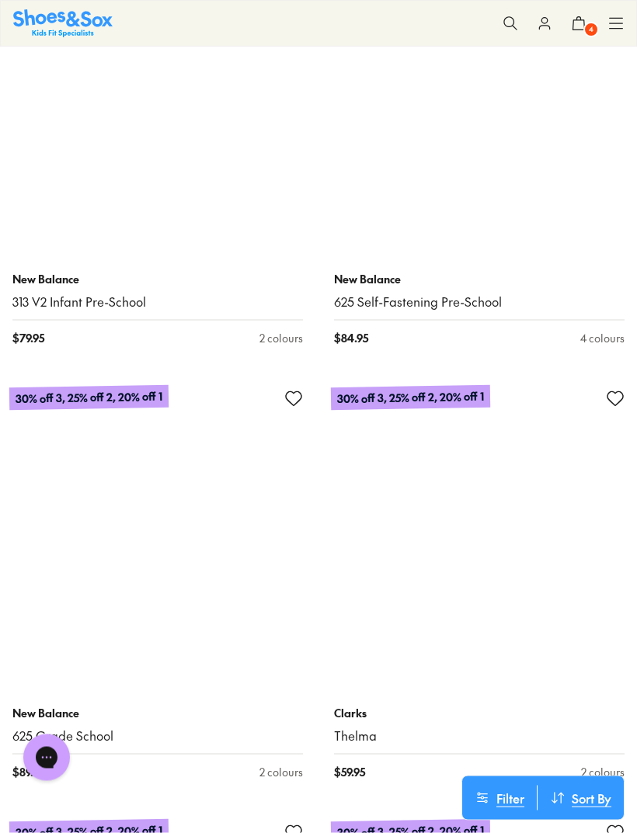
scroll to position [22323, 0]
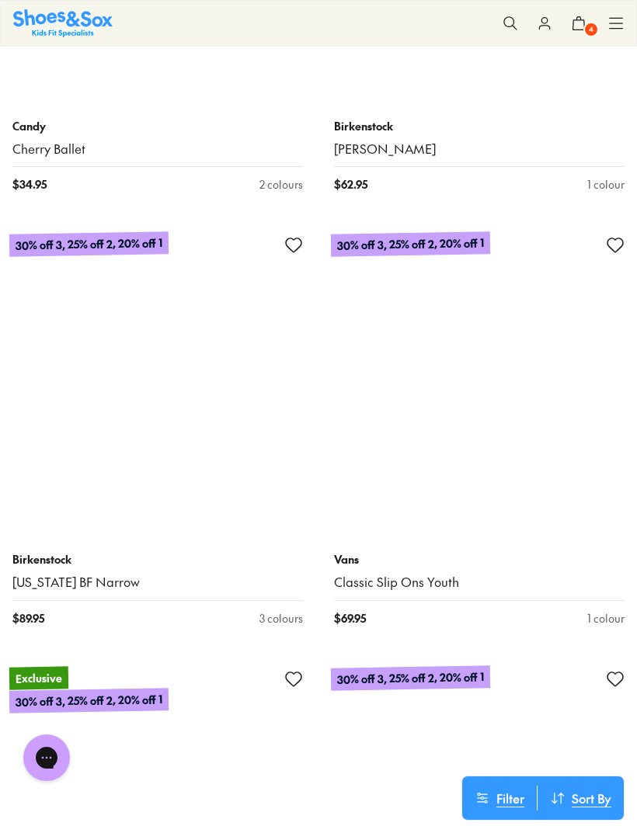
scroll to position [35937, 0]
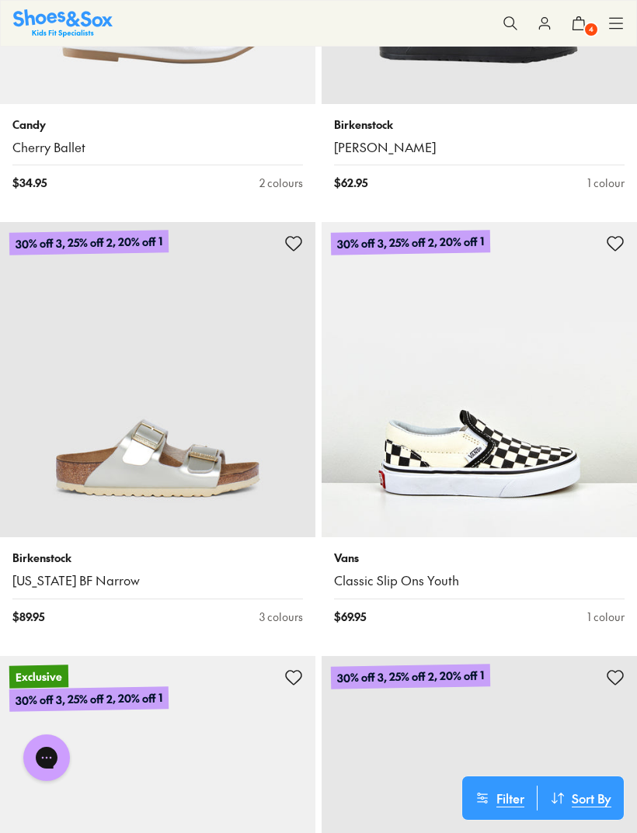
click at [252, 376] on img at bounding box center [157, 379] width 315 height 315
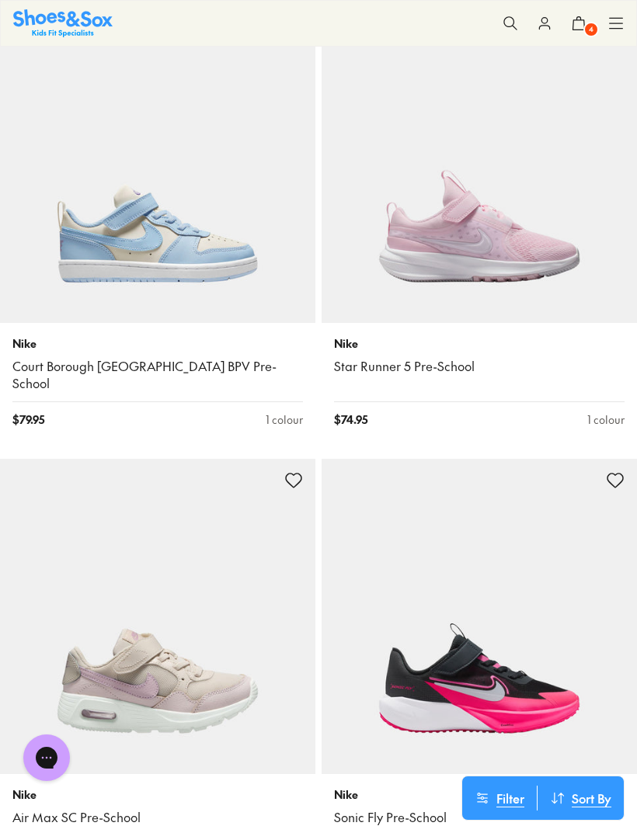
scroll to position [40058, 0]
click at [199, 194] on img at bounding box center [157, 164] width 315 height 315
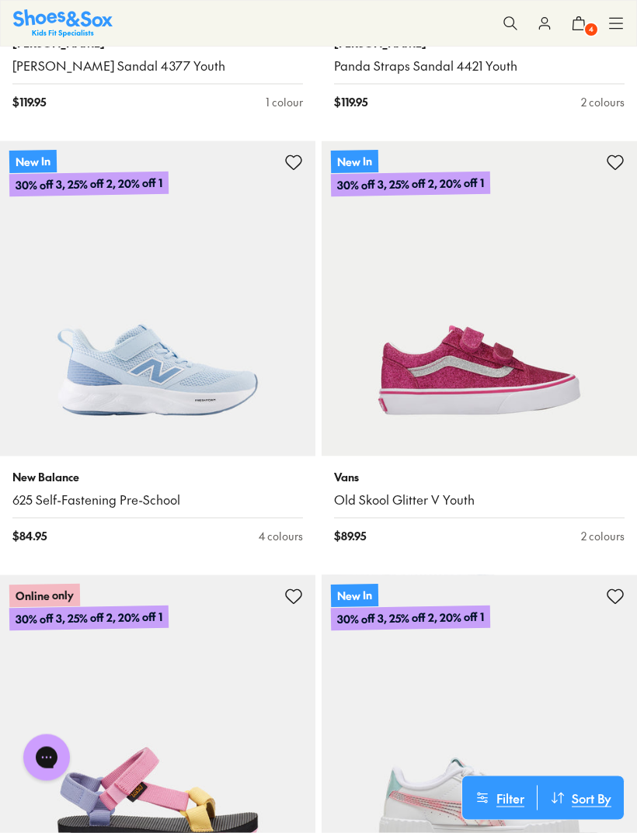
scroll to position [0, 0]
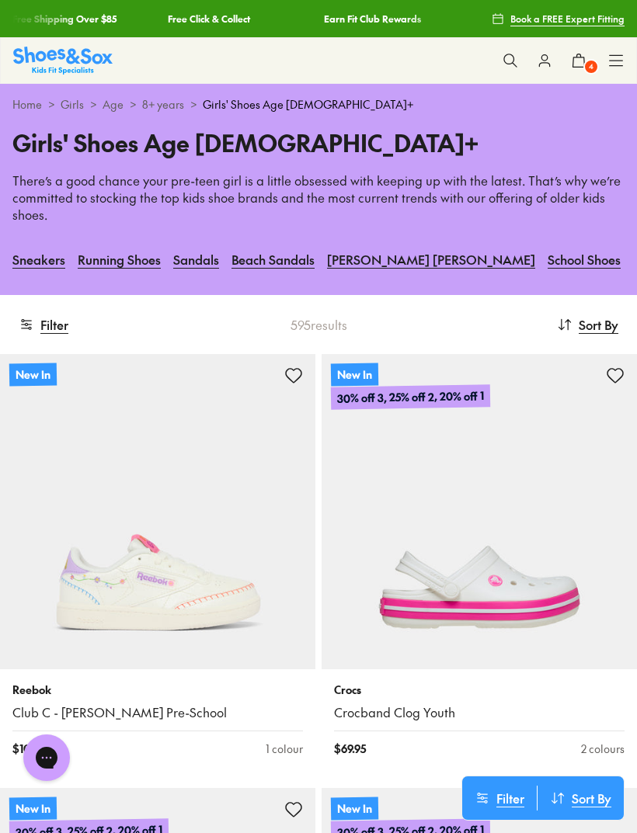
click at [57, 325] on button "Filter" at bounding box center [44, 324] width 50 height 34
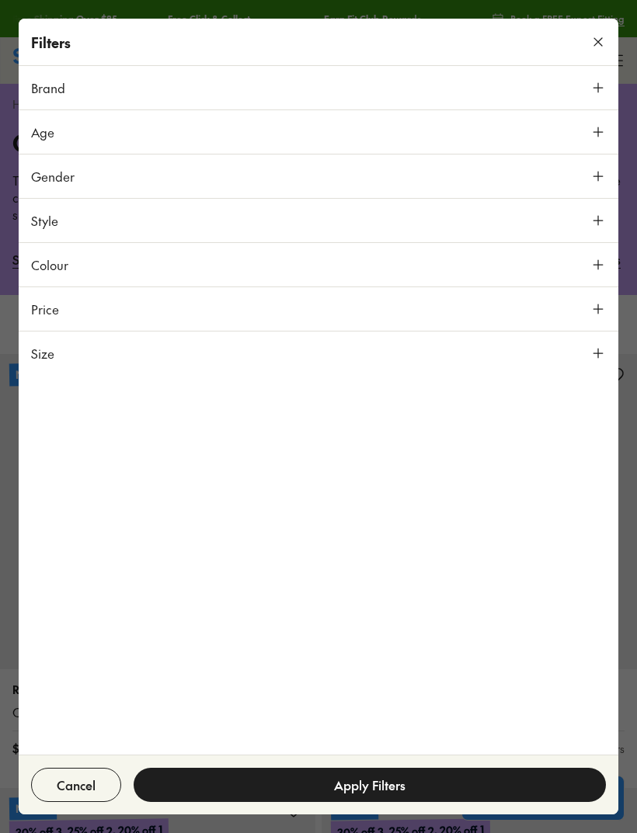
click at [178, 357] on button "Size" at bounding box center [318, 353] width 599 height 43
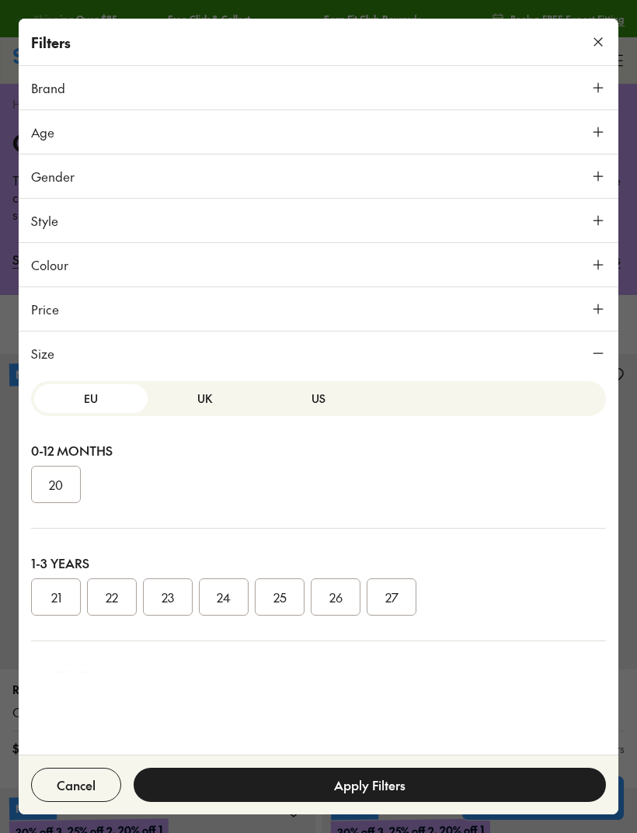
click at [321, 401] on button "US" at bounding box center [318, 398] width 113 height 29
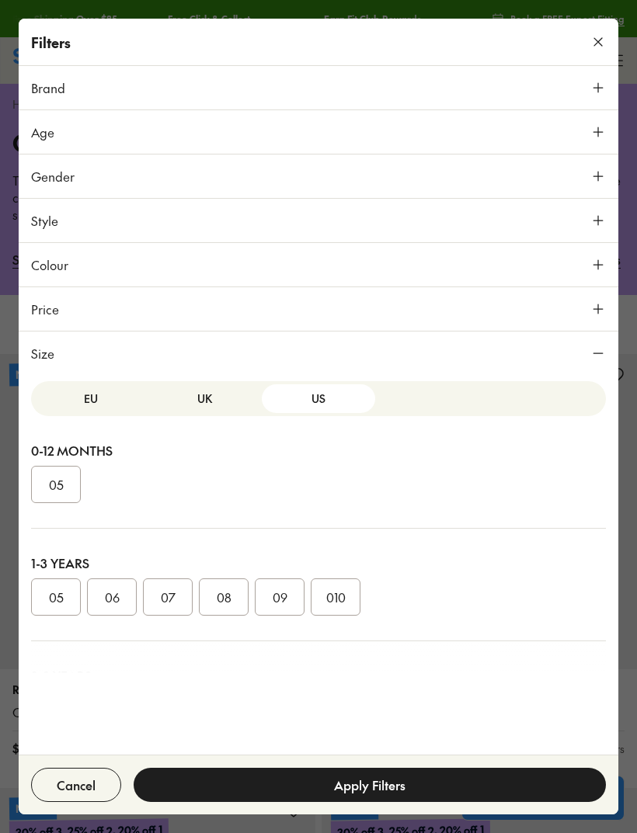
click at [217, 402] on button "UK" at bounding box center [204, 398] width 113 height 29
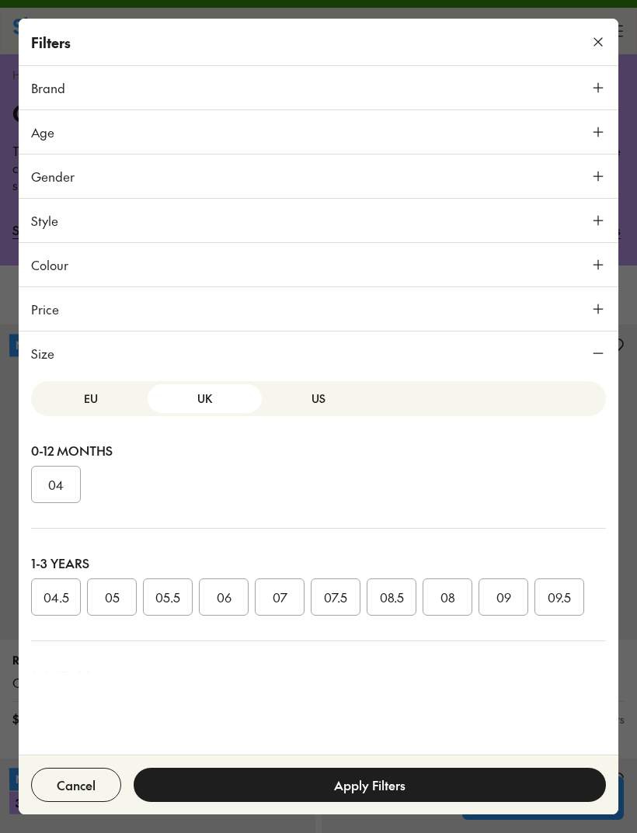
scroll to position [30, 0]
click at [324, 402] on button "US" at bounding box center [318, 398] width 113 height 29
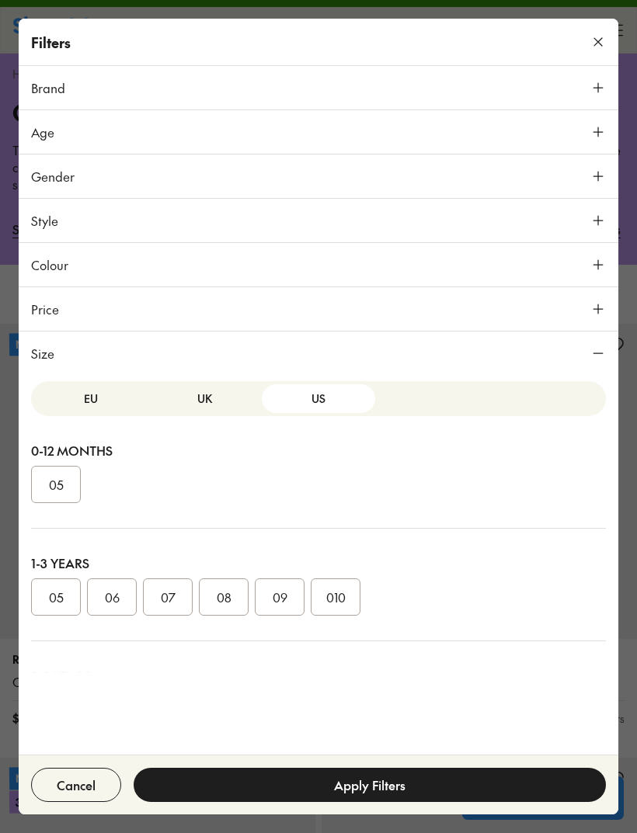
click at [606, 42] on button at bounding box center [598, 42] width 34 height 34
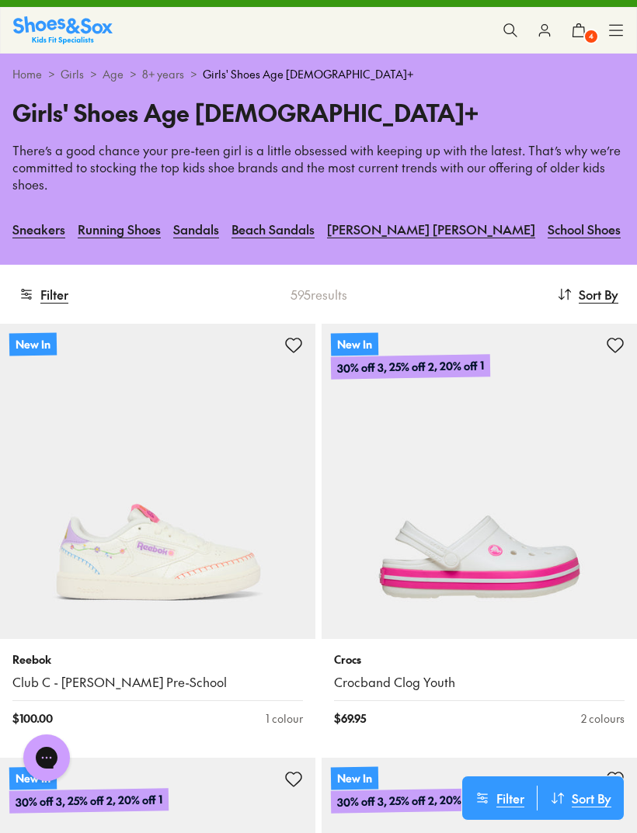
click at [586, 36] on span "4" at bounding box center [591, 37] width 16 height 16
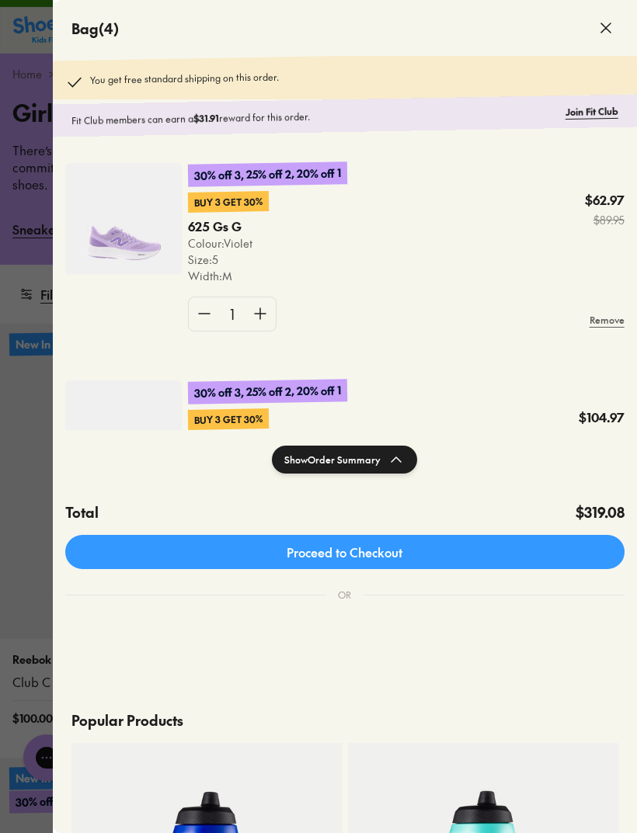
click at [127, 261] on img at bounding box center [123, 219] width 116 height 112
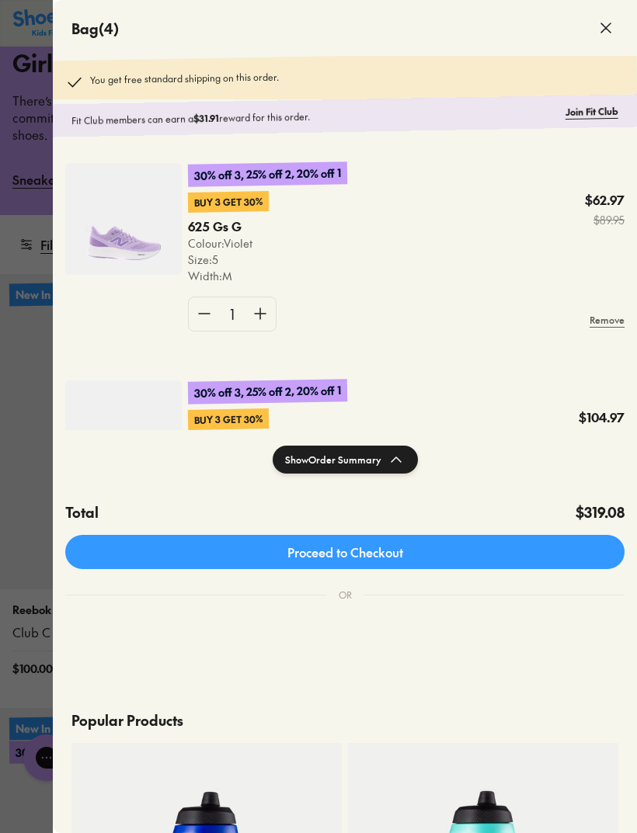
click at [597, 32] on icon at bounding box center [605, 28] width 19 height 19
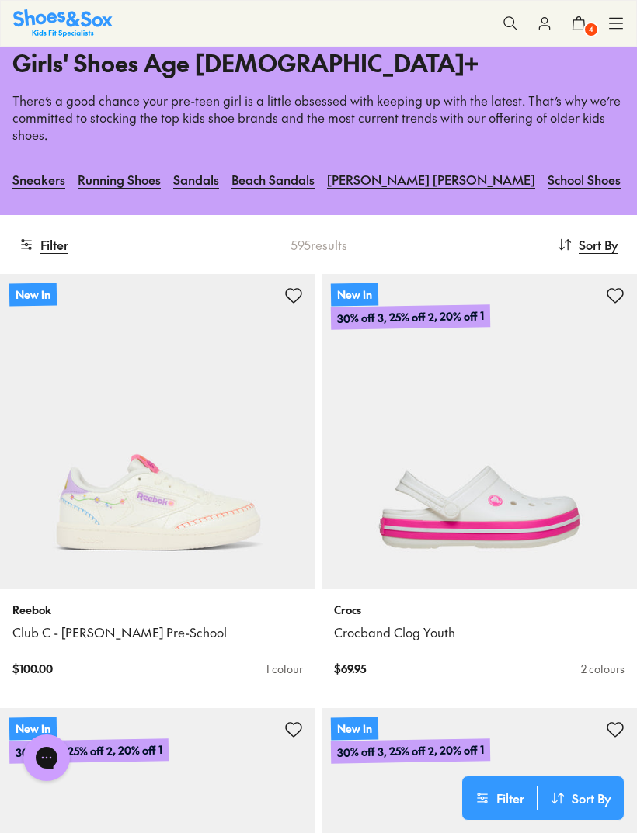
click at [64, 248] on button "Filter" at bounding box center [44, 244] width 50 height 34
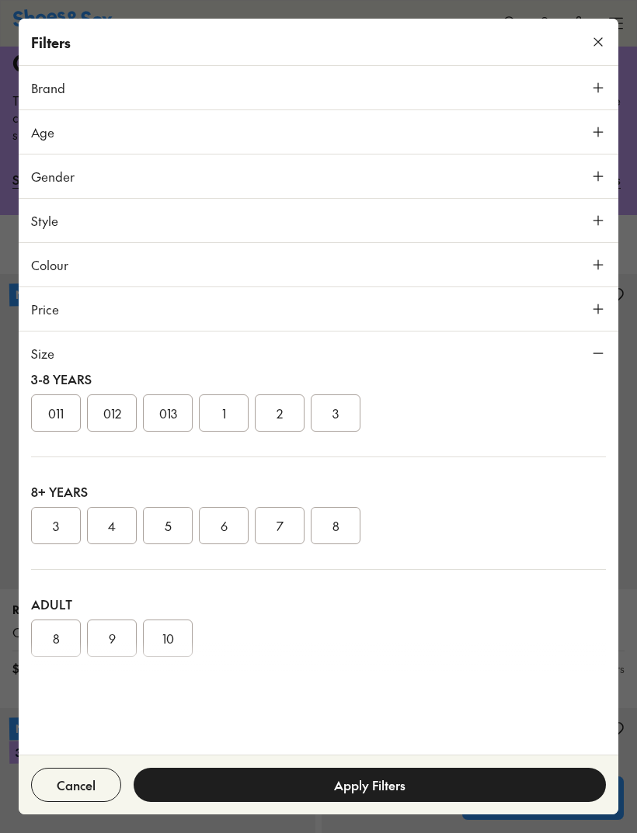
scroll to position [300, 0]
click at [237, 509] on button "6" at bounding box center [224, 522] width 50 height 37
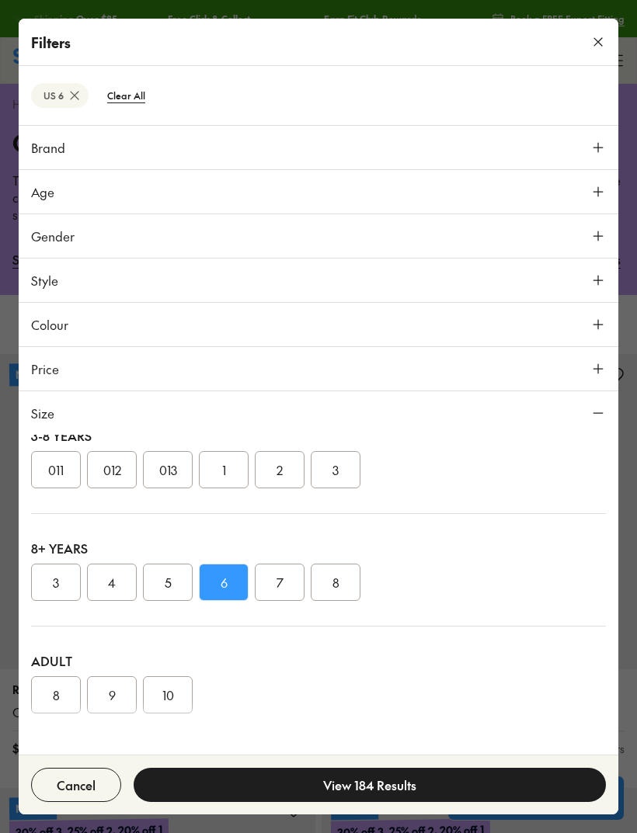
click at [387, 811] on div "Cancel View 184 Results" at bounding box center [318, 785] width 599 height 60
click at [414, 780] on button "View 184 Results" at bounding box center [370, 785] width 472 height 34
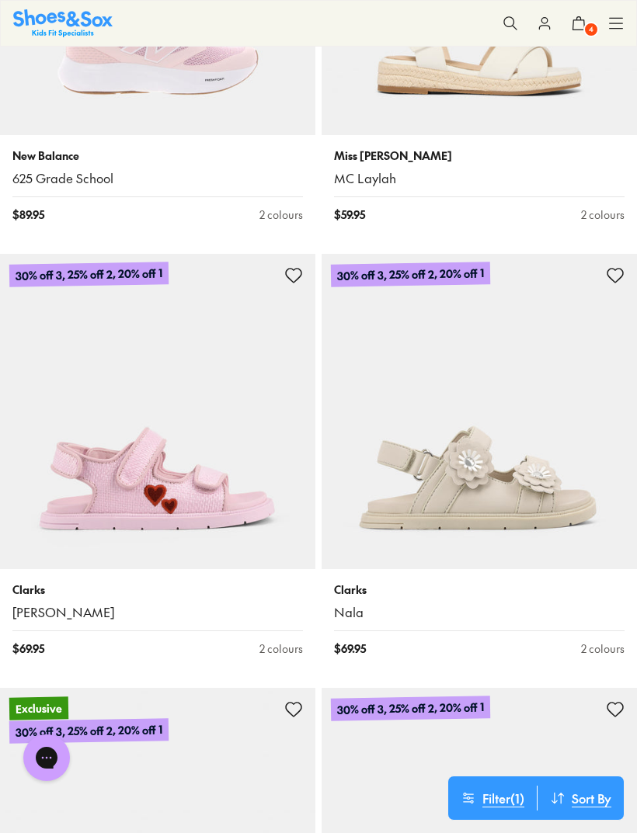
scroll to position [2927, 0]
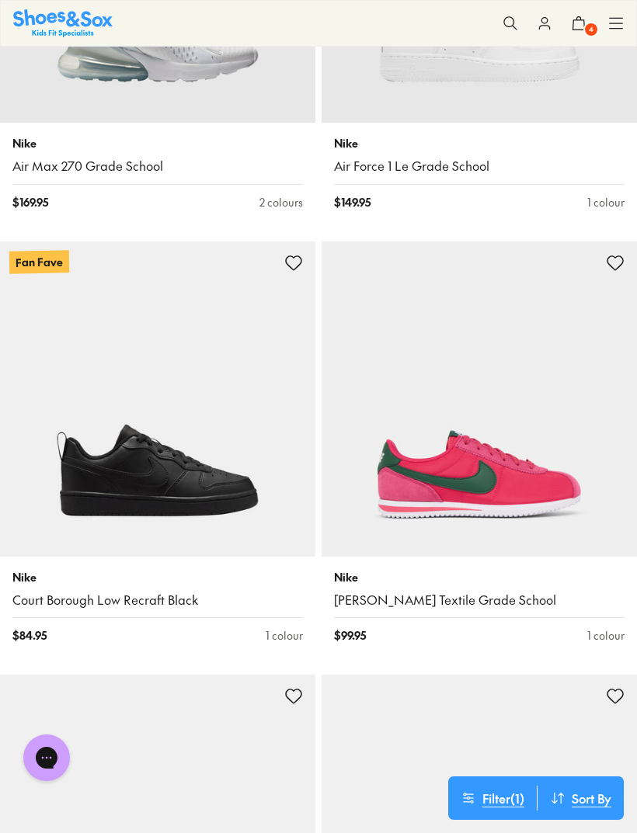
scroll to position [13387, 0]
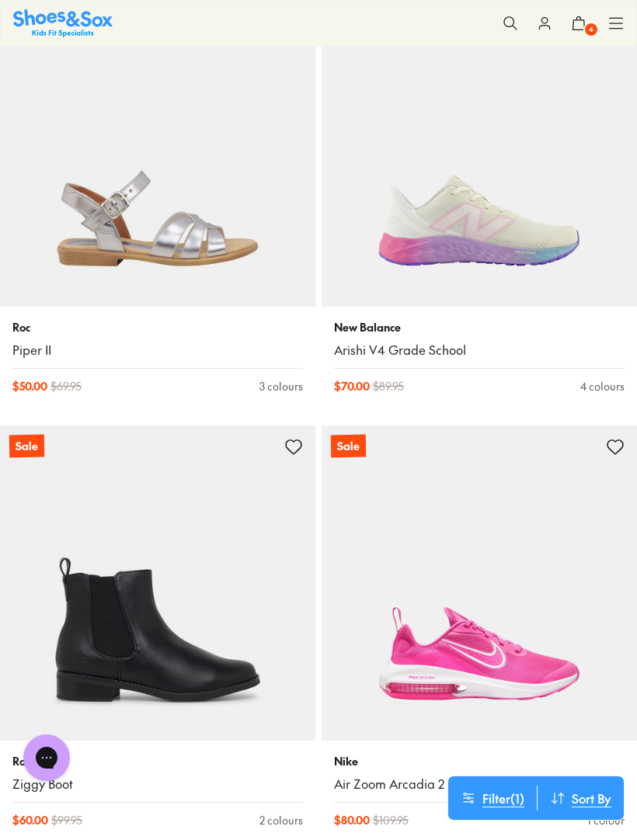
scroll to position [343, 0]
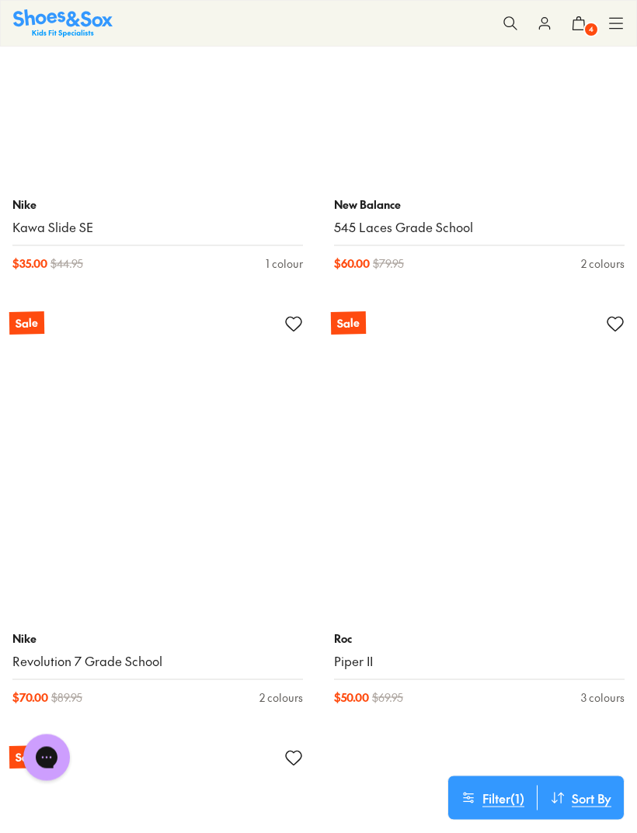
scroll to position [39683, 0]
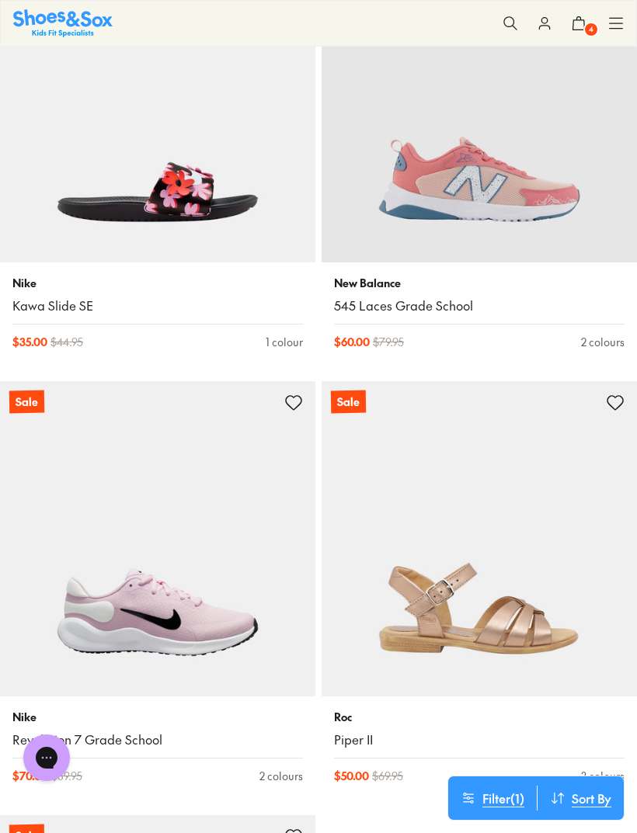
click at [621, 22] on icon at bounding box center [616, 24] width 16 height 16
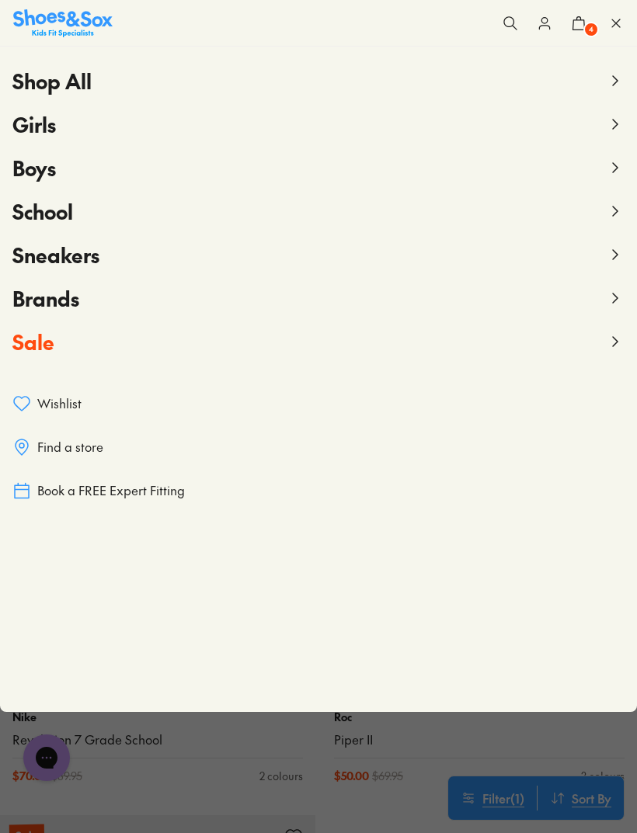
click at [607, 167] on icon at bounding box center [615, 167] width 19 height 19
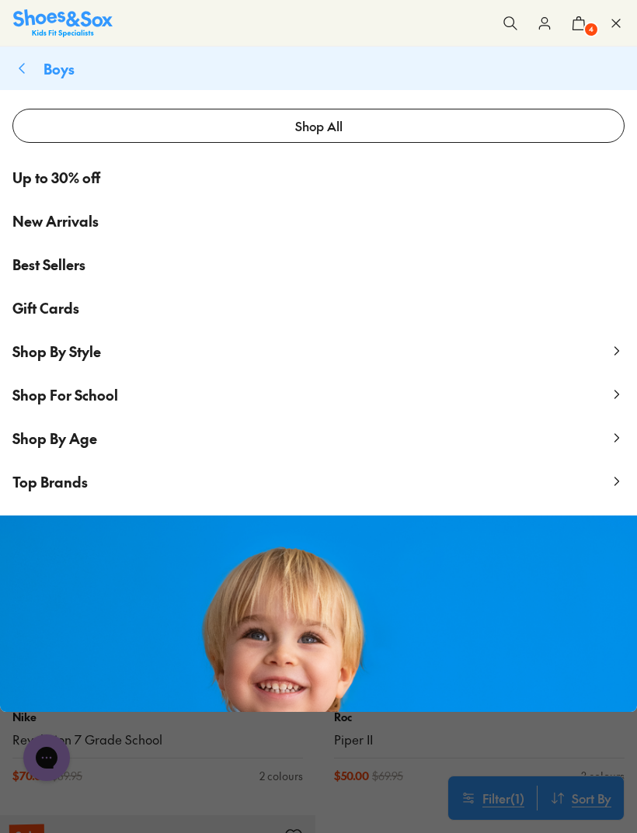
click at [598, 448] on button "Shop By Age" at bounding box center [318, 437] width 637 height 43
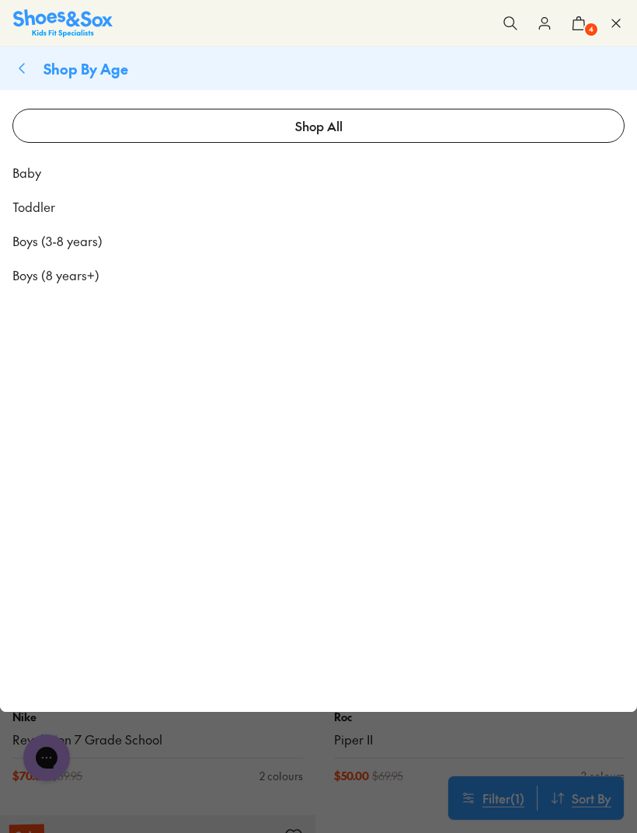
click at [81, 242] on span "Boys (3-8 years)" at bounding box center [57, 240] width 90 height 19
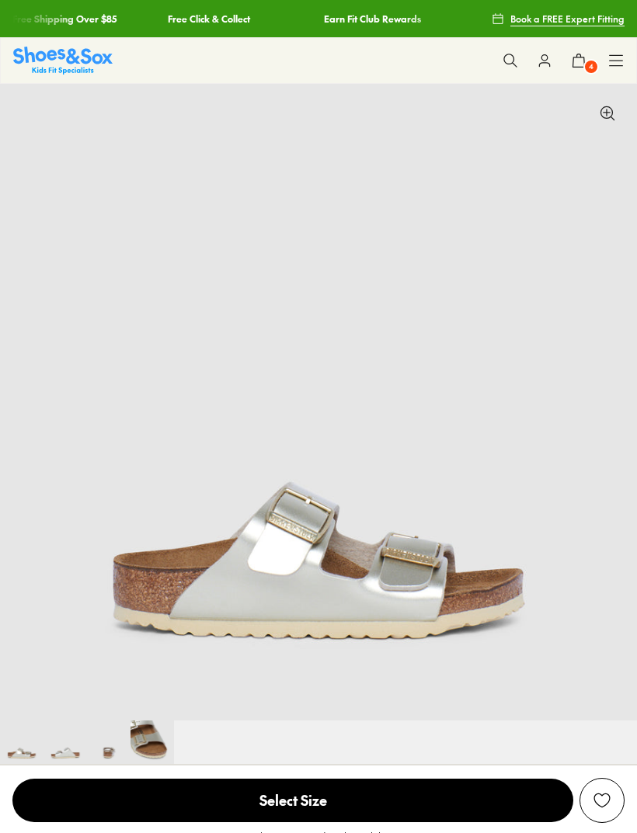
select select "*"
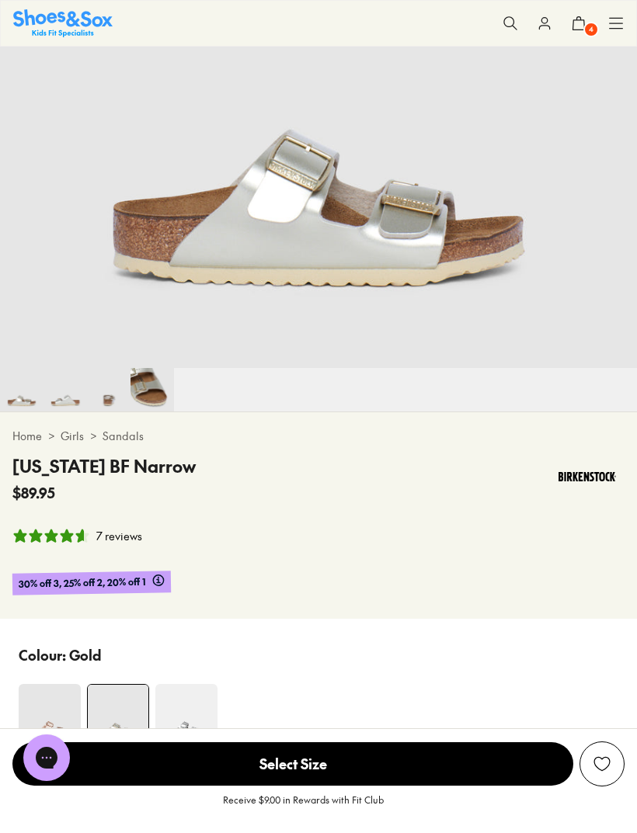
scroll to position [335, 0]
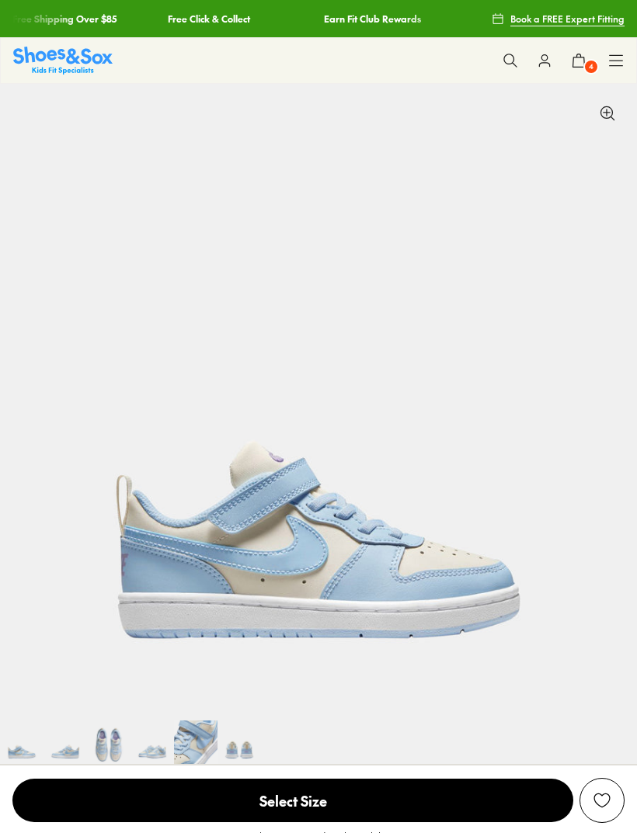
scroll to position [211, 0]
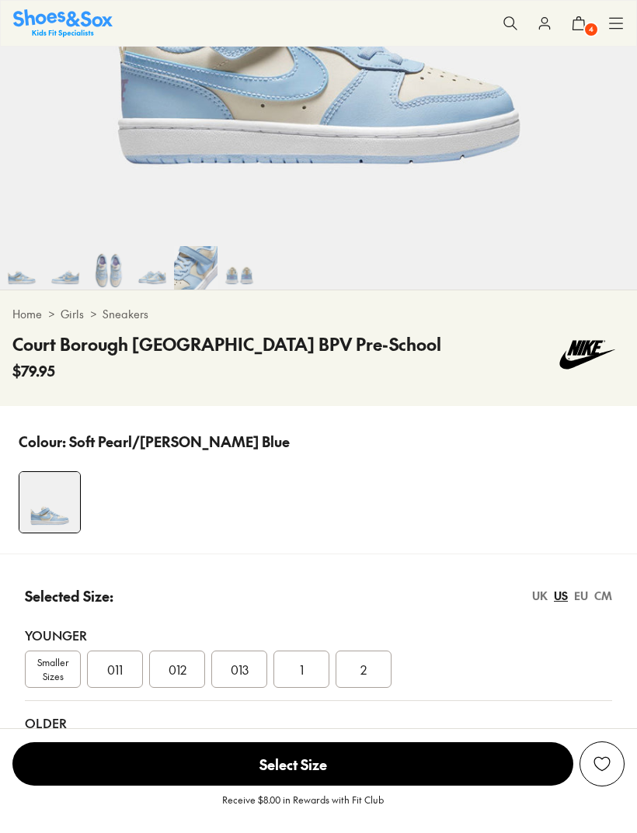
select select "*"
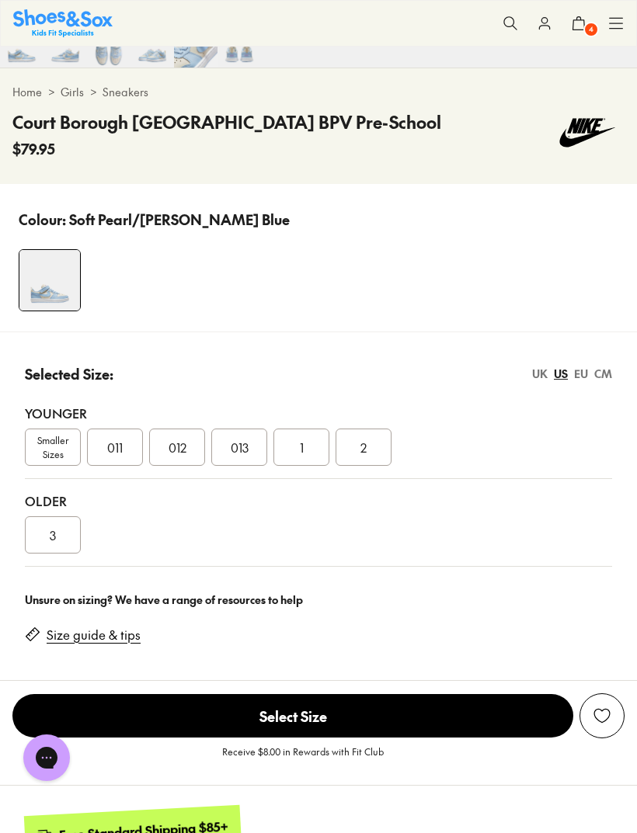
scroll to position [0, 0]
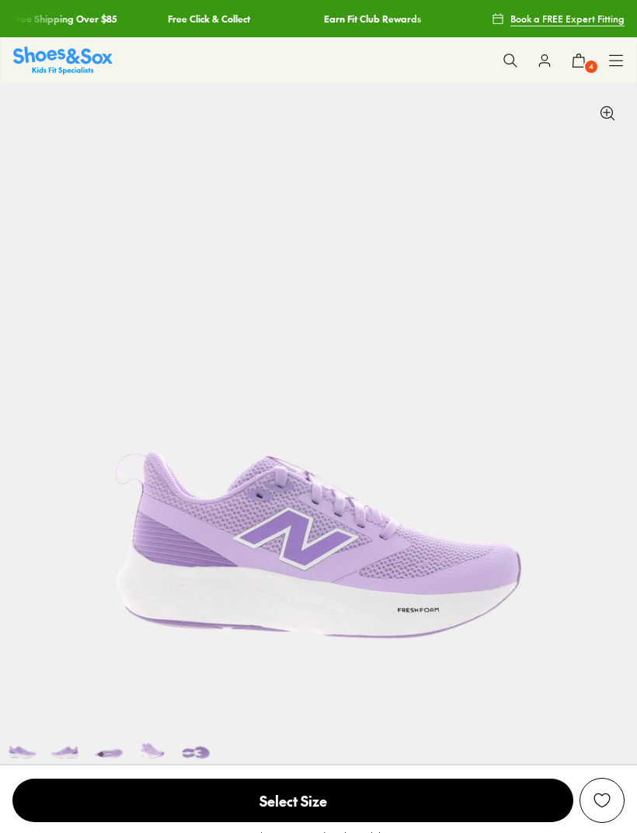
select select "*"
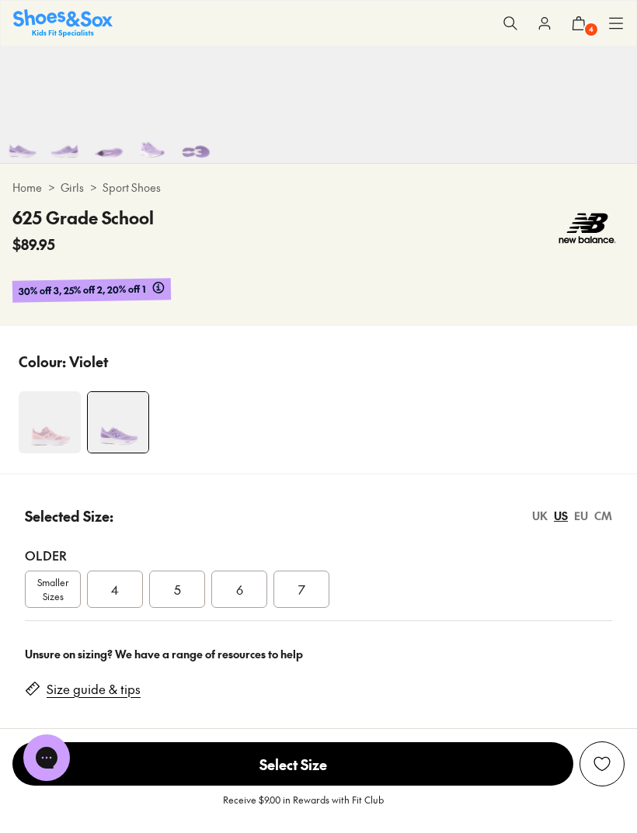
scroll to position [602, 0]
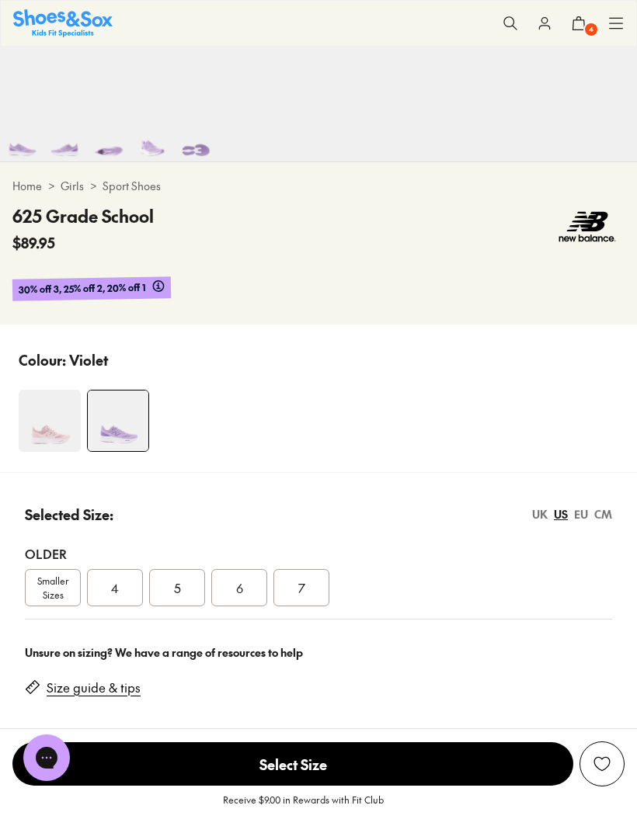
click at [249, 598] on div "6" at bounding box center [239, 587] width 56 height 37
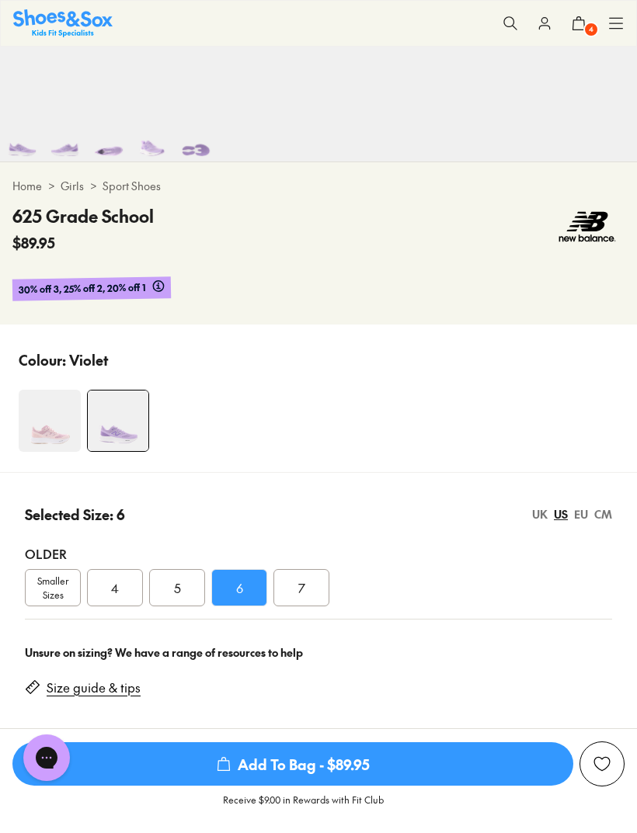
click at [451, 768] on span "Add To Bag - $89.95" at bounding box center [292, 763] width 561 height 43
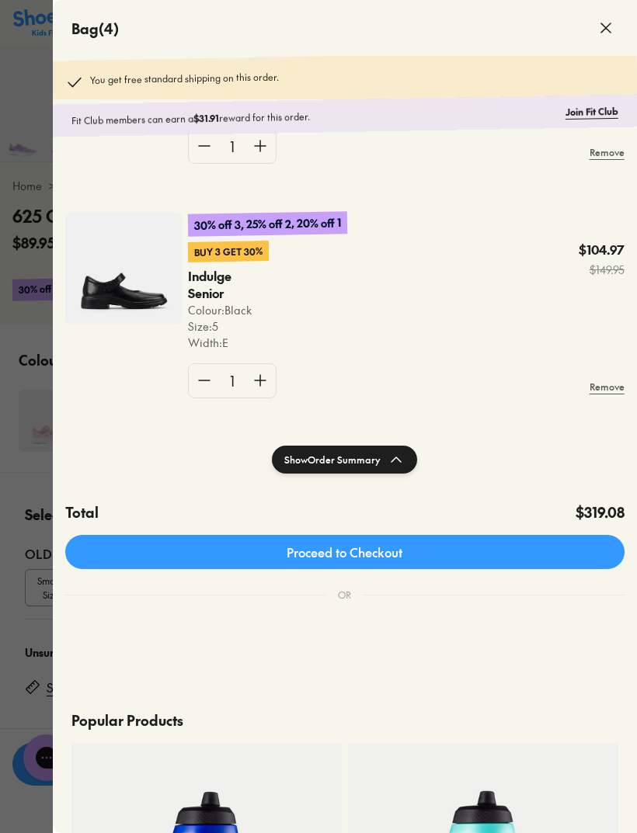
scroll to position [175, 0]
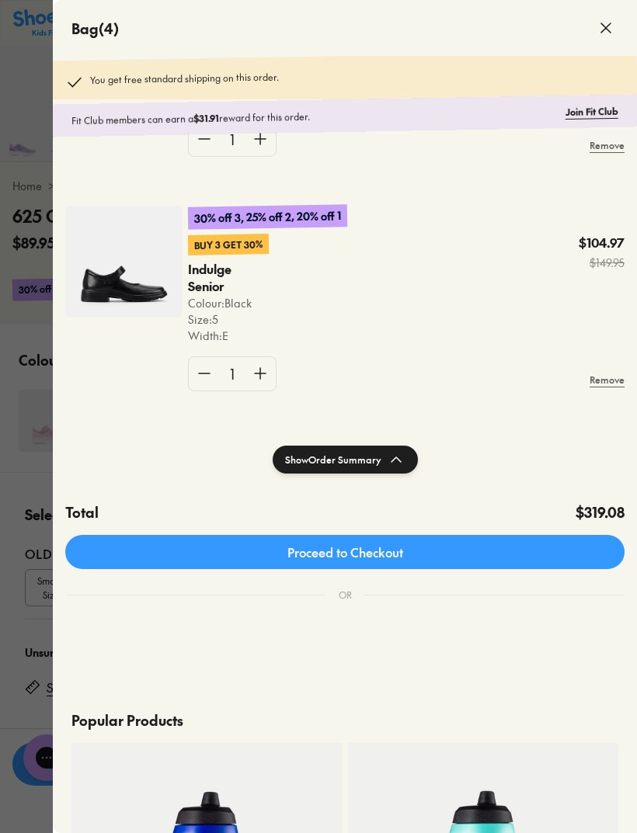
click at [28, 578] on div at bounding box center [318, 416] width 637 height 833
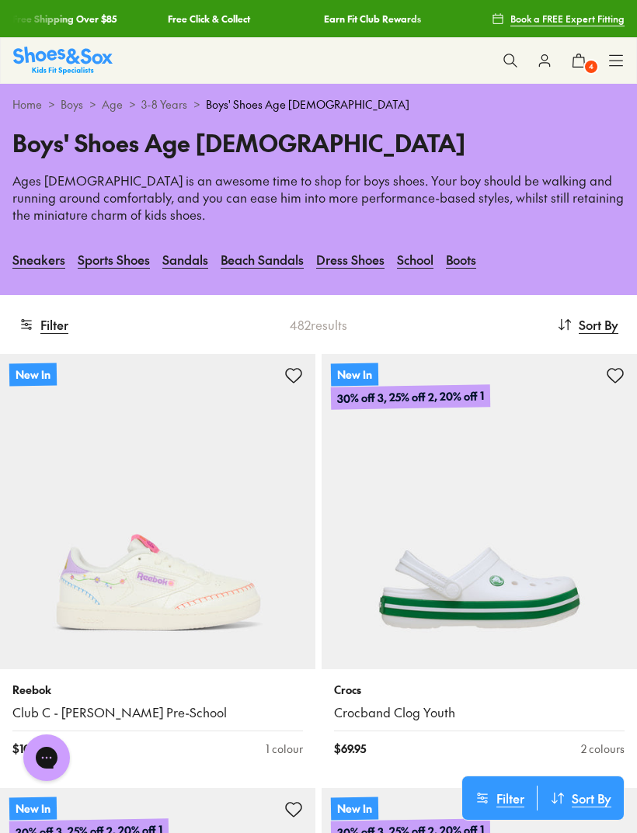
click at [67, 317] on button "Filter" at bounding box center [44, 324] width 50 height 34
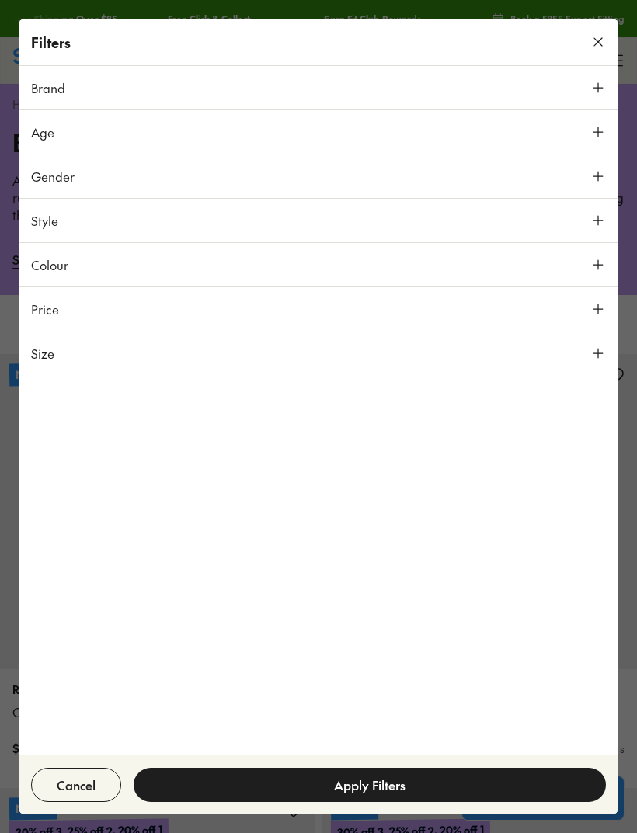
click at [598, 362] on button "Size" at bounding box center [318, 353] width 599 height 43
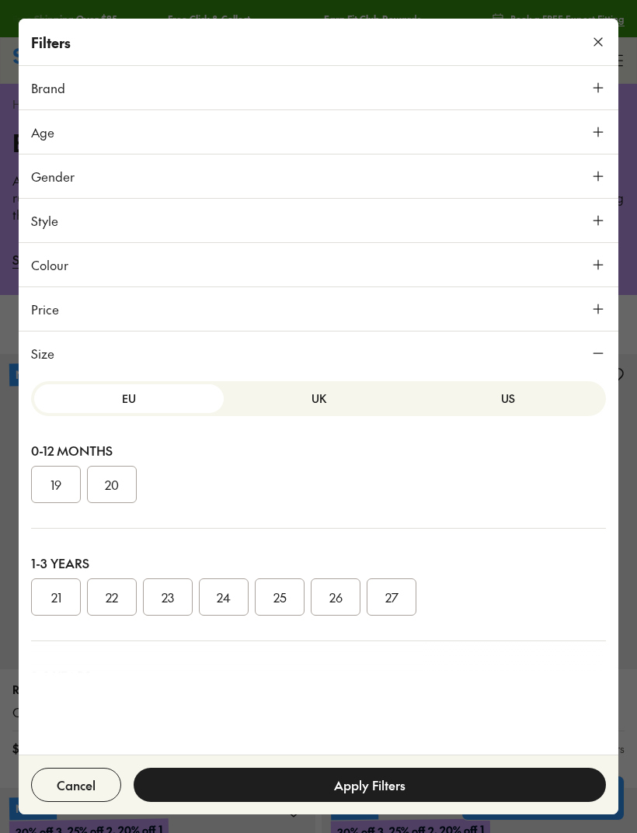
click at [337, 405] on button "UK" at bounding box center [318, 398] width 189 height 29
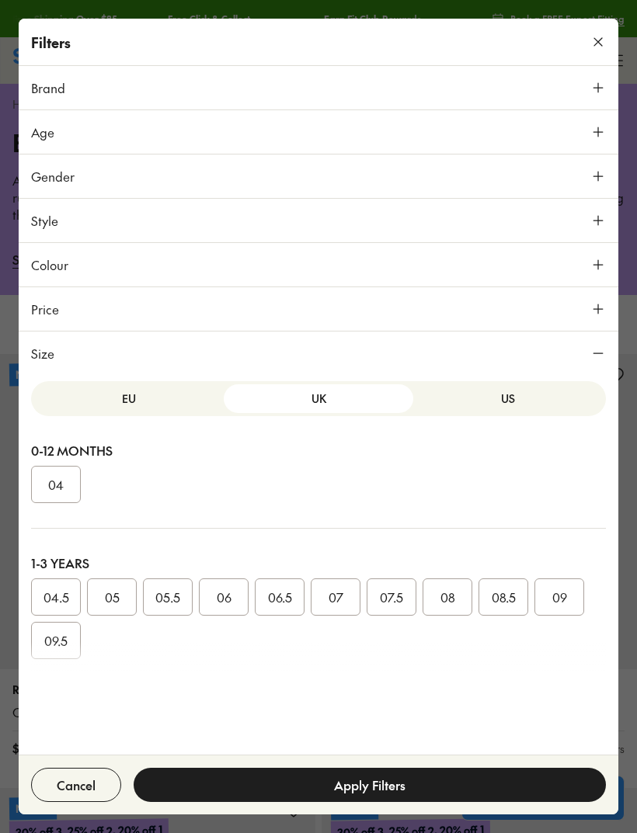
click at [533, 408] on button "US" at bounding box center [507, 398] width 189 height 29
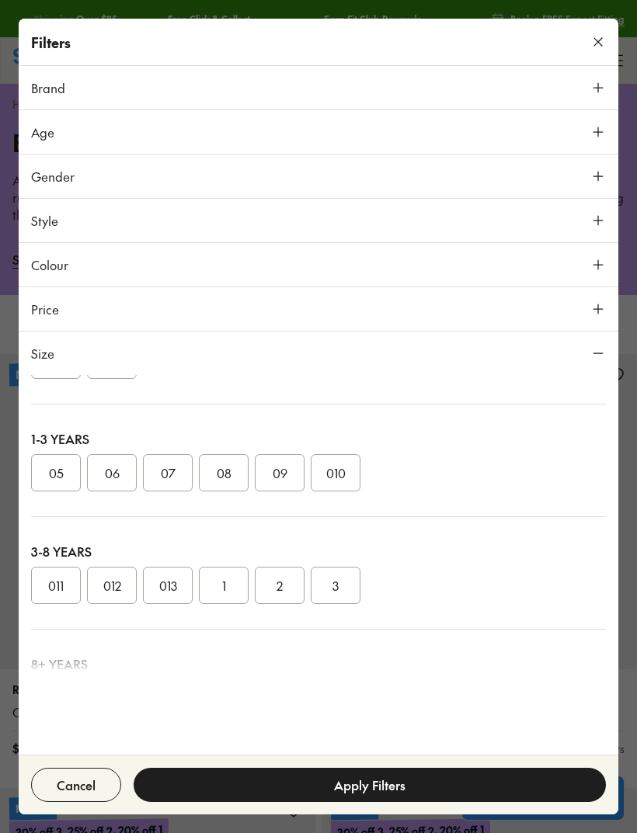
scroll to position [127, 0]
click at [352, 478] on button "010" at bounding box center [336, 470] width 50 height 37
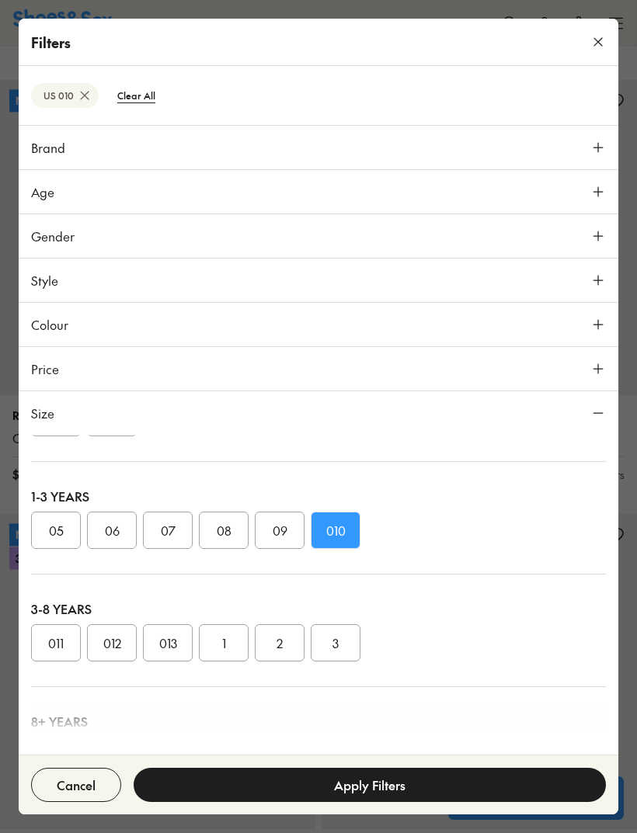
click at [436, 793] on button "Apply Filters" at bounding box center [370, 785] width 472 height 34
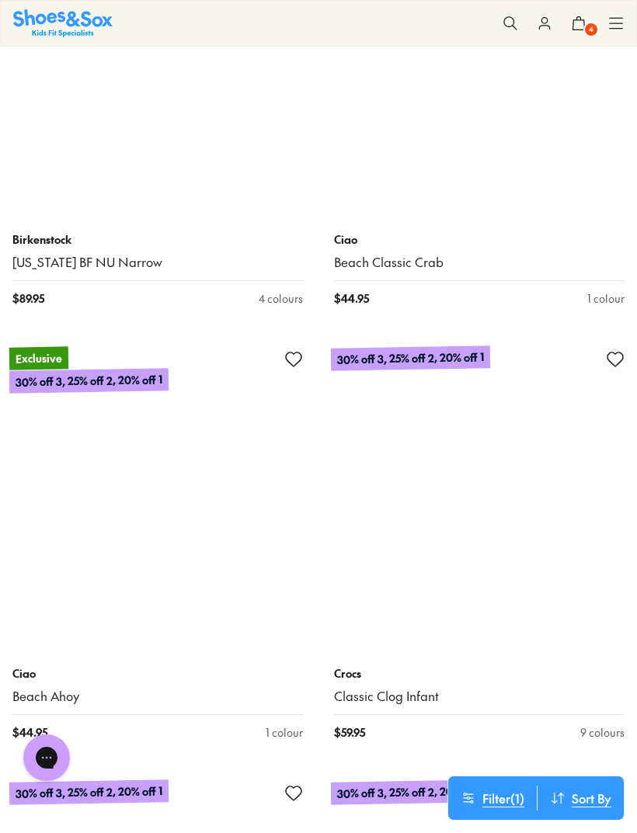
scroll to position [8480, 0]
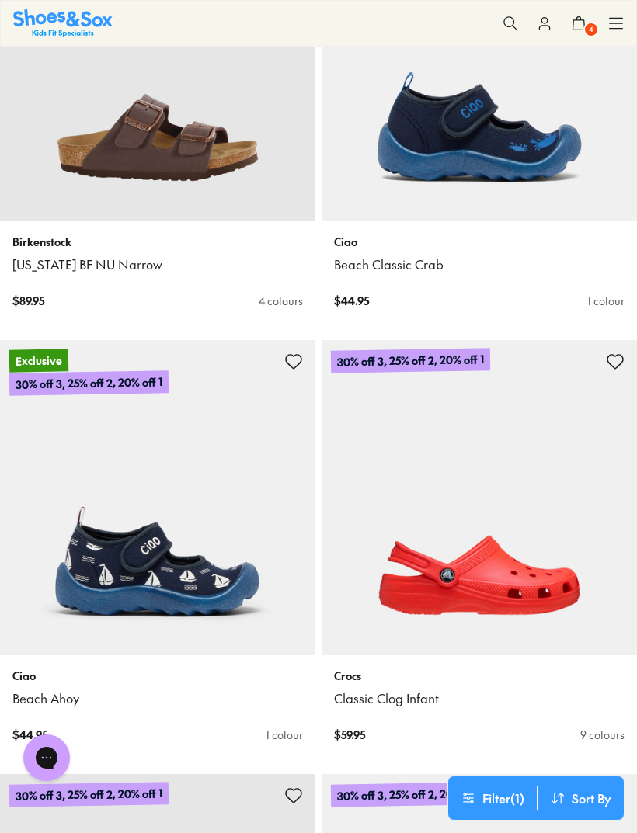
click at [259, 133] on img at bounding box center [157, 63] width 315 height 315
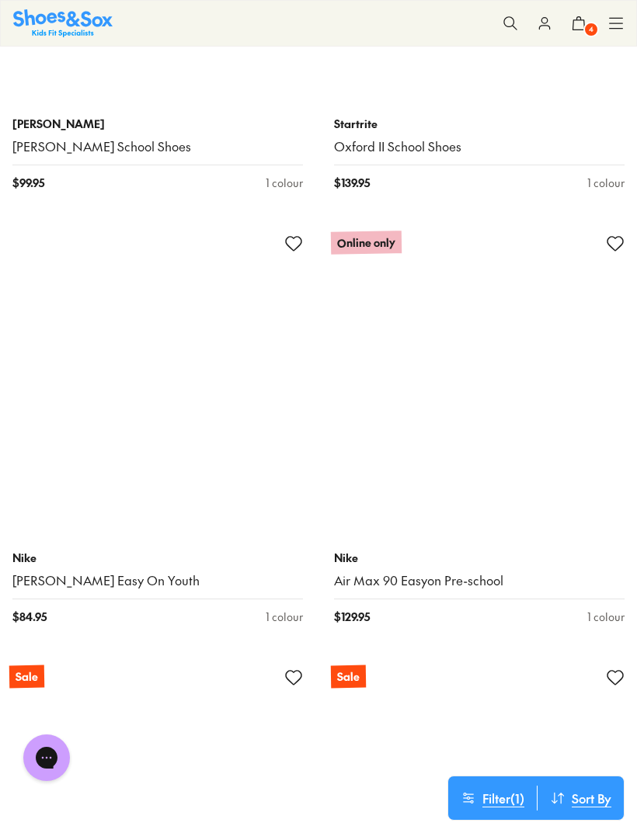
scroll to position [20635, 0]
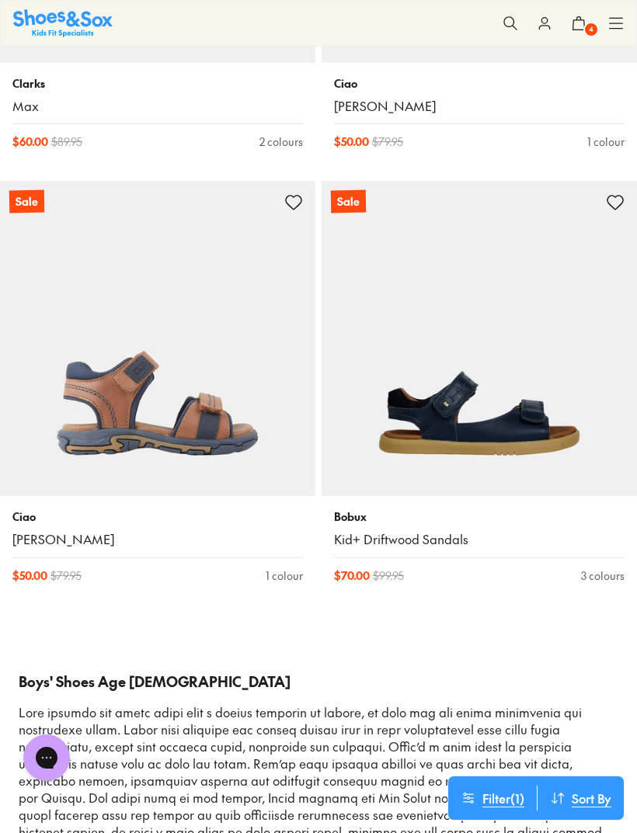
scroll to position [24679, 0]
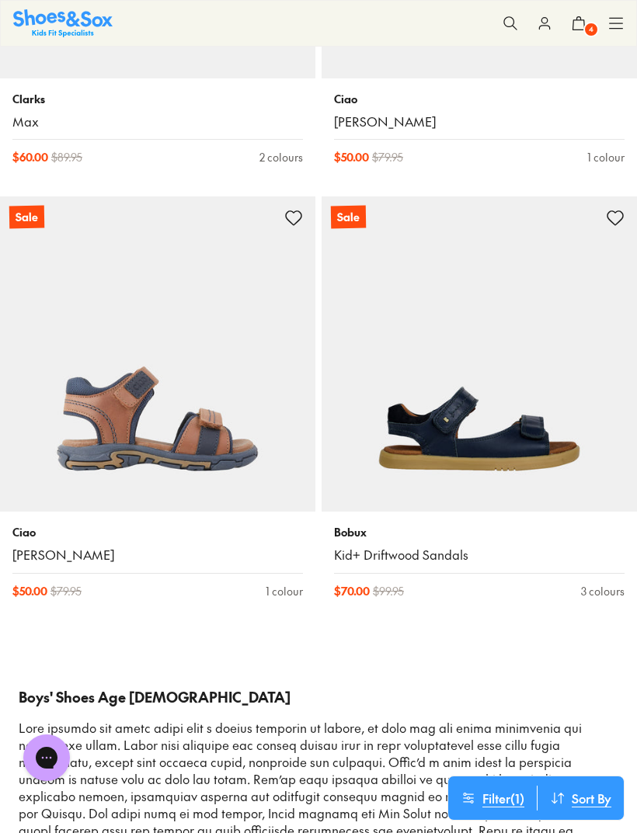
click at [623, 22] on icon at bounding box center [616, 24] width 16 height 16
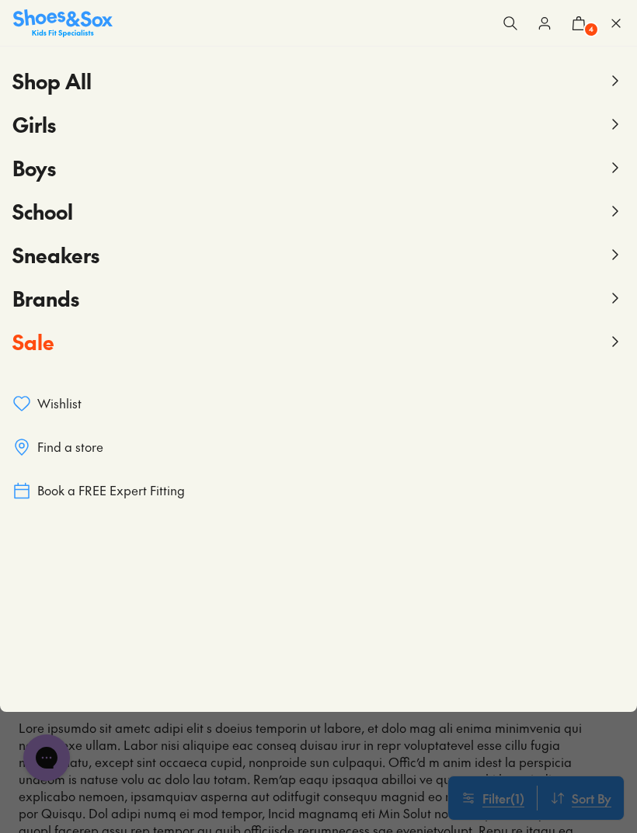
click at [609, 297] on icon at bounding box center [615, 298] width 19 height 19
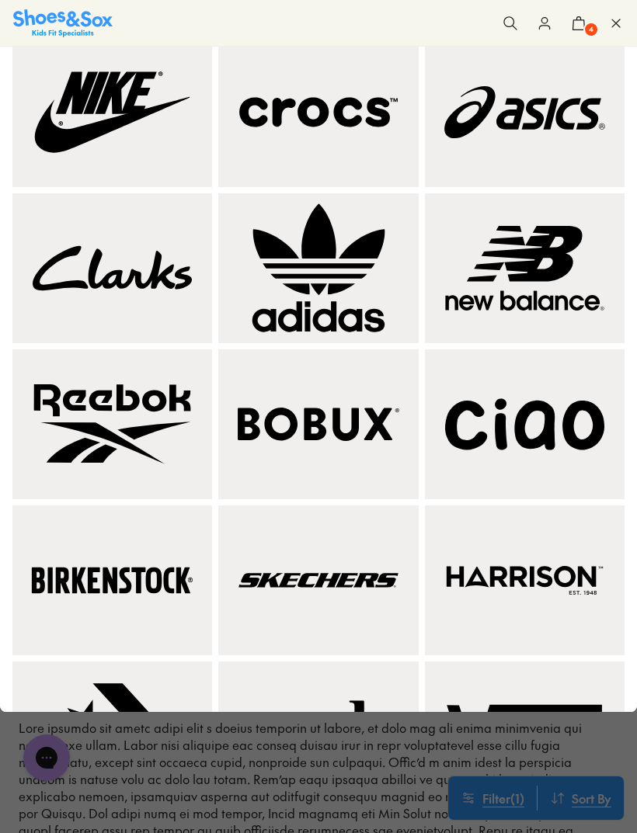
scroll to position [119, 0]
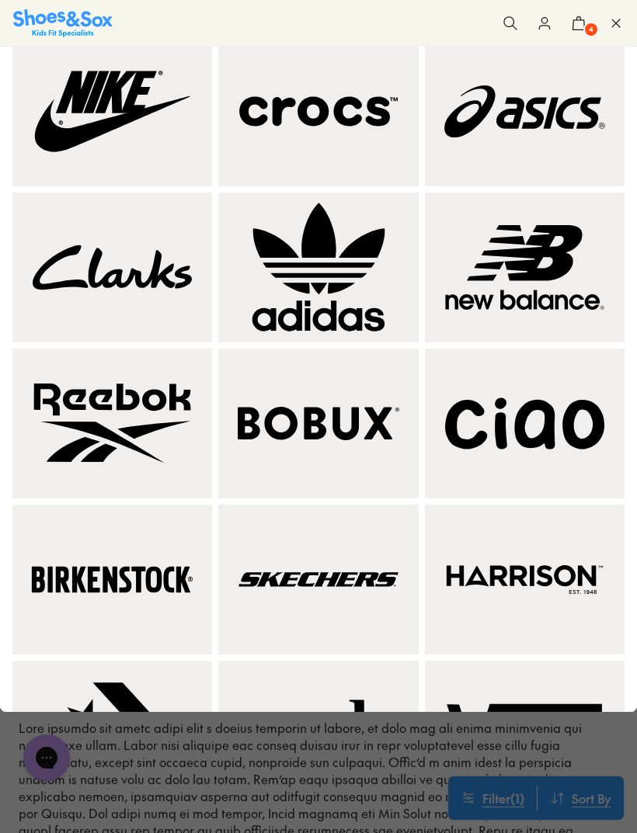
click at [398, 316] on img at bounding box center [317, 267] width 181 height 131
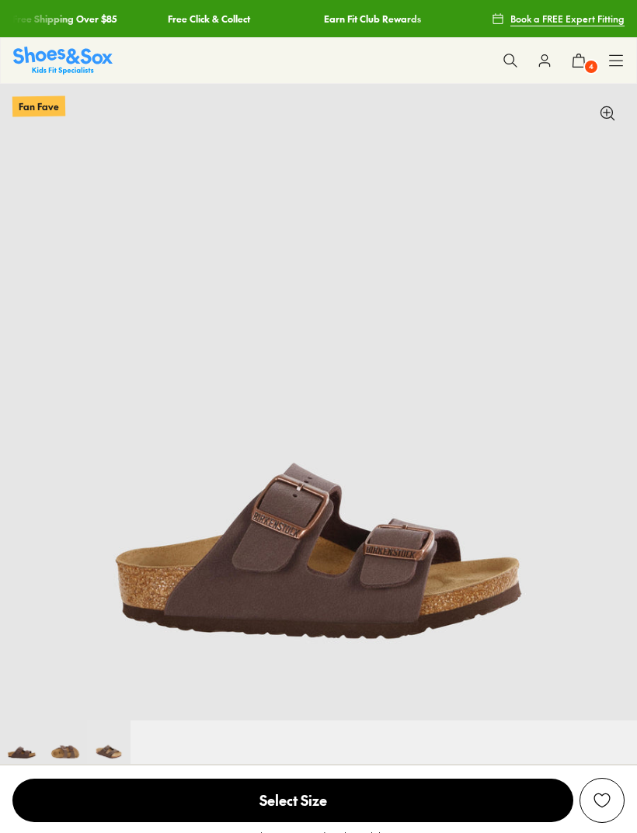
select select "*"
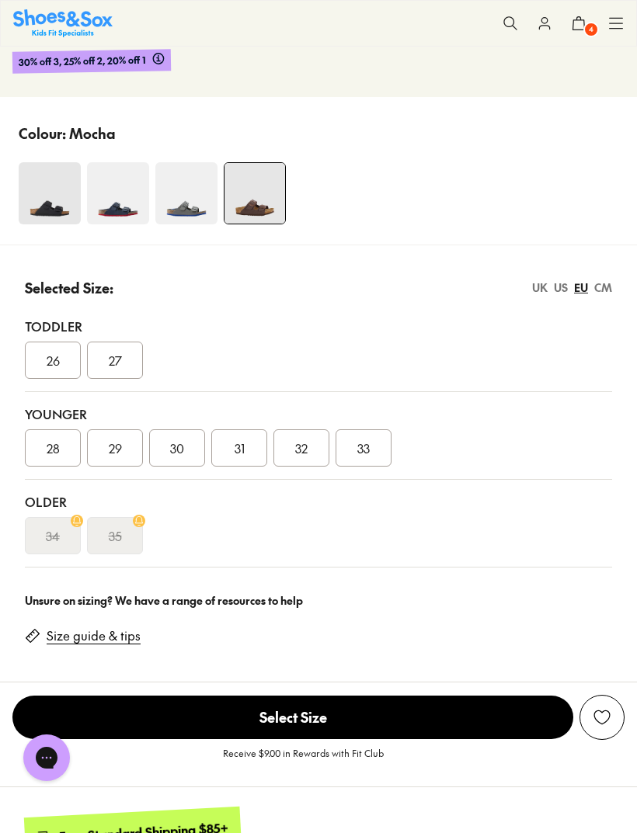
scroll to position [882, 0]
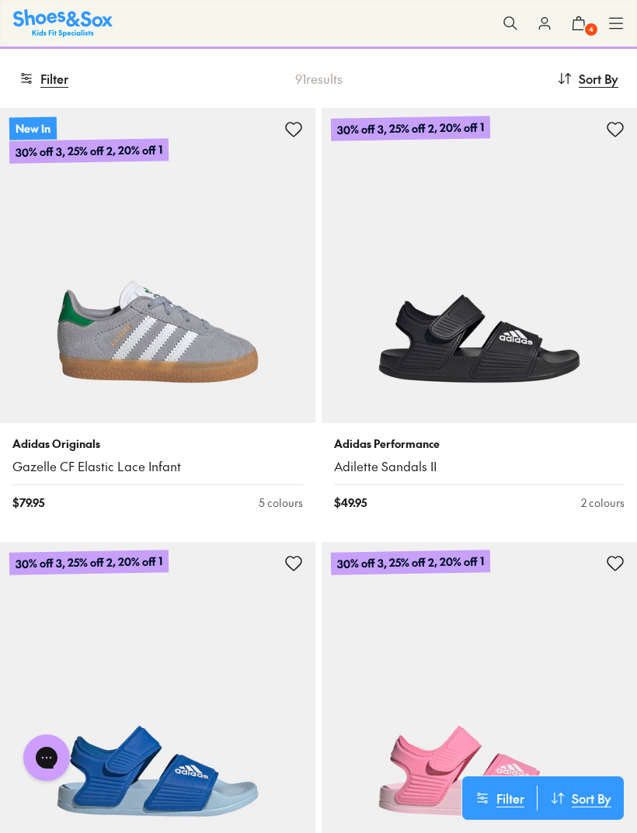
scroll to position [196, 0]
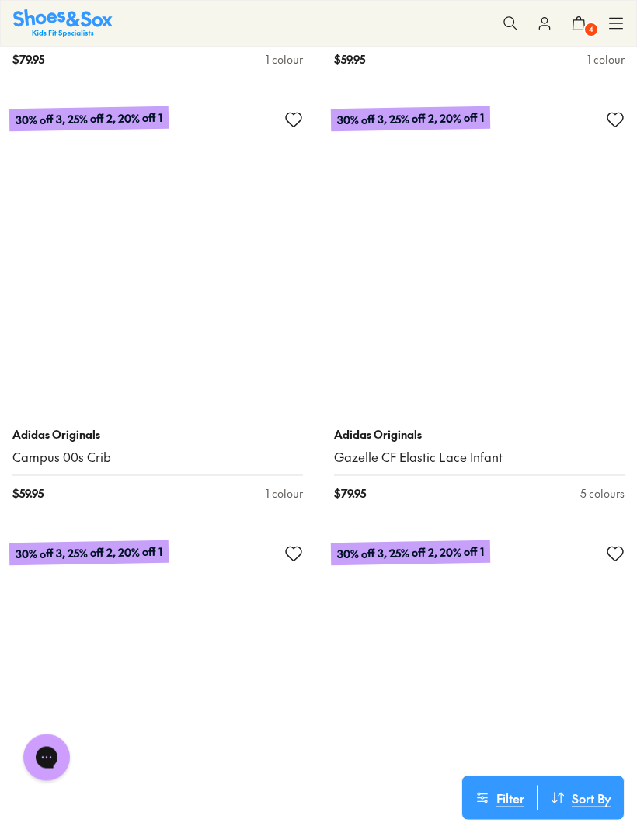
scroll to position [7804, 0]
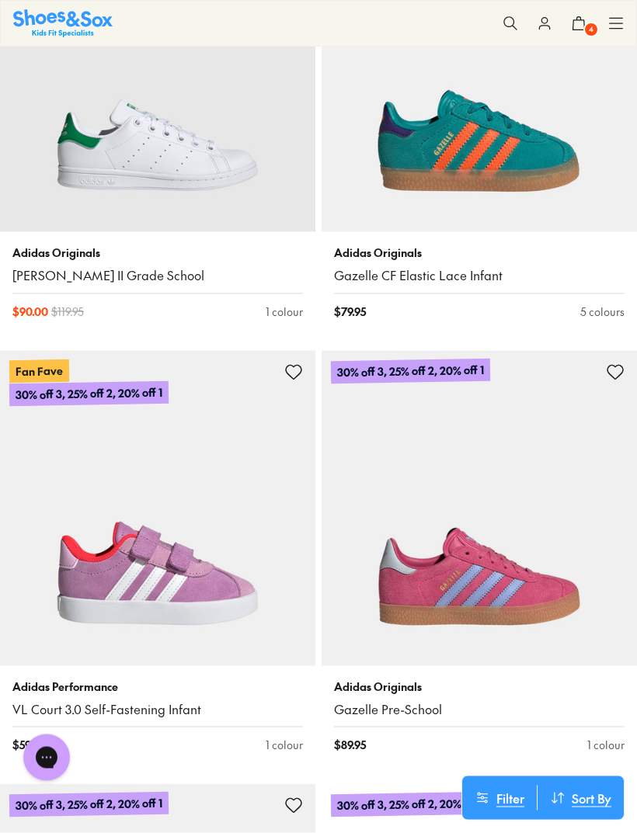
scroll to position [14572, 0]
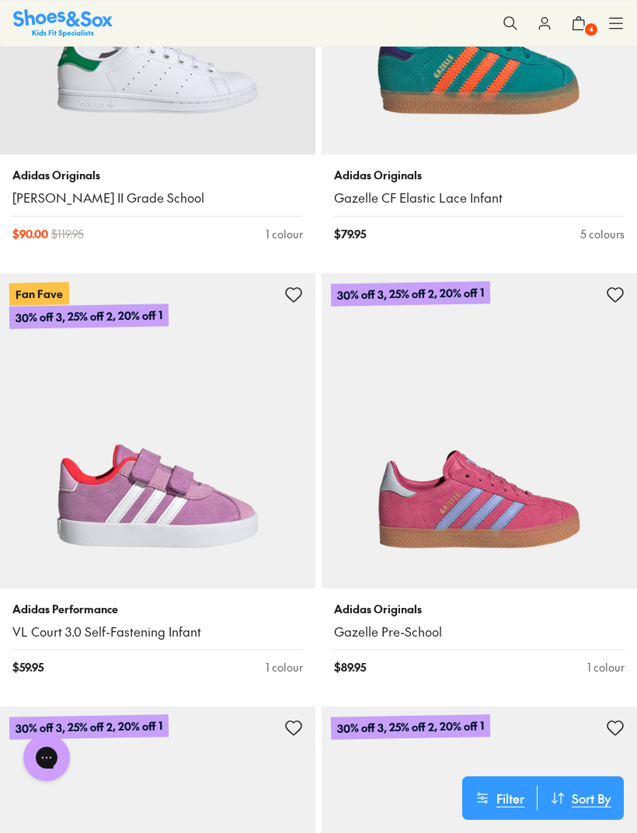
click at [545, 485] on img at bounding box center [478, 430] width 315 height 315
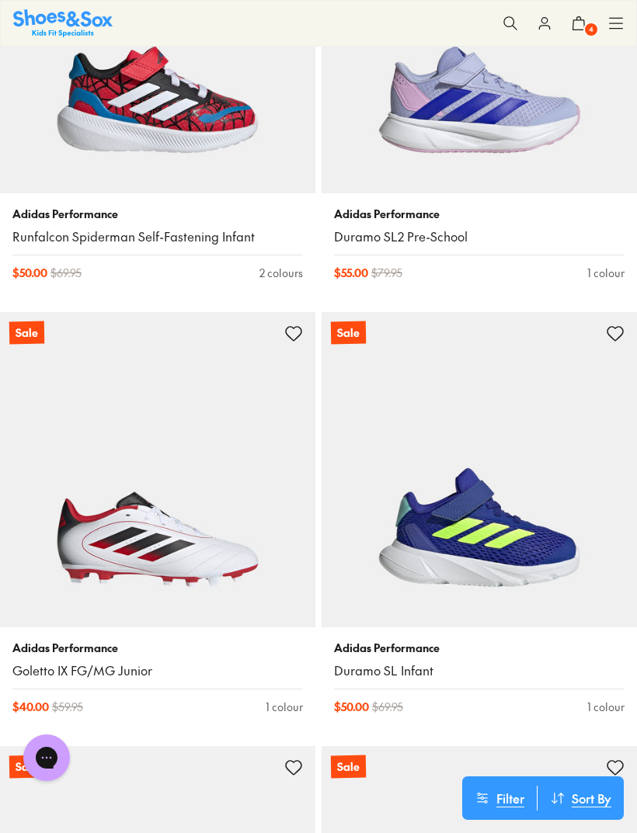
scroll to position [17953, 0]
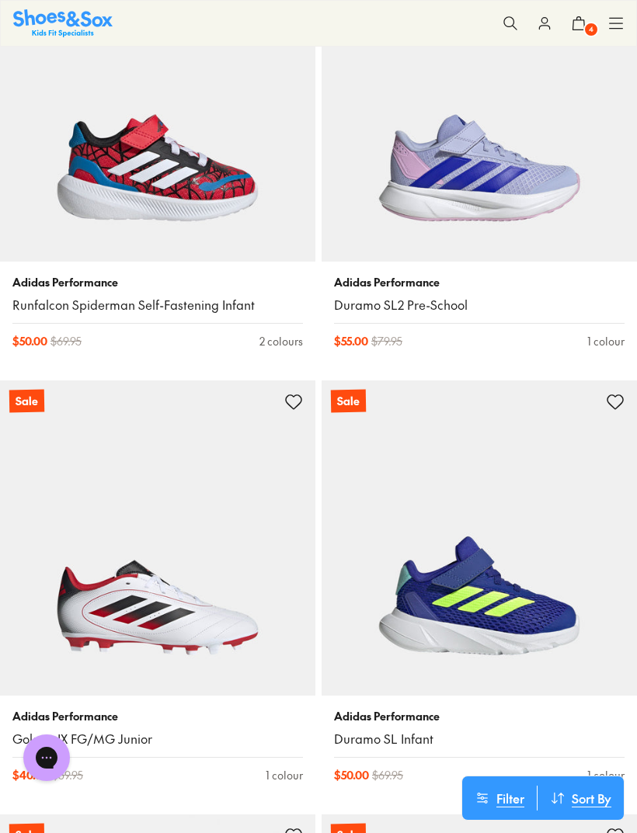
click at [576, 24] on icon at bounding box center [579, 24] width 16 height 16
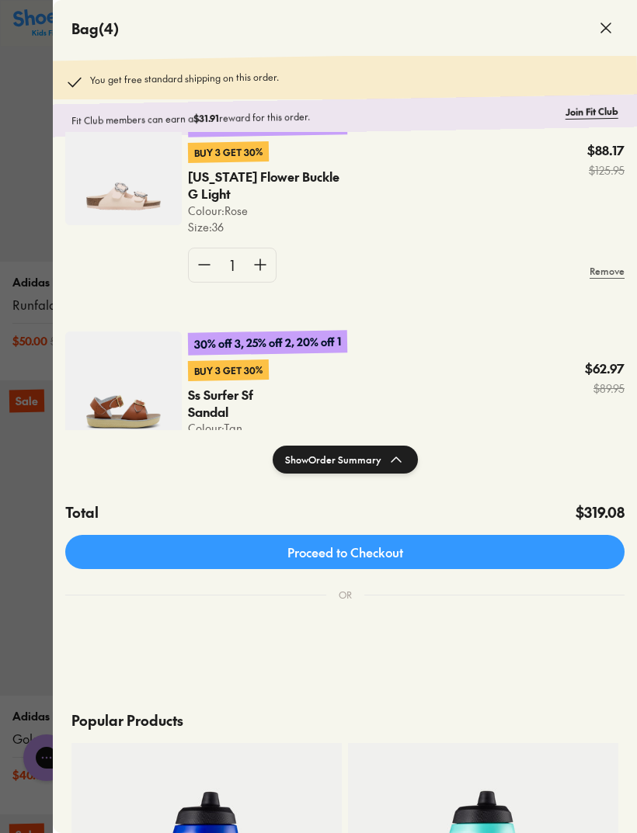
scroll to position [506, 0]
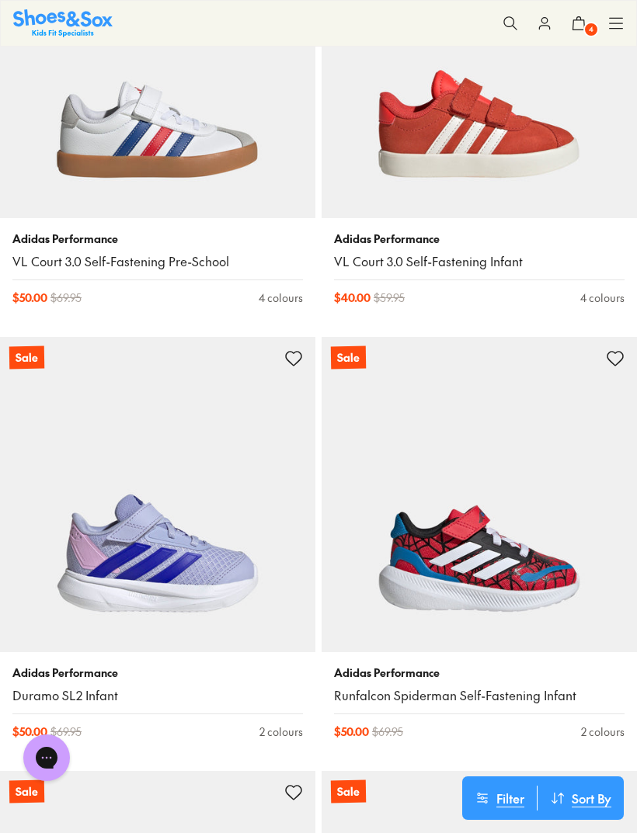
click at [582, 31] on button "4" at bounding box center [578, 23] width 34 height 34
